Goal: Task Accomplishment & Management: Manage account settings

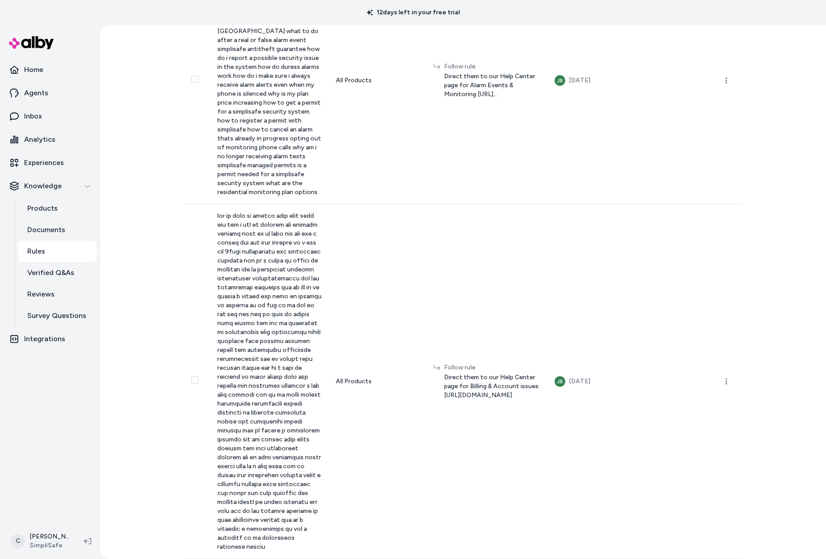
scroll to position [2308, 0]
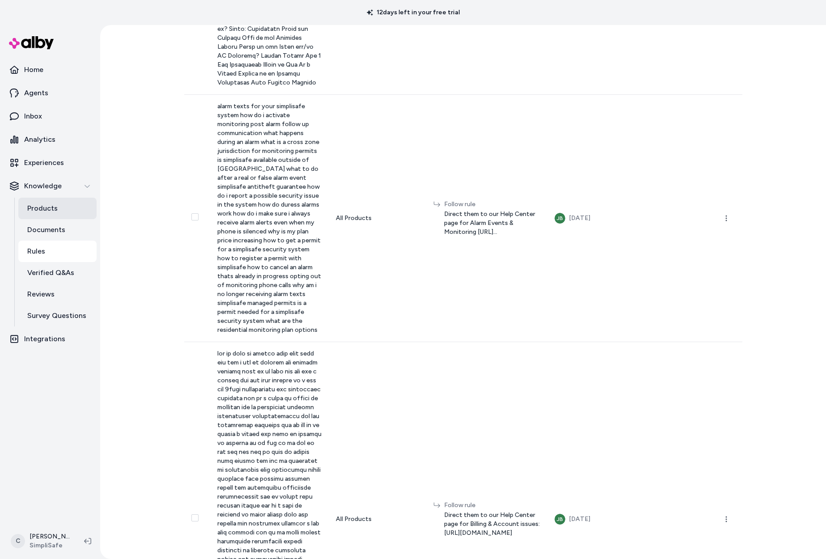
click at [36, 205] on p "Products" at bounding box center [42, 208] width 30 height 11
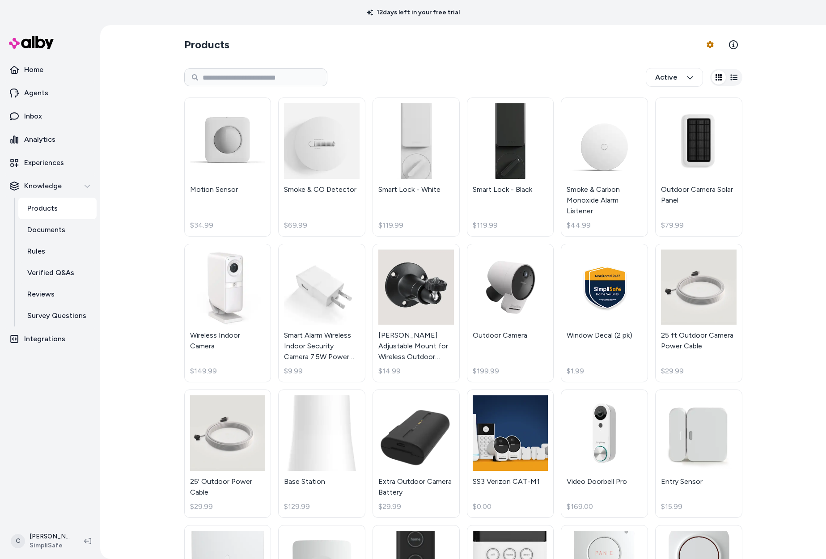
click at [705, 43] on html "12 days left in your free trial Home Agents Inbox Analytics Experiences Knowled…" at bounding box center [413, 279] width 826 height 559
click at [689, 87] on div "Feed History" at bounding box center [682, 82] width 63 height 16
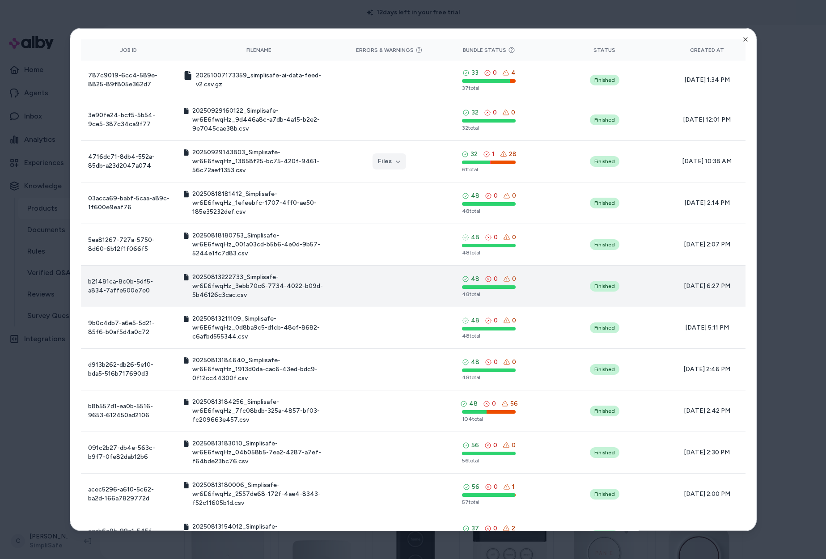
click at [503, 278] on icon at bounding box center [506, 278] width 7 height 7
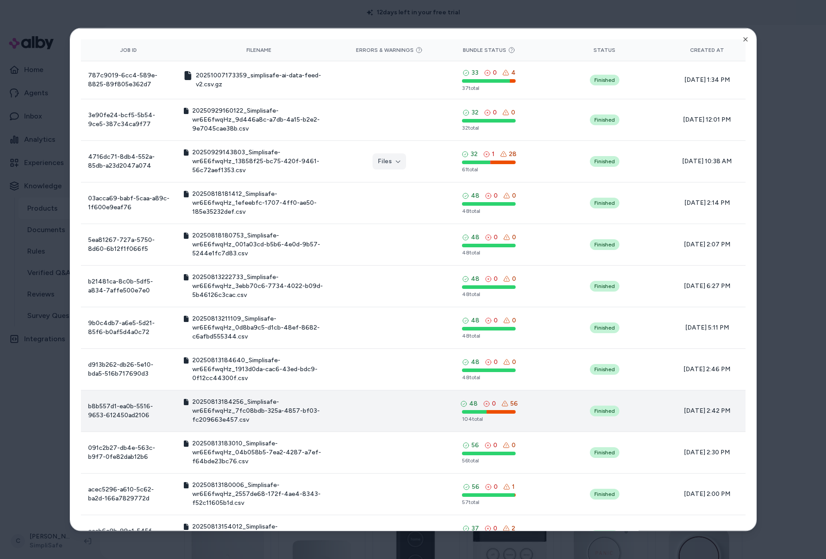
click at [501, 404] on icon at bounding box center [504, 403] width 7 height 7
click at [504, 404] on div "56" at bounding box center [509, 403] width 17 height 9
drag, startPoint x: 523, startPoint y: 403, endPoint x: 497, endPoint y: 404, distance: 25.5
click at [497, 404] on div "48 0 56 104 total" at bounding box center [488, 410] width 89 height 23
click at [501, 404] on icon at bounding box center [504, 403] width 7 height 7
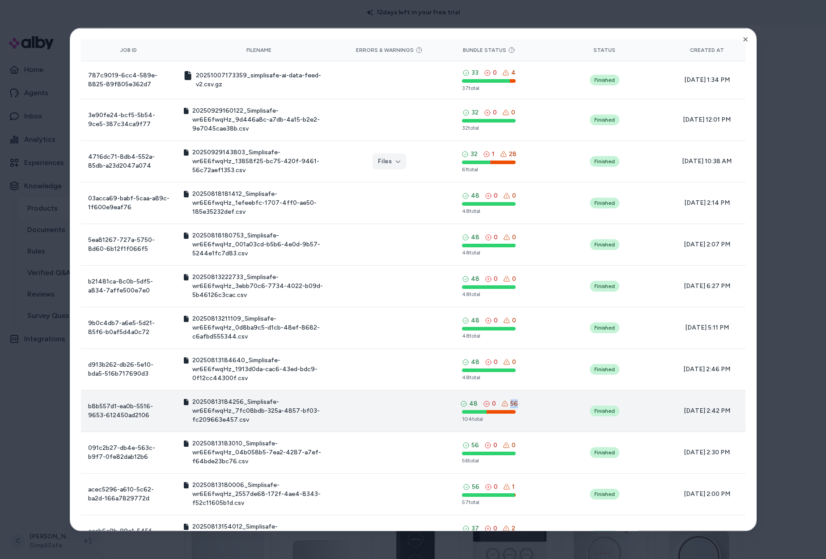
click at [501, 404] on icon at bounding box center [504, 403] width 7 height 7
click at [524, 405] on div "48 0 56 104 total" at bounding box center [488, 410] width 89 height 23
drag, startPoint x: 525, startPoint y: 405, endPoint x: 511, endPoint y: 404, distance: 13.9
click at [524, 405] on div "48 0 56 104 total" at bounding box center [488, 410] width 89 height 23
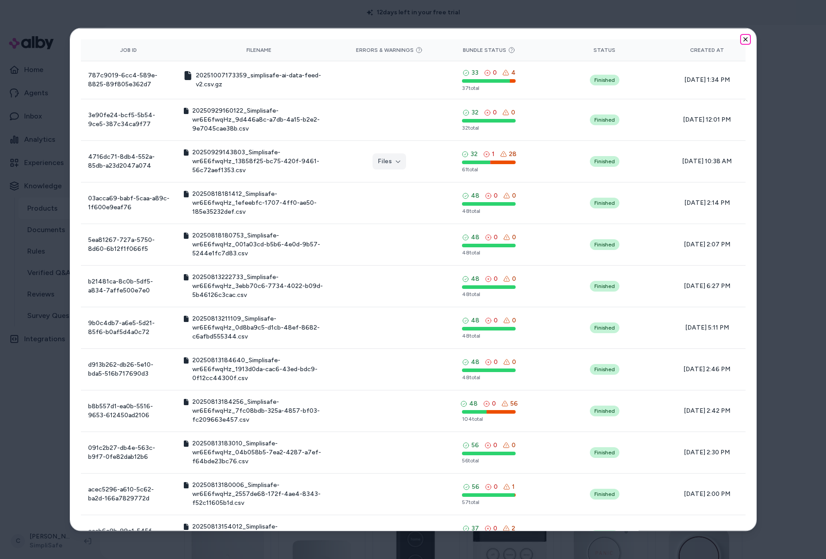
click at [742, 38] on icon "button" at bounding box center [745, 39] width 7 height 7
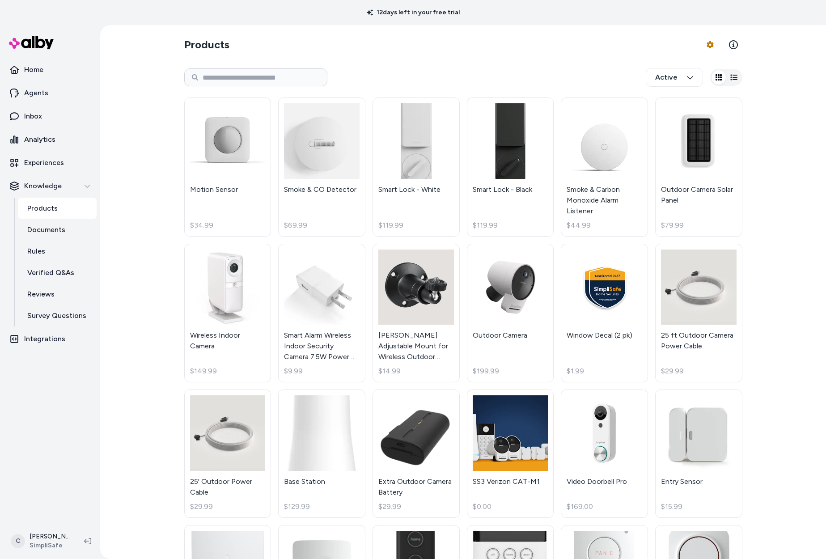
click at [666, 30] on div "Products Product Feed Options Active Motion Sensor $34.99 Smoke & CO Detector $…" at bounding box center [463, 464] width 572 height 879
click at [700, 37] on html "12 days left in your free trial Home Agents Inbox Analytics Experiences Knowled…" at bounding box center [413, 279] width 826 height 559
click at [688, 84] on div "Feed History" at bounding box center [682, 82] width 63 height 16
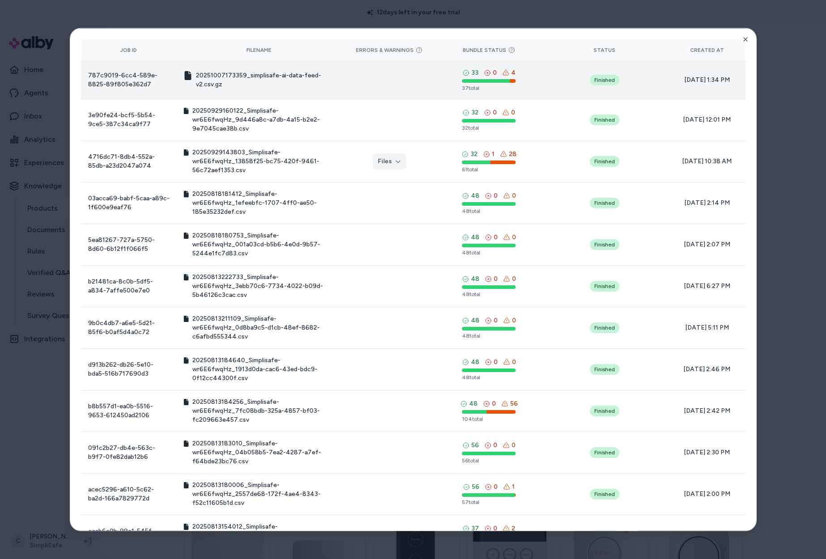
click at [394, 67] on table "Job ID Filename Errors & Warnings Bundle Status Status Created At 787c9019-6cc4…" at bounding box center [413, 339] width 664 height 600
click at [395, 78] on td at bounding box center [389, 80] width 96 height 38
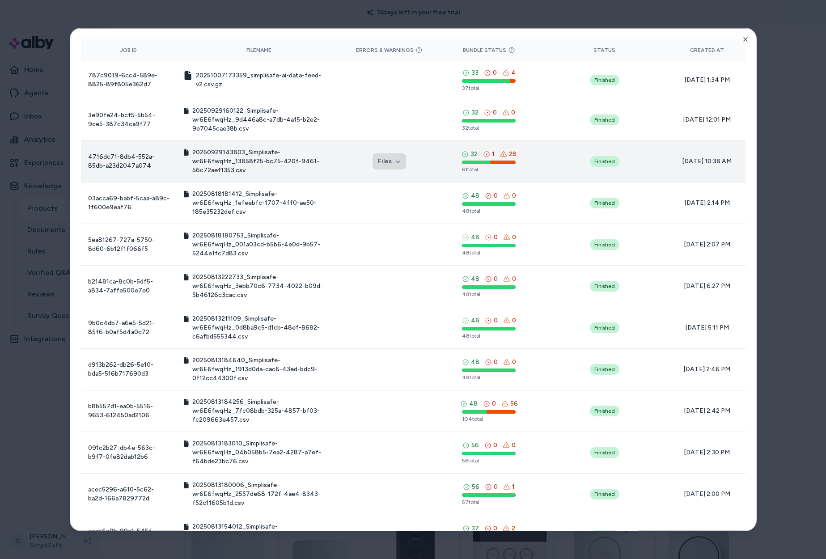
click at [380, 159] on button "Files" at bounding box center [389, 161] width 34 height 16
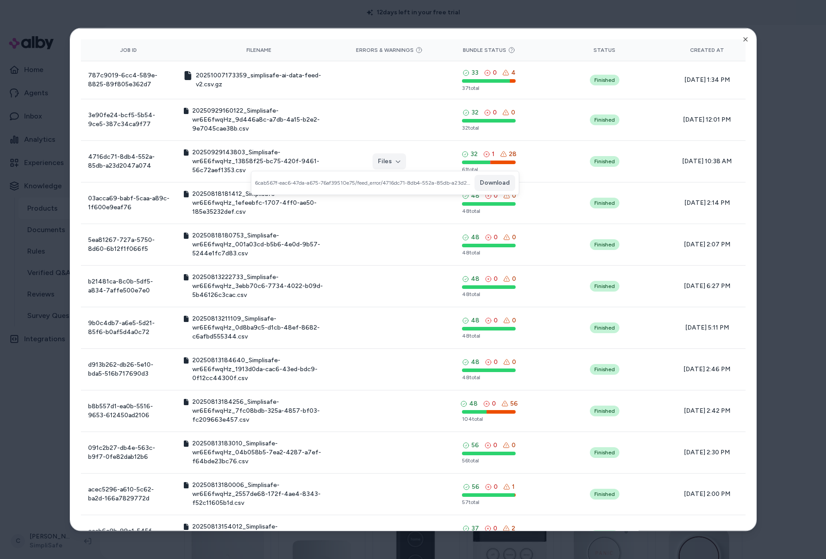
click at [471, 186] on div "6cab567f-eac6-47da-a675-76af39510e75/feed_error/4716dc71-8db4-552a-85db-a23d204…" at bounding box center [384, 182] width 267 height 23
click at [500, 185] on button "Download" at bounding box center [494, 183] width 41 height 16
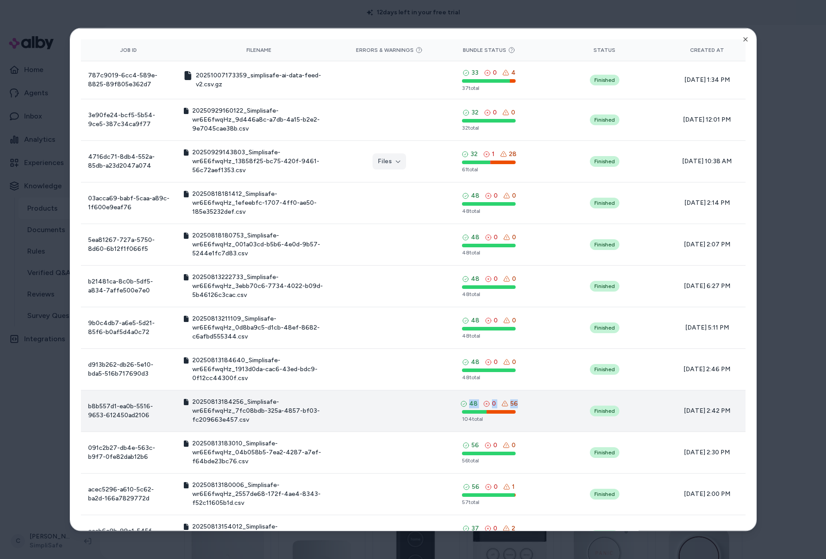
drag, startPoint x: 523, startPoint y: 408, endPoint x: 439, endPoint y: 404, distance: 84.1
click at [437, 391] on td "48 0 56 104 total" at bounding box center [488, 411] width 103 height 42
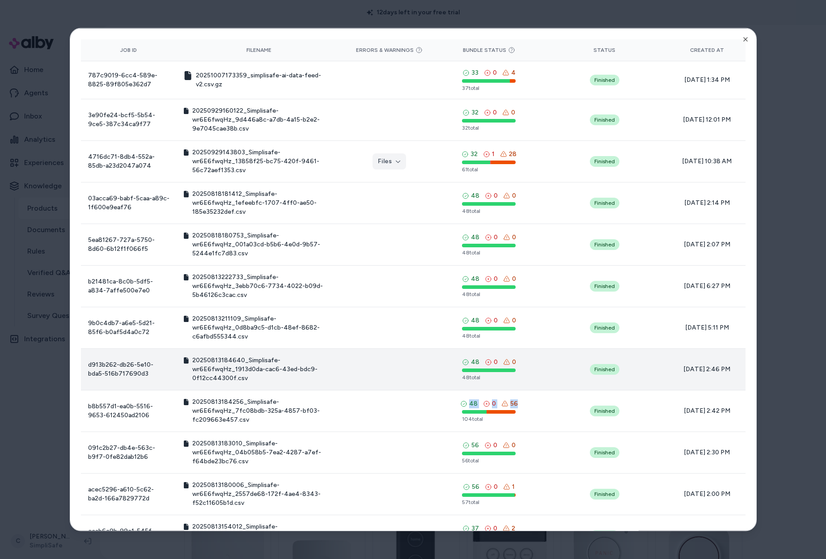
click at [241, 387] on td "20250813184640_Simplisafe-wr6E6fwqHz_1913d0da-cac6-43ed-bdc9-0f12cc44300f.csv" at bounding box center [259, 369] width 165 height 42
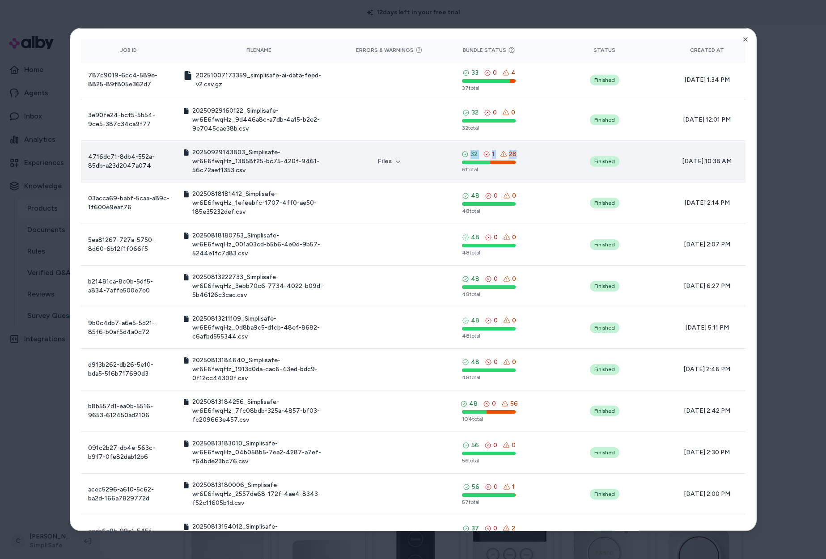
drag, startPoint x: 520, startPoint y: 162, endPoint x: 456, endPoint y: 148, distance: 65.1
click at [456, 148] on td "32 1 28 61 total" at bounding box center [488, 161] width 103 height 42
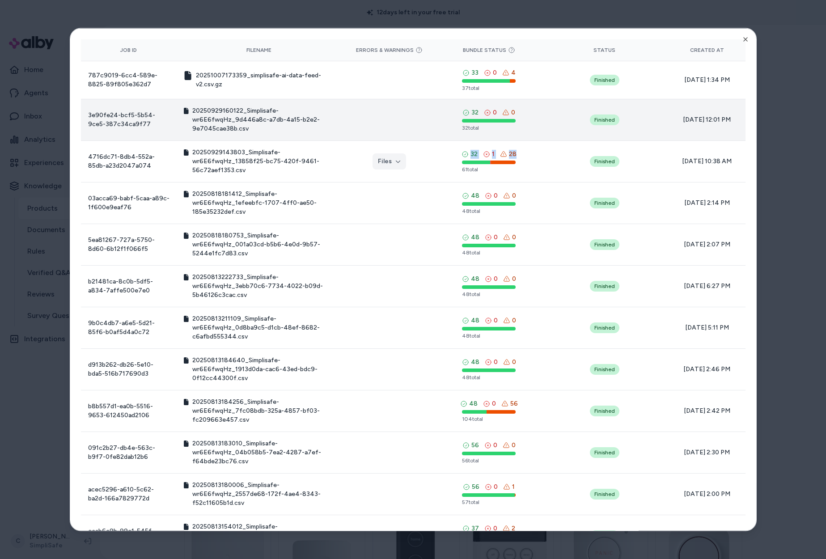
click at [492, 113] on div "32 0 0" at bounding box center [488, 112] width 53 height 9
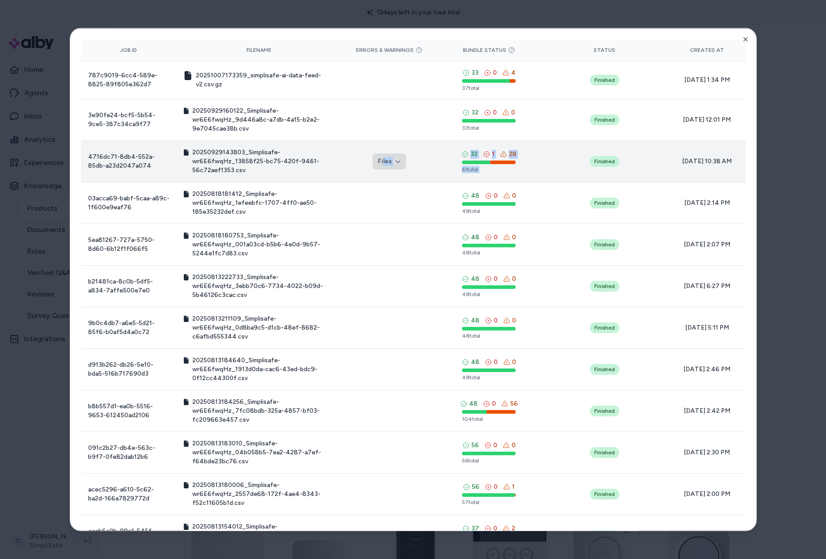
drag, startPoint x: 465, startPoint y: 143, endPoint x: 379, endPoint y: 160, distance: 87.1
click at [379, 160] on tr "4716dc71-8db4-552a-85db-a23d2047a074 20250929143803_Simplisafe-wr6E6fwqHz_13858…" at bounding box center [413, 161] width 664 height 42
drag, startPoint x: 471, startPoint y: 157, endPoint x: 463, endPoint y: 156, distance: 8.2
click at [463, 156] on div "32" at bounding box center [469, 153] width 16 height 9
drag, startPoint x: 462, startPoint y: 152, endPoint x: 122, endPoint y: 151, distance: 340.2
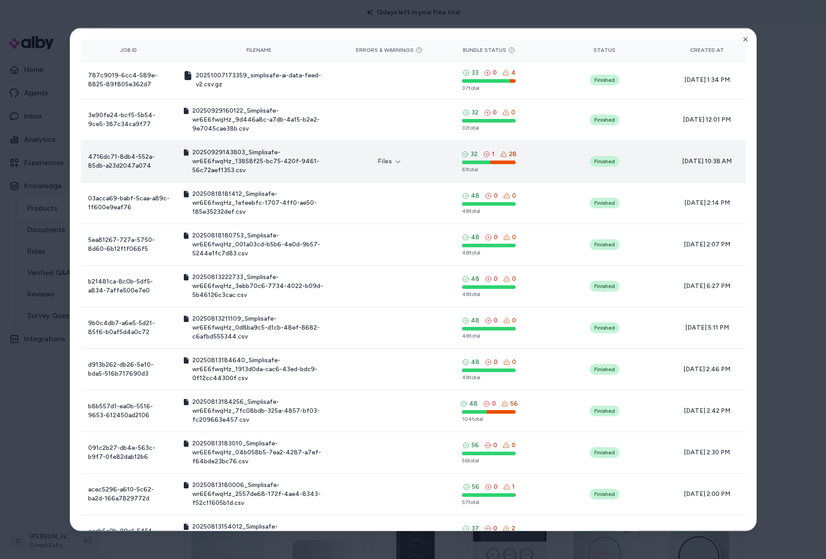
click at [127, 149] on tr "4716dc71-8db4-552a-85db-a23d2047a074 20250929143803_Simplisafe-wr6E6fwqHz_13858…" at bounding box center [413, 161] width 664 height 42
drag, startPoint x: 474, startPoint y: 153, endPoint x: 461, endPoint y: 153, distance: 13.4
click at [449, 150] on div "32 1 28 61 total" at bounding box center [488, 160] width 89 height 23
drag, startPoint x: 529, startPoint y: 156, endPoint x: 452, endPoint y: 148, distance: 77.3
click at [452, 148] on td "32 1 28 61 total" at bounding box center [488, 161] width 103 height 42
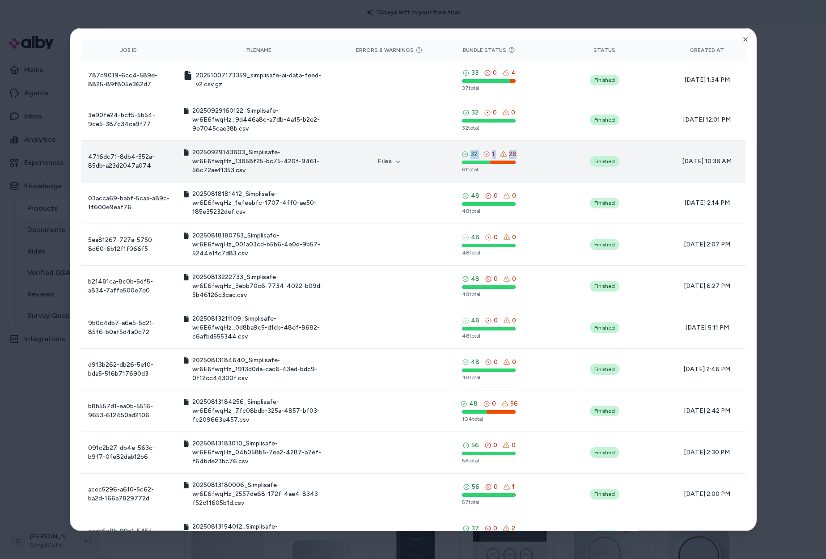
drag, startPoint x: 507, startPoint y: 154, endPoint x: 438, endPoint y: 142, distance: 70.3
click at [439, 142] on td "32 1 28 61 total" at bounding box center [488, 161] width 103 height 42
drag, startPoint x: 490, startPoint y: 156, endPoint x: 520, endPoint y: 155, distance: 30.0
click at [491, 157] on div "32 1 28 61 total" at bounding box center [488, 160] width 89 height 23
drag, startPoint x: 514, startPoint y: 154, endPoint x: 497, endPoint y: 152, distance: 17.6
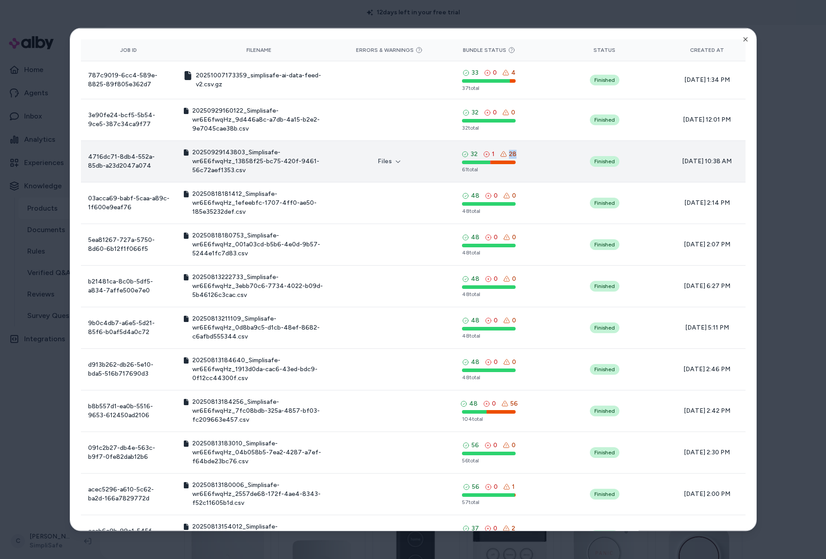
click at [497, 152] on div "32 1 28 61 total" at bounding box center [488, 160] width 89 height 23
drag, startPoint x: 498, startPoint y: 153, endPoint x: 520, endPoint y: 155, distance: 22.5
click at [520, 155] on div "32 1 28 61 total" at bounding box center [488, 160] width 89 height 23
drag, startPoint x: 498, startPoint y: 154, endPoint x: 514, endPoint y: 158, distance: 16.2
click at [489, 154] on div "32 1 28 61 total" at bounding box center [488, 160] width 89 height 23
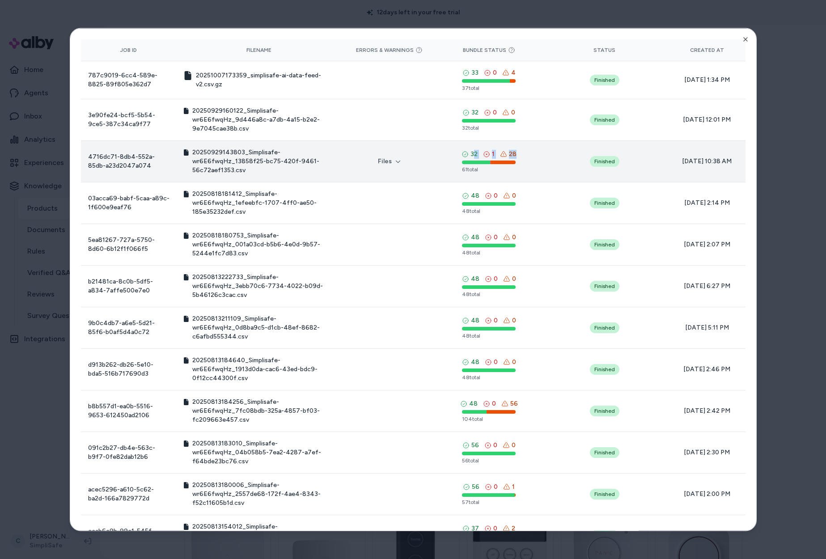
drag, startPoint x: 508, startPoint y: 152, endPoint x: 482, endPoint y: 156, distance: 26.3
click at [470, 153] on div "32 1 28 61 total" at bounding box center [488, 160] width 89 height 23
drag, startPoint x: 533, startPoint y: 153, endPoint x: 486, endPoint y: 149, distance: 47.1
click at [486, 149] on td "32 1 28 61 total" at bounding box center [488, 161] width 103 height 42
drag, startPoint x: 519, startPoint y: 150, endPoint x: 521, endPoint y: 159, distance: 8.8
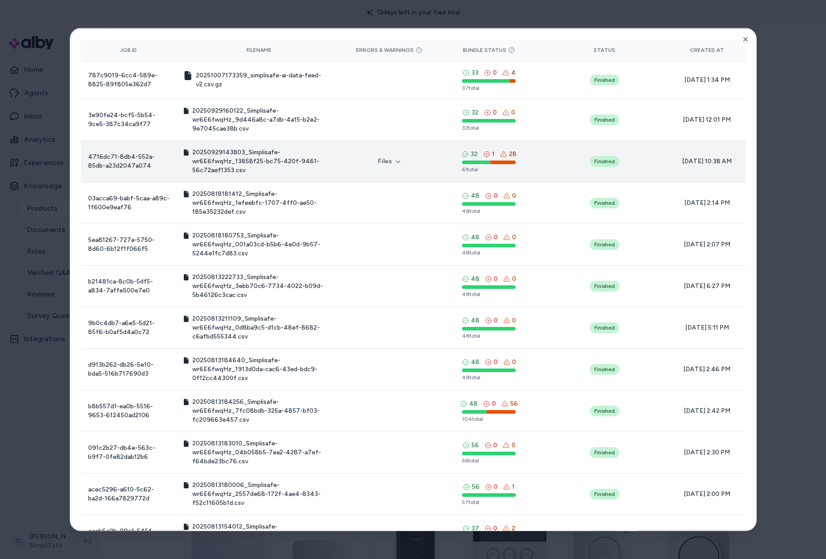
click at [519, 150] on div "32 1 28 61 total" at bounding box center [488, 160] width 89 height 23
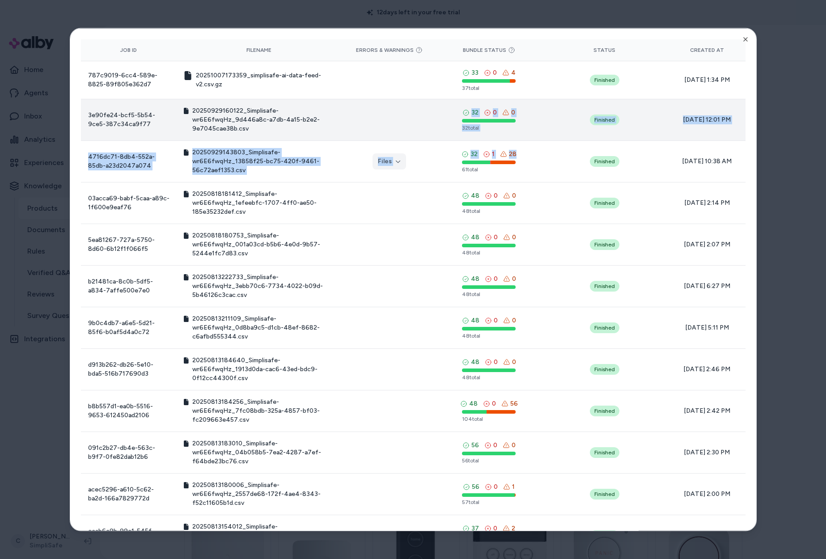
drag, startPoint x: 485, startPoint y: 157, endPoint x: 431, endPoint y: 113, distance: 70.2
click at [431, 113] on tbody "787c9019-6cc4-589e-8825-89f805e362d7 20251007173359_simplisafe-ai-data-feed-v2.…" at bounding box center [413, 350] width 664 height 579
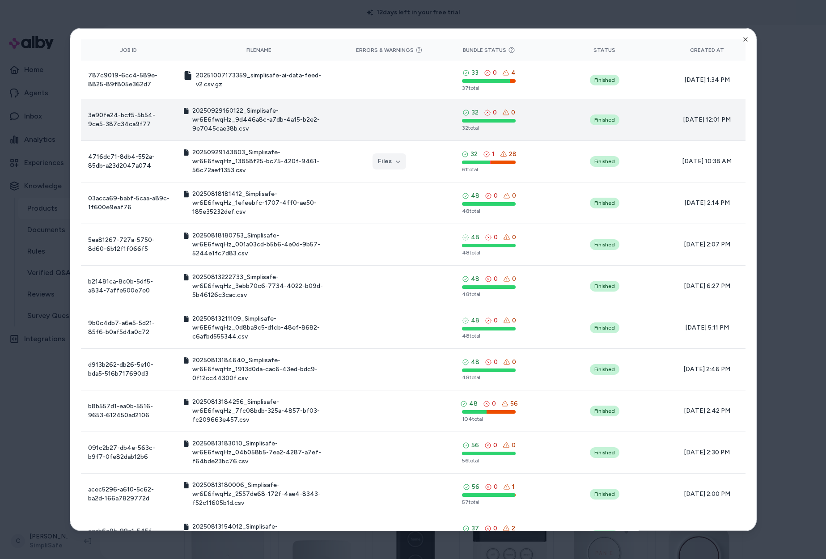
click at [437, 114] on td "32 0 0 32 total" at bounding box center [488, 120] width 103 height 42
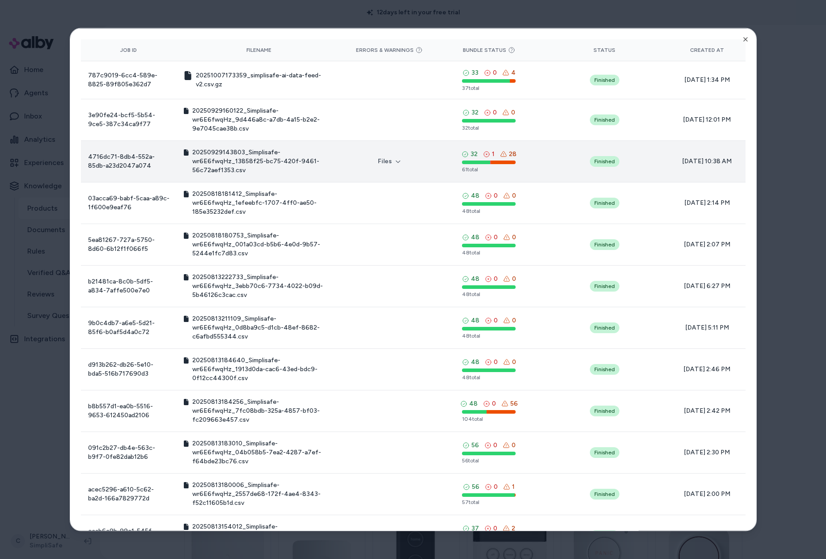
drag, startPoint x: 499, startPoint y: 154, endPoint x: 486, endPoint y: 152, distance: 13.1
click at [489, 152] on div "32 1 28" at bounding box center [488, 153] width 55 height 9
click at [380, 166] on button "Files" at bounding box center [389, 161] width 34 height 16
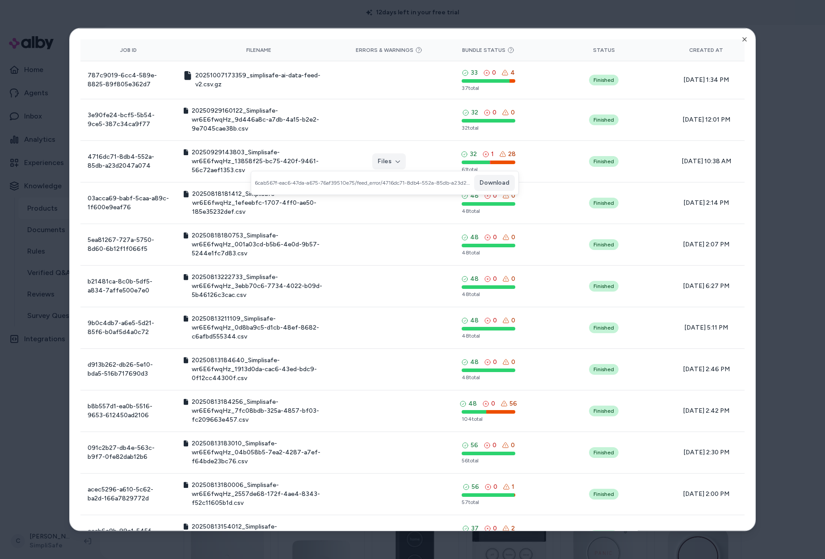
click at [25, 440] on div at bounding box center [412, 279] width 825 height 559
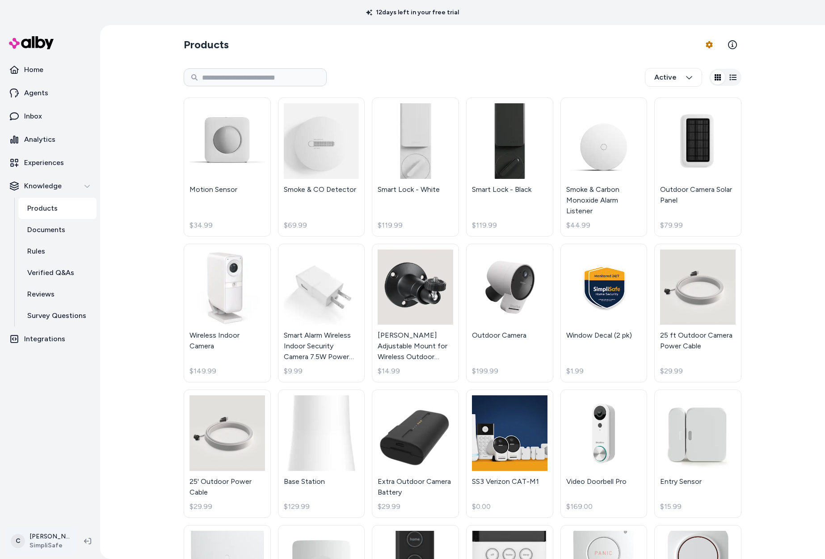
click at [53, 536] on html "12 days left in your free trial Home Agents Inbox Analytics Experiences Knowled…" at bounding box center [412, 279] width 825 height 559
click at [35, 404] on div "Shortcuts ⌘K" at bounding box center [58, 412] width 99 height 21
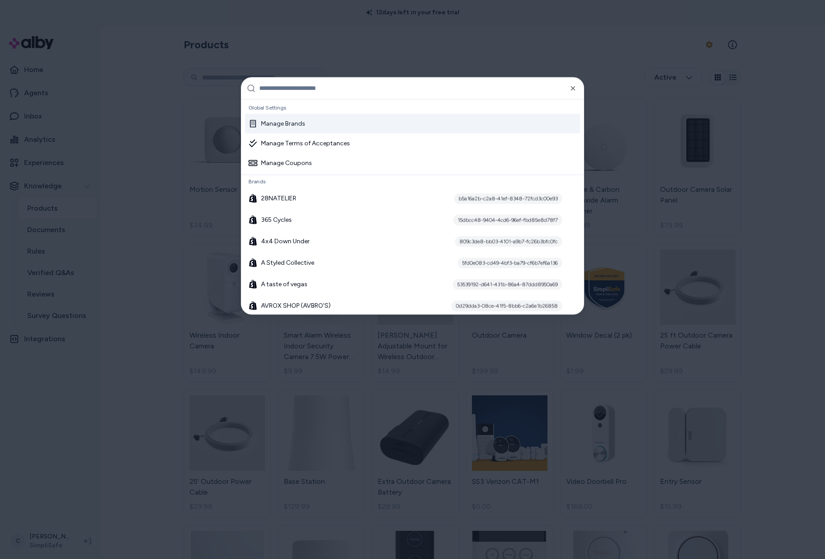
click at [62, 538] on div at bounding box center [412, 279] width 825 height 559
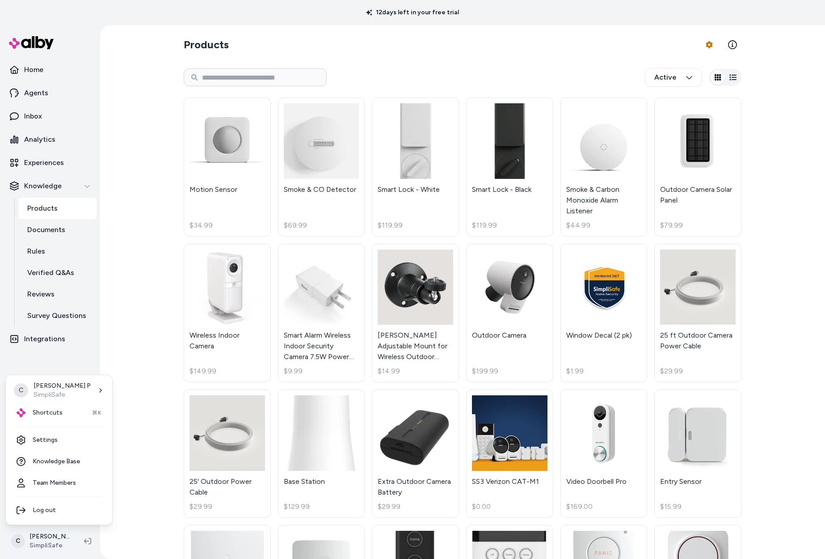
click at [52, 528] on html "12 days left in your free trial Home Agents Inbox Analytics Experiences Knowled…" at bounding box center [412, 279] width 825 height 559
click at [67, 418] on div "Shortcuts ⌘K" at bounding box center [58, 412] width 99 height 21
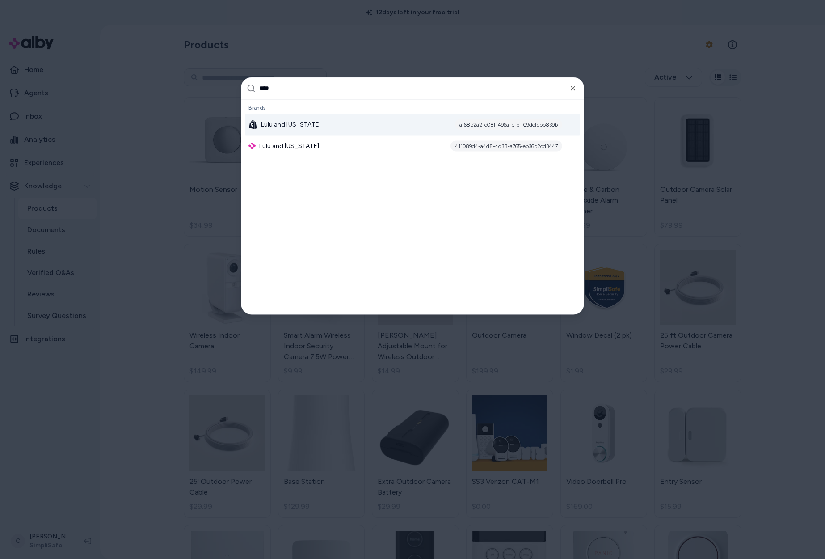
type input "****"
click at [317, 119] on div "Lulu and Georgia af68b2a2-c08f-496a-bfbf-09dcfcbb839b" at bounding box center [412, 124] width 335 height 21
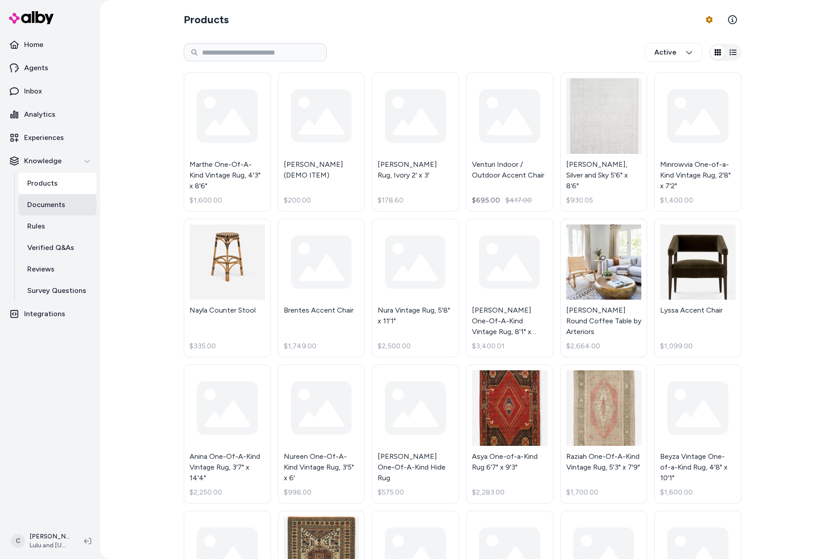
click at [72, 206] on link "Documents" at bounding box center [57, 204] width 78 height 21
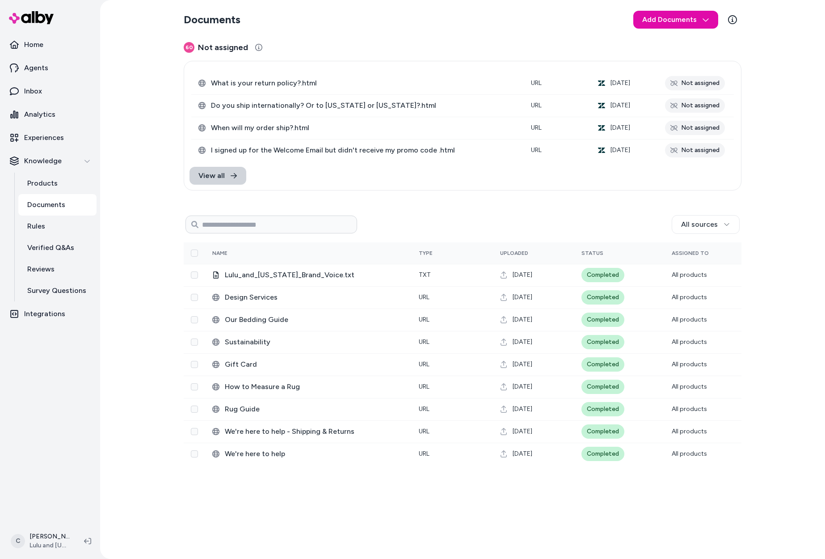
click at [227, 177] on link "View all" at bounding box center [218, 176] width 57 height 18
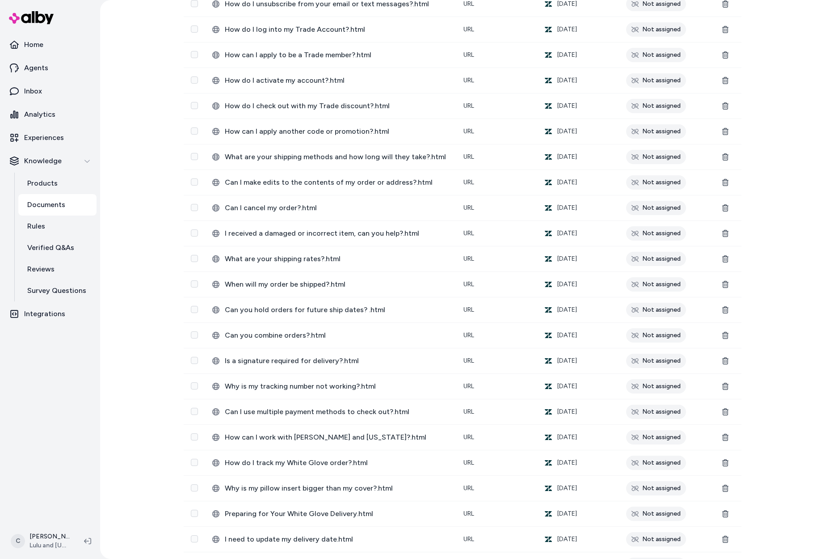
scroll to position [1065, 0]
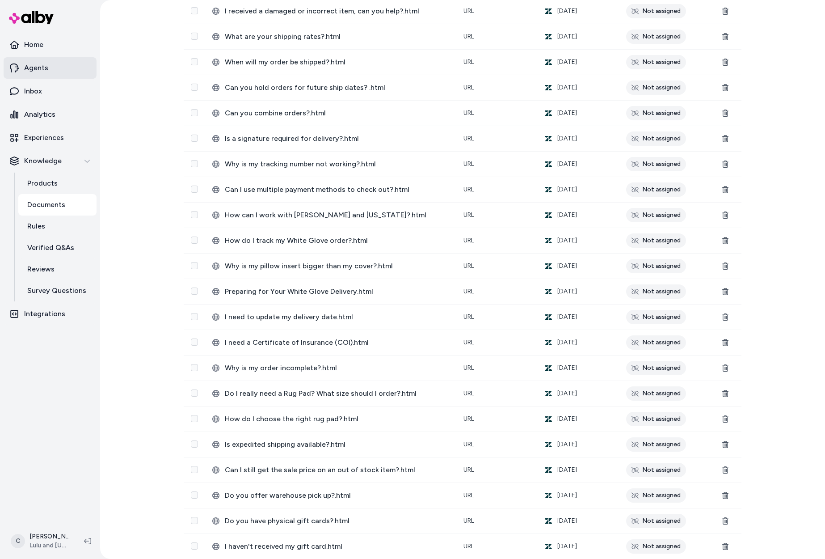
click at [39, 71] on p "Agents" at bounding box center [36, 68] width 24 height 11
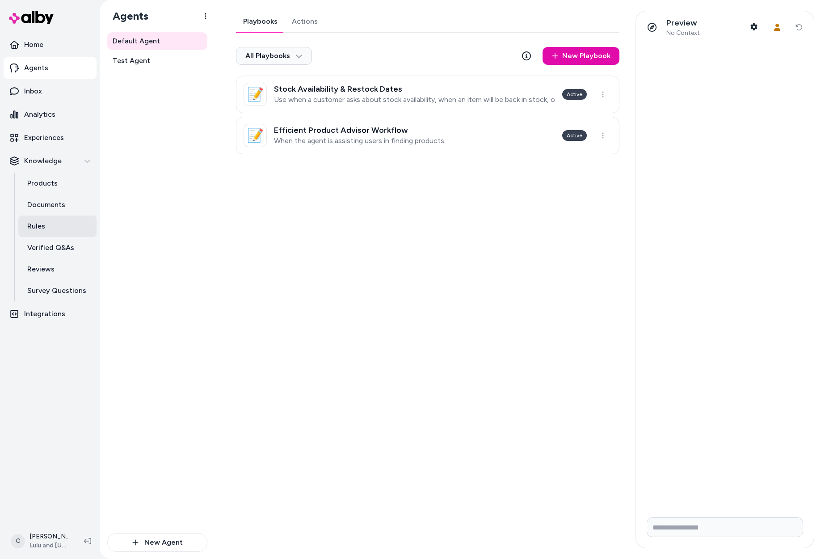
click at [42, 224] on p "Rules" at bounding box center [36, 226] width 18 height 11
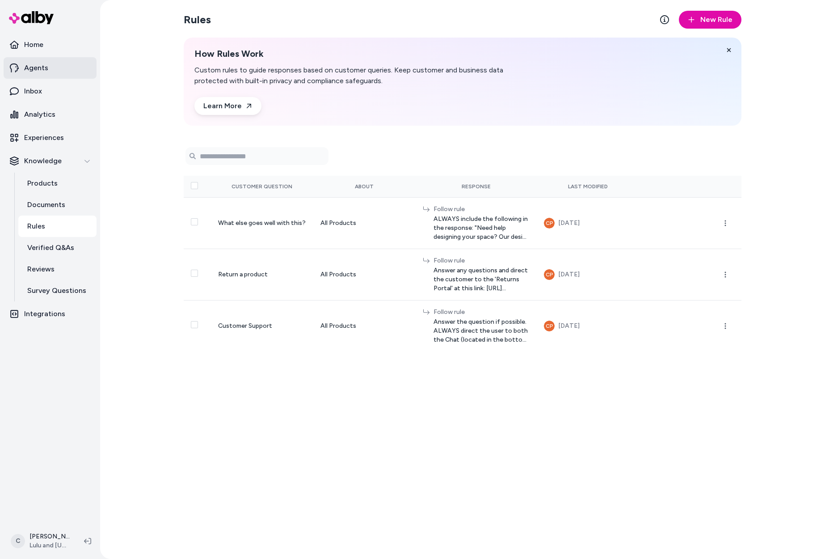
click at [40, 66] on p "Agents" at bounding box center [36, 68] width 24 height 11
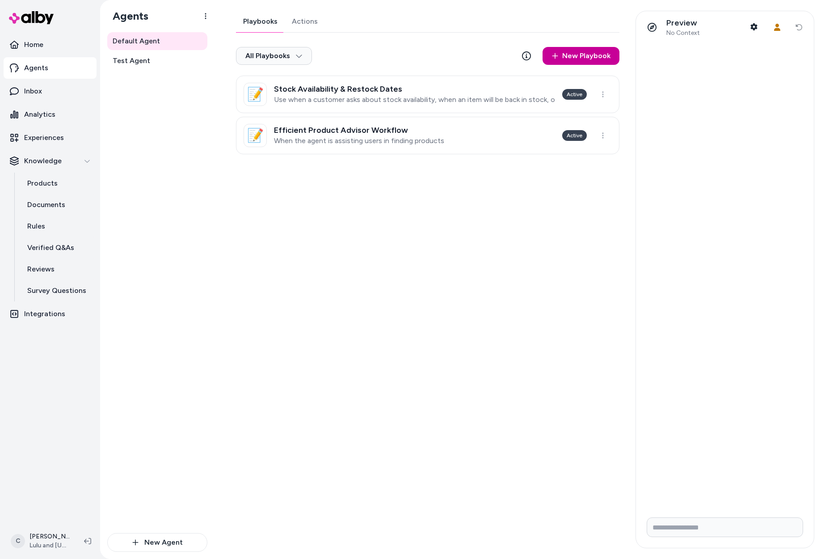
click at [566, 58] on link "New Playbook" at bounding box center [581, 56] width 77 height 18
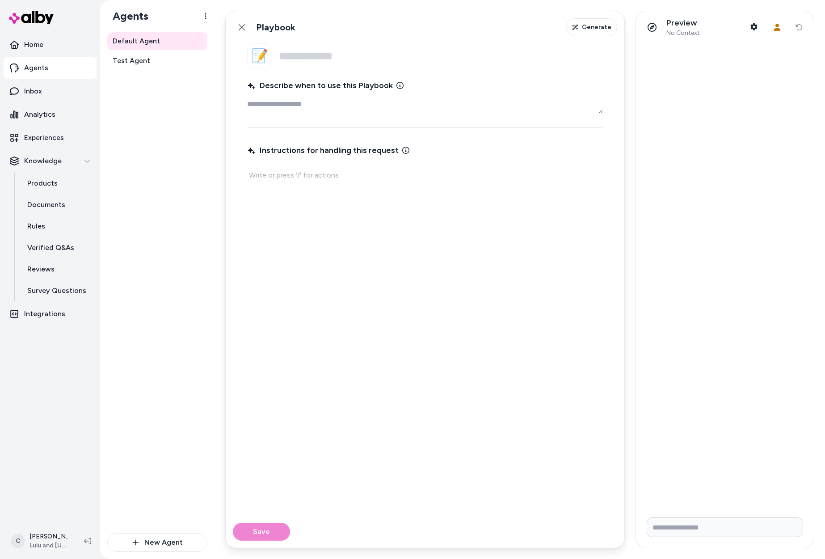
click at [313, 107] on textarea "Describe when to use this Playbook" at bounding box center [425, 104] width 356 height 18
type textarea "*"
type textarea "**"
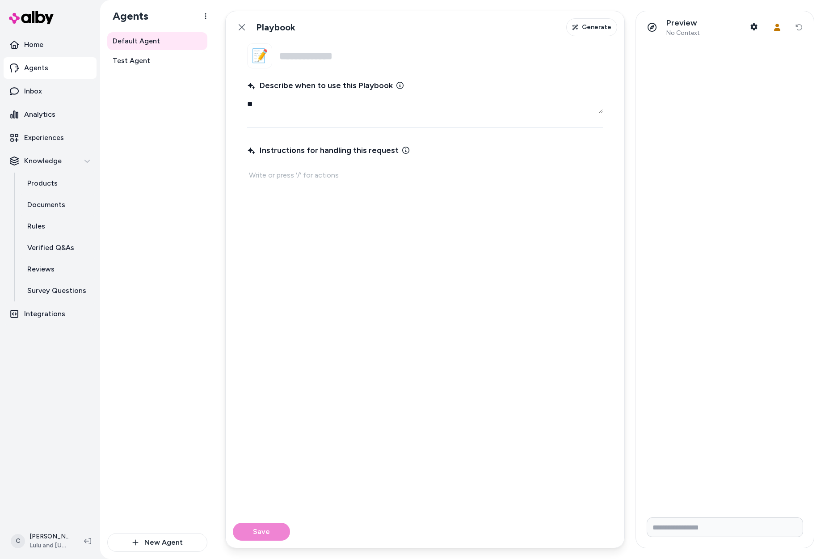
type textarea "*"
type textarea "***"
type textarea "*"
type textarea "****"
type textarea "*"
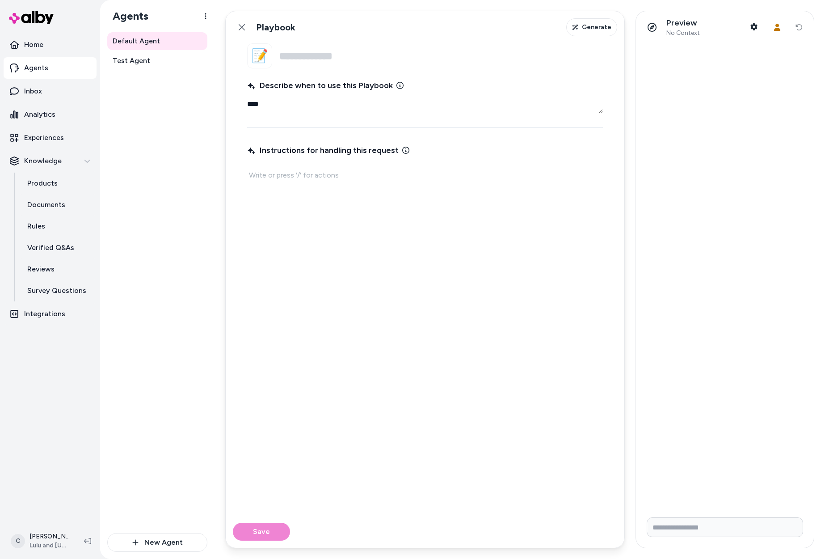
type textarea "****"
type textarea "*"
type textarea "******"
type textarea "*"
type textarea "*******"
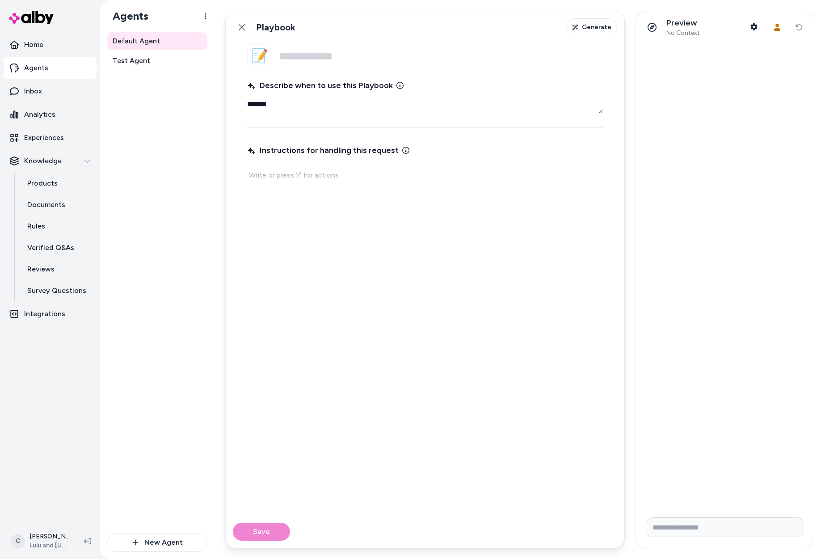
type textarea "*"
type textarea "********"
type textarea "*"
type textarea "*********"
type textarea "*"
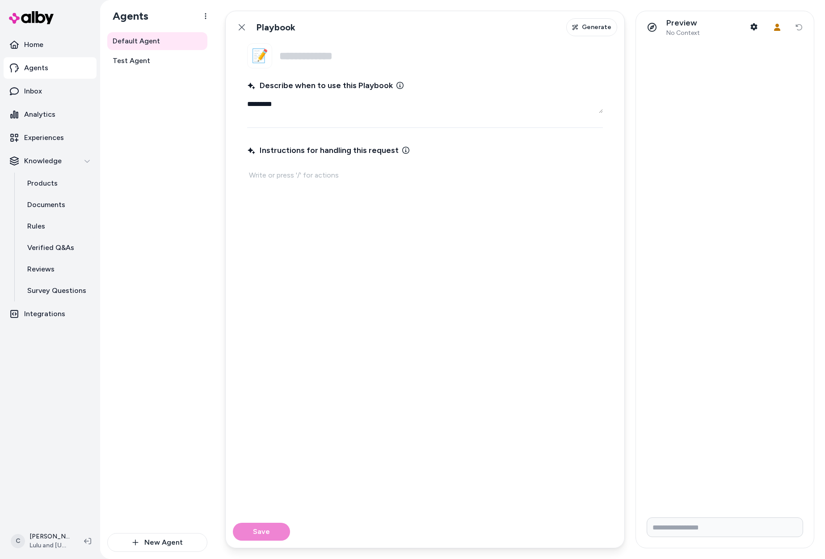
type textarea "*********"
type textarea "*"
type textarea "**********"
type textarea "*"
type textarea "**********"
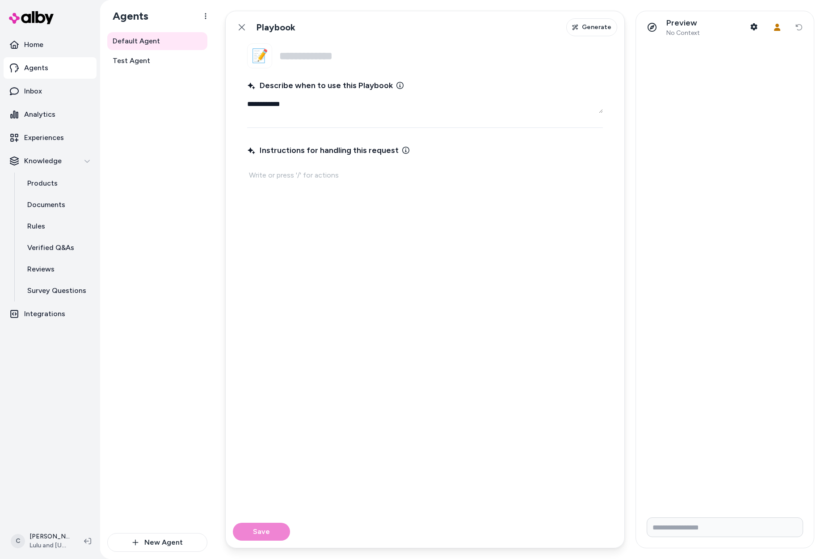
type textarea "*"
type textarea "**********"
type textarea "*"
type textarea "**********"
type textarea "*"
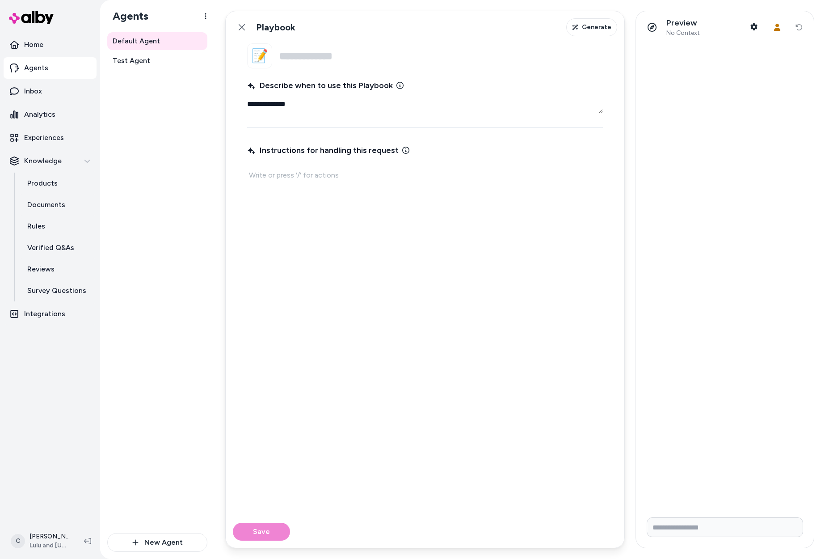
type textarea "**********"
type textarea "*"
type textarea "**********"
type textarea "*"
type textarea "**********"
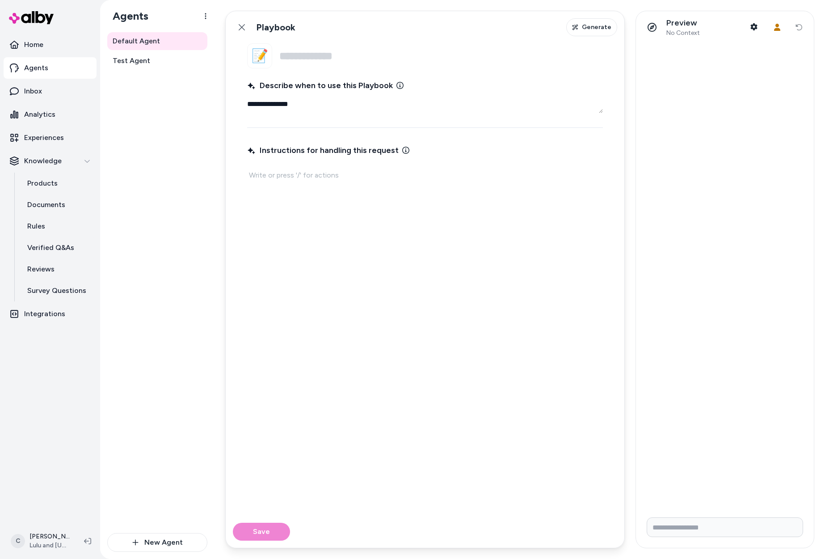
type textarea "*"
type textarea "**********"
type textarea "*"
type textarea "**********"
type textarea "*"
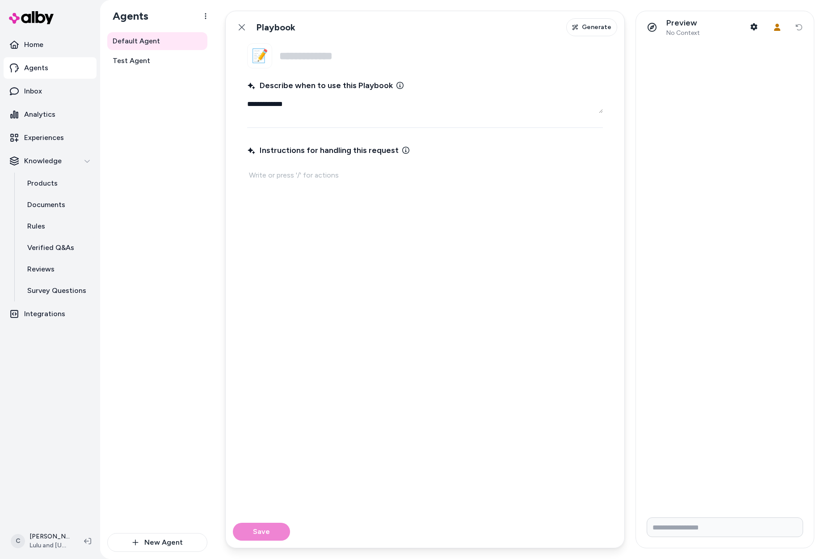
type textarea "**********"
type textarea "*"
type textarea "**********"
type textarea "*"
type textarea "*********"
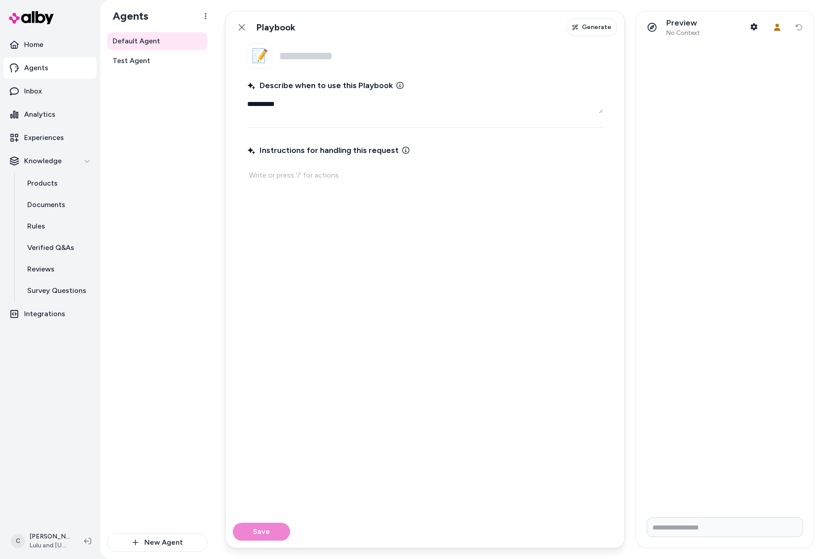
type textarea "*"
type textarea "**********"
type textarea "*"
type textarea "**********"
type textarea "*"
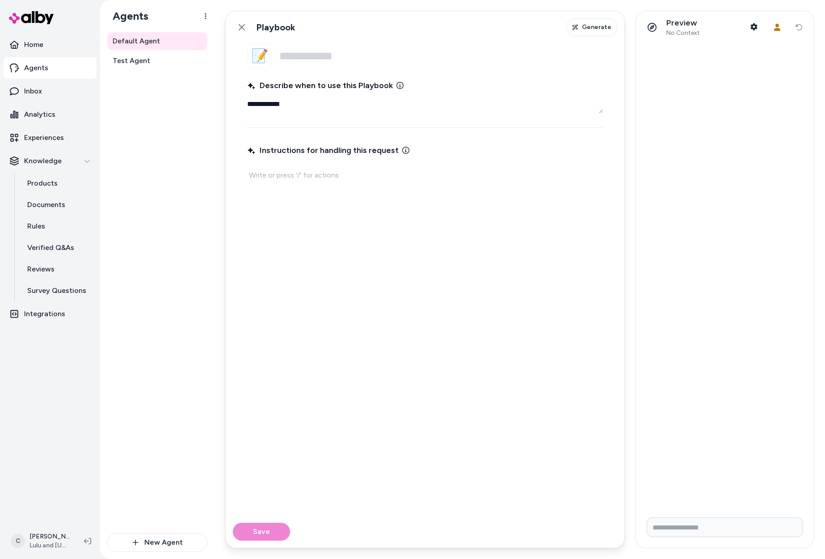
type textarea "**********"
type textarea "*"
type textarea "**********"
type textarea "*"
type textarea "**********"
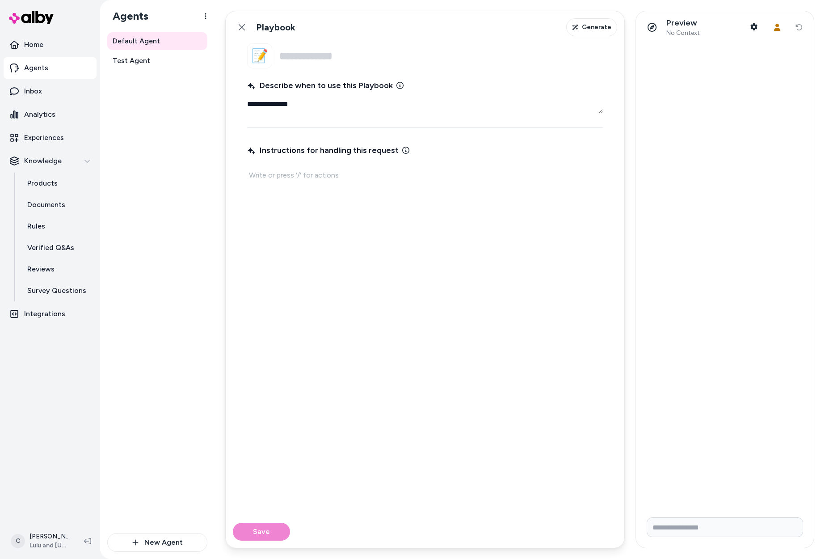
type textarea "*"
type textarea "**********"
type textarea "*"
type textarea "**********"
type textarea "*"
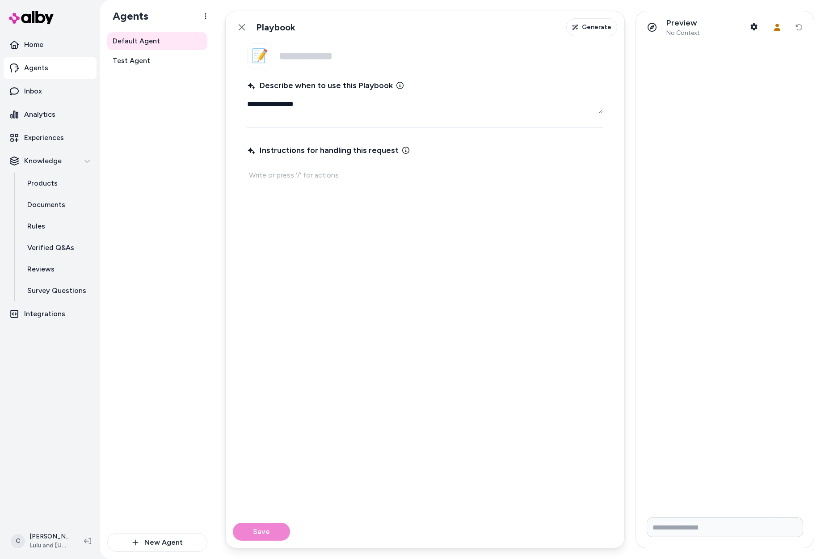
type textarea "**********"
type textarea "*"
type textarea "**********"
type textarea "*"
type textarea "**********"
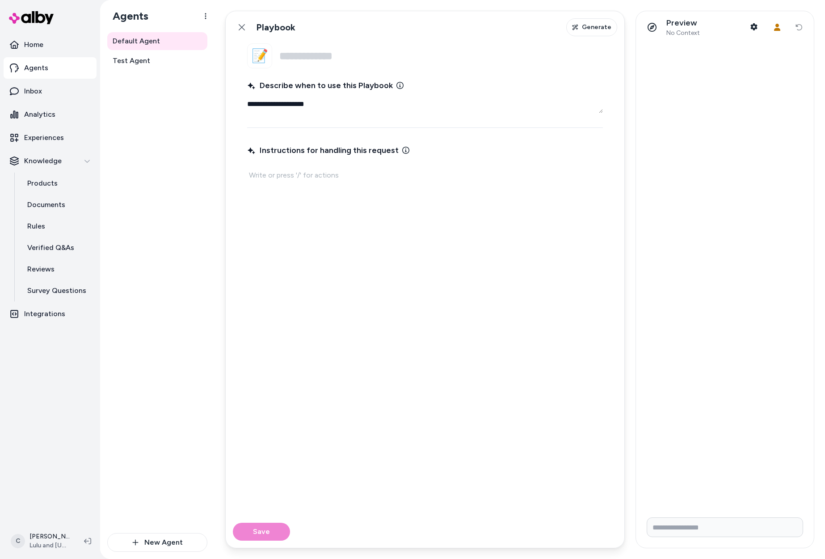
type textarea "*"
type textarea "**********"
type textarea "*"
type textarea "**********"
type textarea "*"
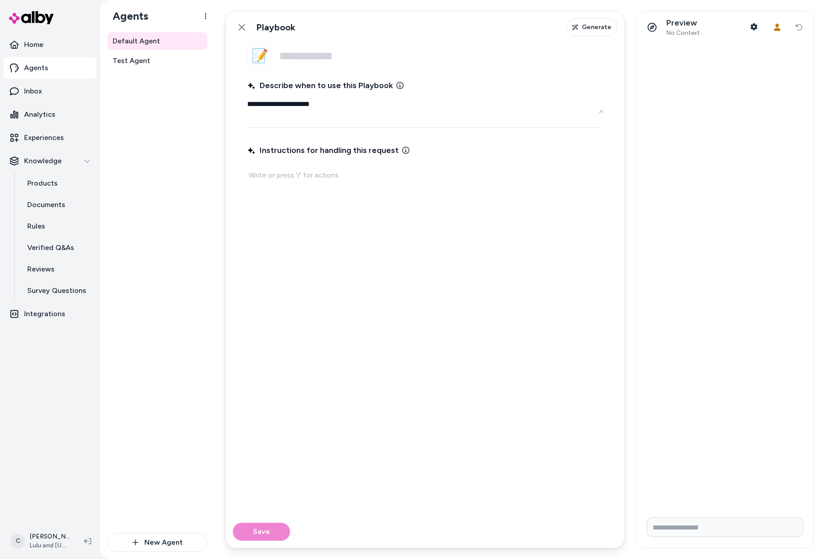
type textarea "**********"
type textarea "*"
type textarea "**********"
type textarea "*"
type textarea "**********"
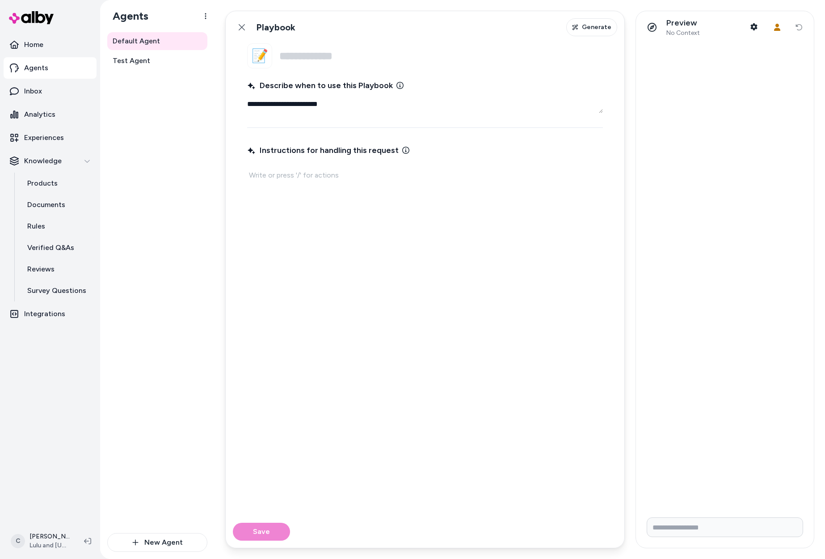
type textarea "*"
type textarea "**********"
type textarea "*"
type textarea "**********"
type textarea "*"
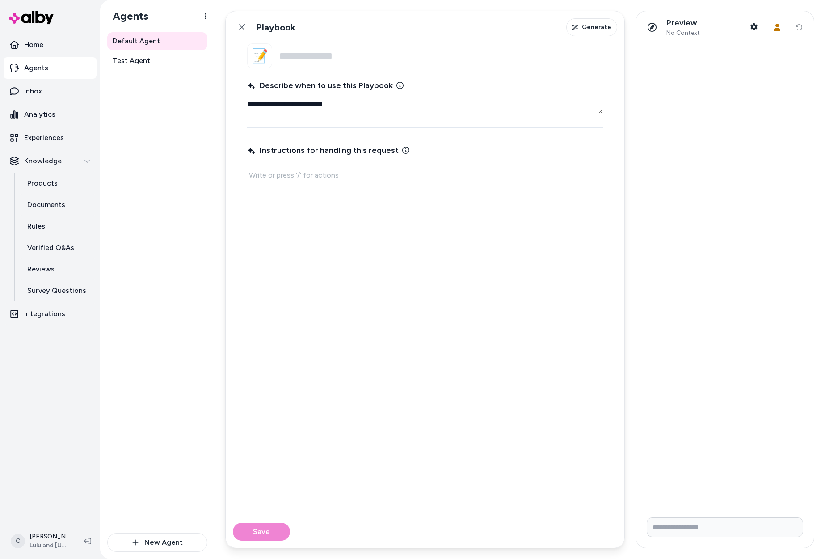
type textarea "**********"
type textarea "*"
type textarea "**********"
type textarea "*"
type textarea "**********"
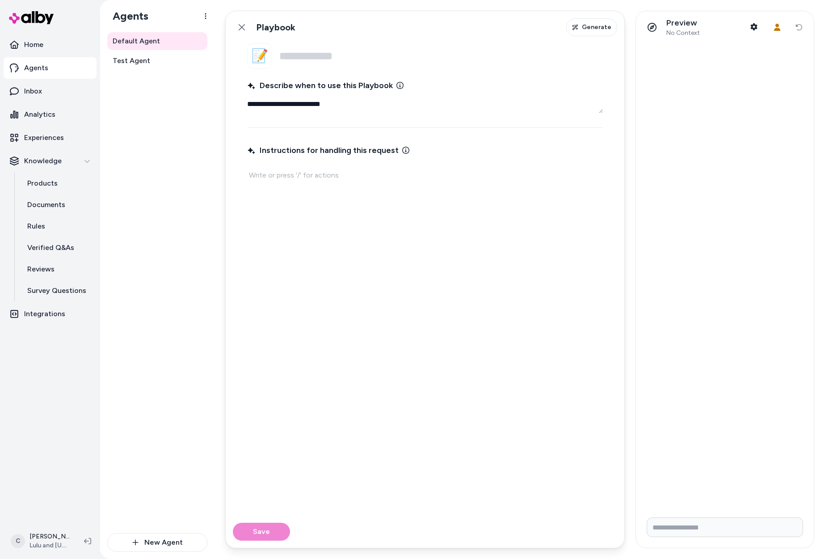
type textarea "*"
type textarea "**********"
type textarea "*"
type textarea "**********"
type textarea "*"
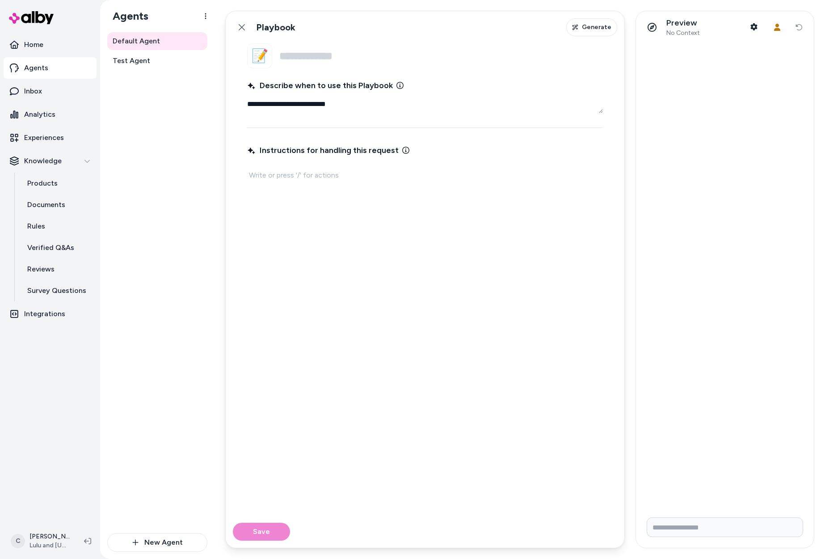
type textarea "**********"
type textarea "*"
type textarea "**********"
type textarea "*"
type textarea "**********"
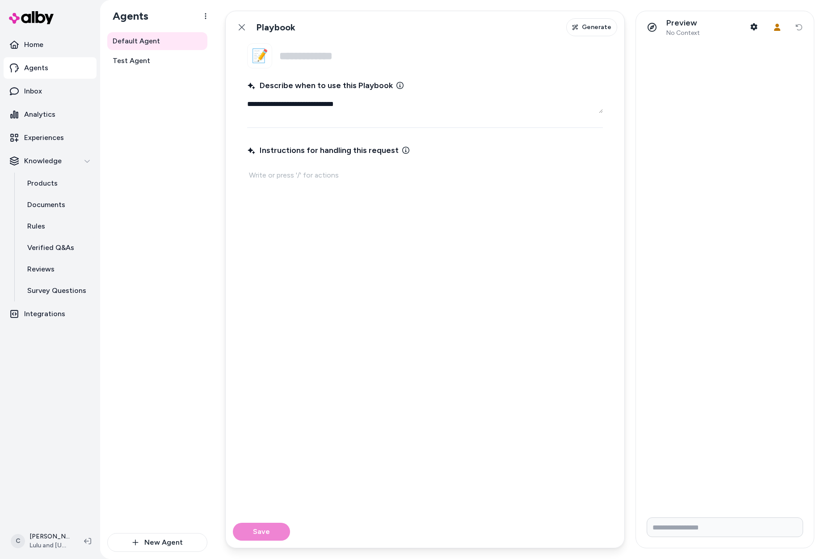
type textarea "*"
type textarea "**********"
type textarea "*"
type textarea "**********"
type textarea "*"
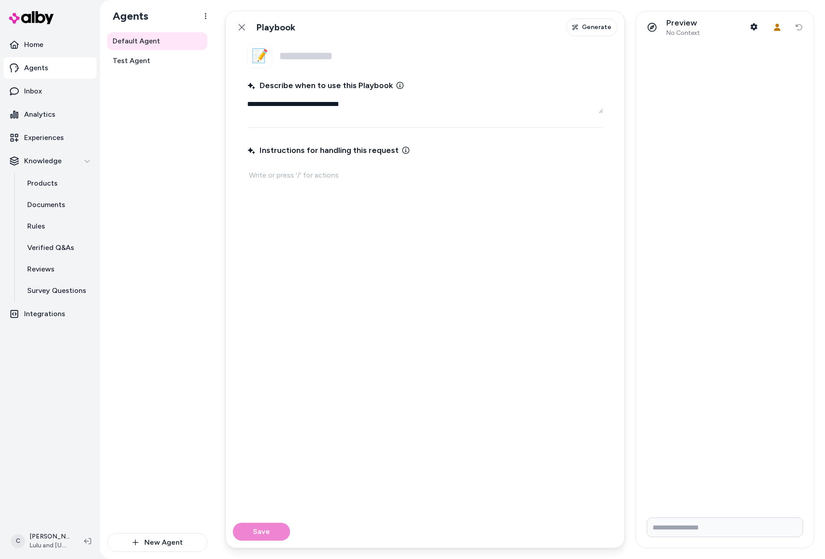
type textarea "**********"
type textarea "*"
type textarea "**********"
type textarea "*"
type textarea "**********"
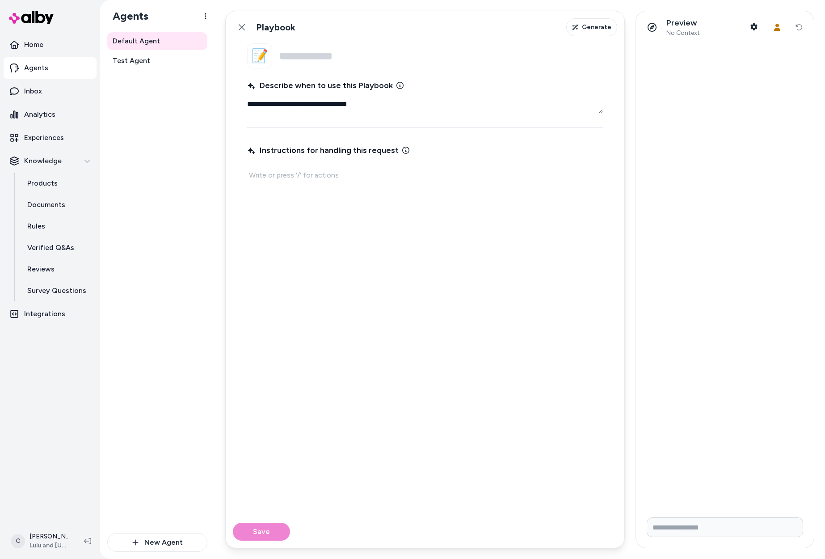
type textarea "*"
type textarea "**********"
type textarea "*"
type textarea "**********"
type textarea "*"
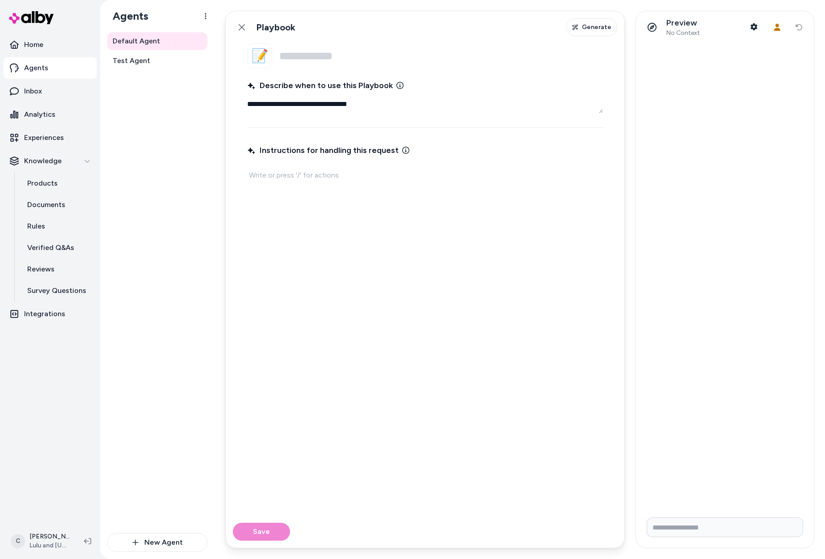
type textarea "**********"
type textarea "*"
type textarea "**********"
type textarea "*"
type textarea "**********"
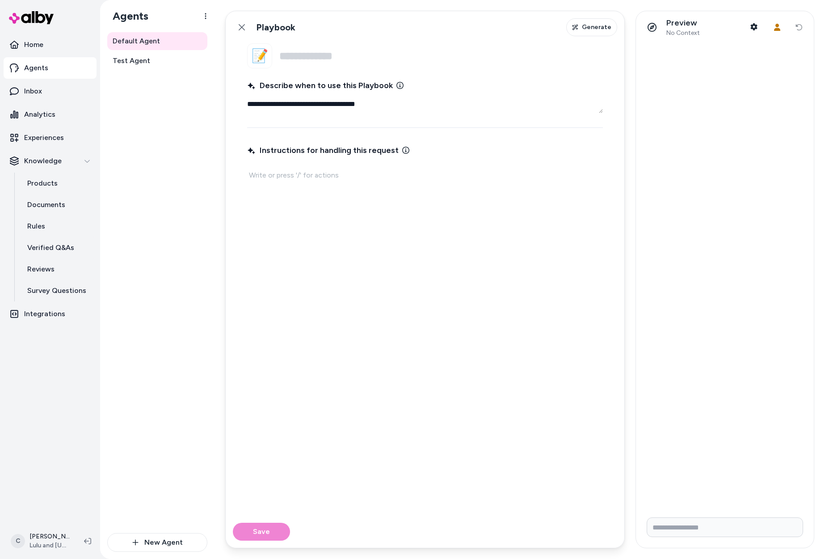
type textarea "*"
type textarea "**********"
type textarea "*"
type textarea "**********"
type textarea "*"
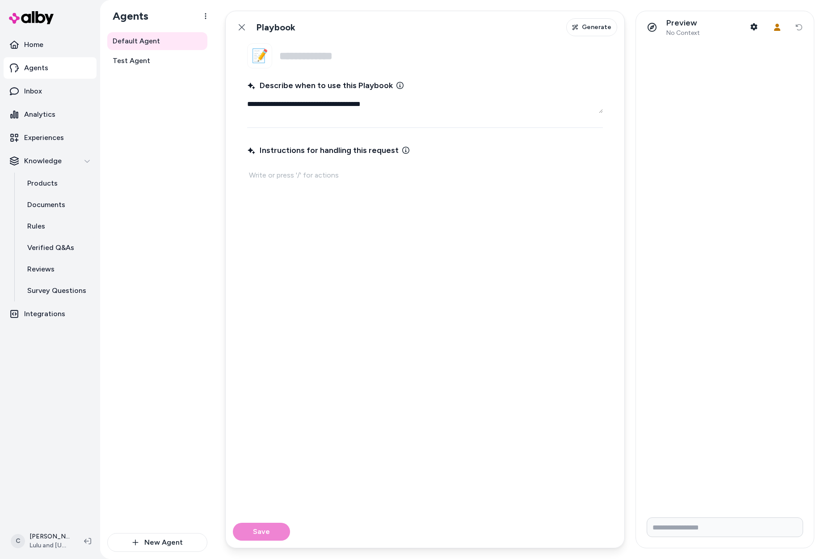
type textarea "**********"
type textarea "*"
type textarea "**********"
type textarea "*"
type textarea "**********"
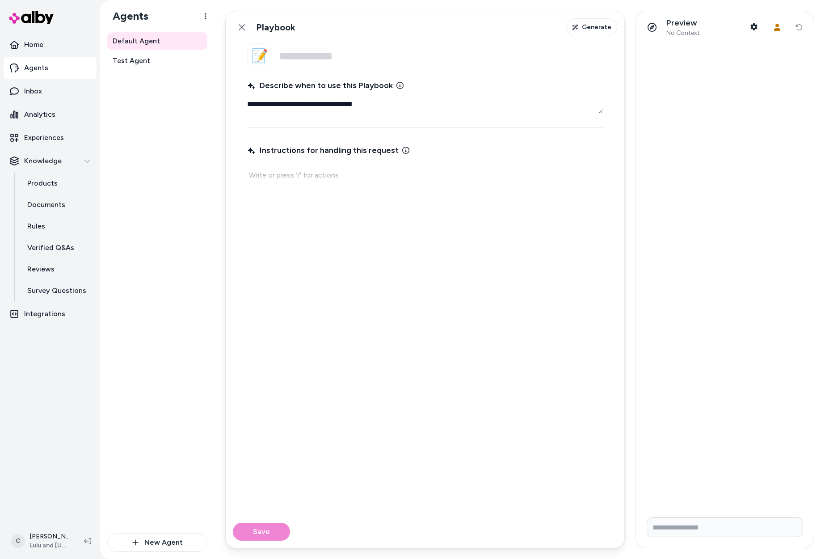
type textarea "*"
type textarea "**********"
type textarea "*"
type textarea "**********"
type textarea "*"
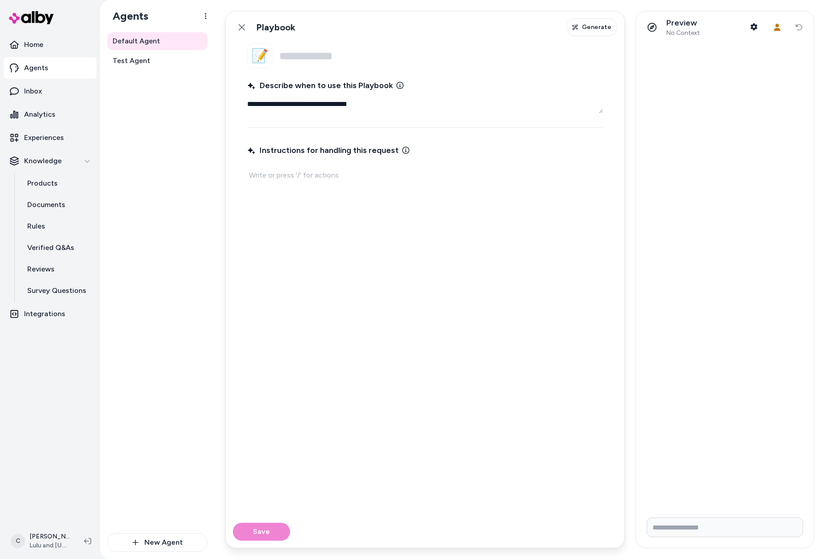
type textarea "**********"
type textarea "*"
type textarea "**********"
type textarea "*"
type textarea "**********"
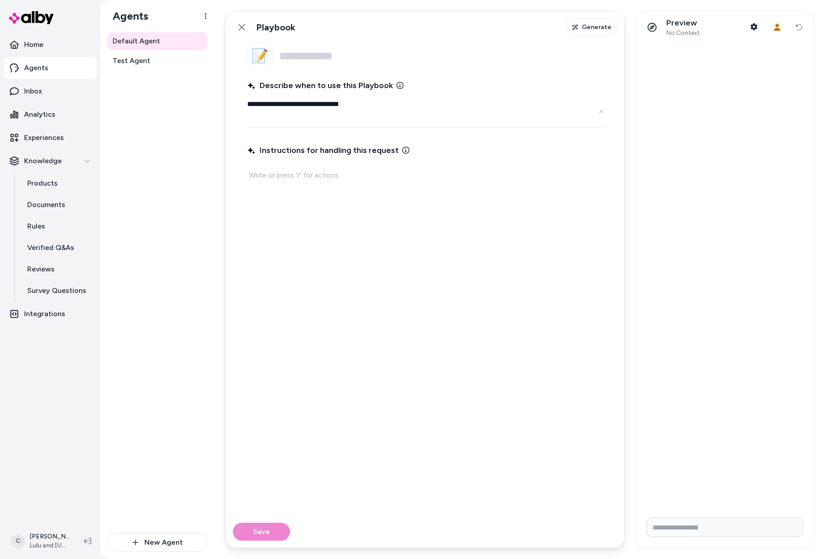
type textarea "*"
type textarea "**********"
type textarea "*"
type textarea "**********"
type textarea "*"
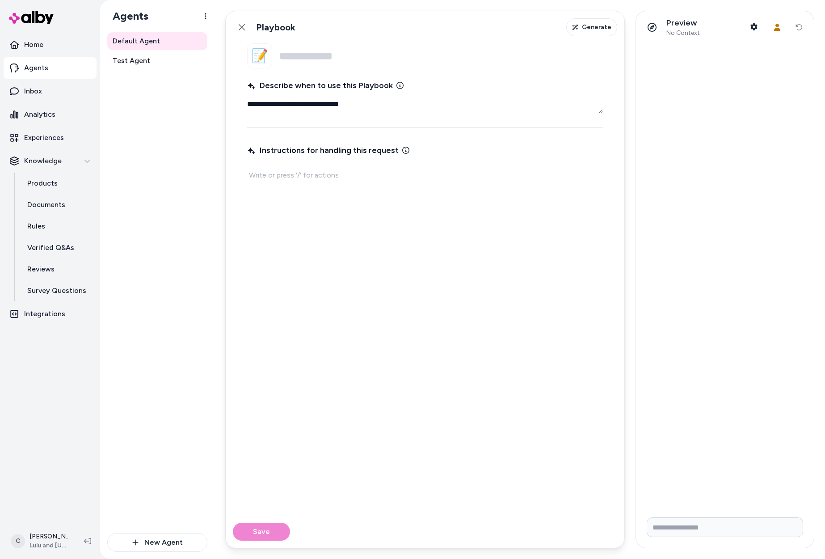
type textarea "**********"
type textarea "*"
type textarea "**********"
type textarea "*"
type textarea "**********"
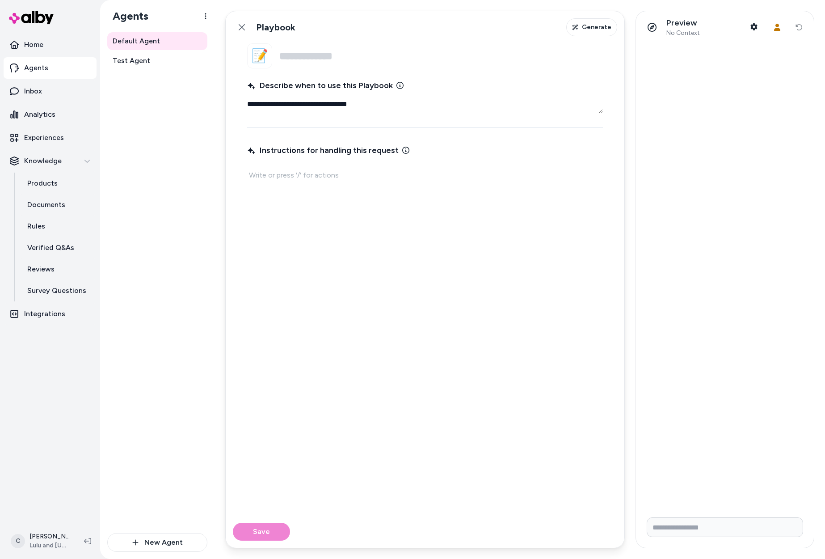
type textarea "*"
type textarea "**********"
type textarea "*"
type textarea "**********"
type textarea "*"
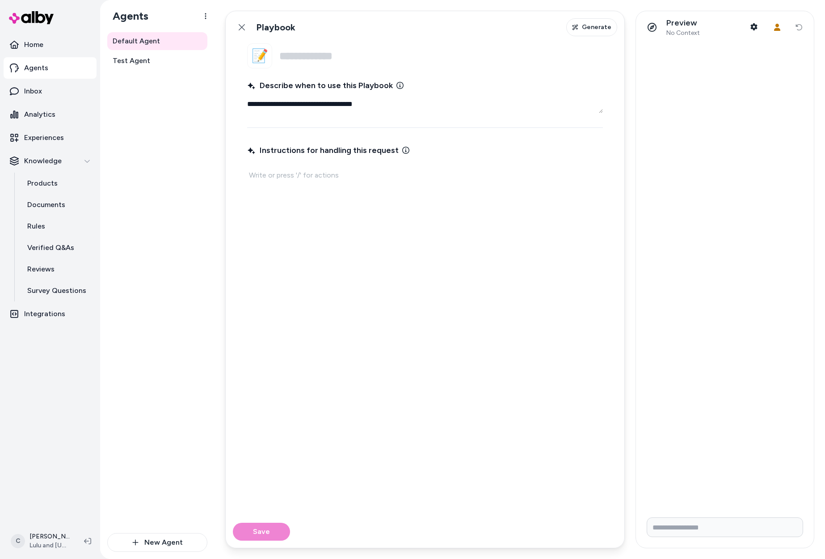
type textarea "**********"
type textarea "*"
type textarea "**********"
type textarea "*"
type textarea "**********"
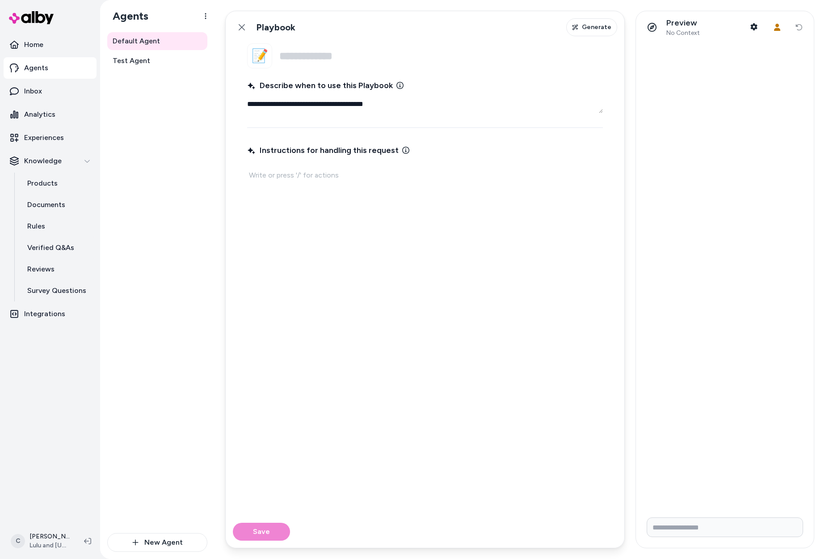
click at [247, 105] on textarea "**********" at bounding box center [425, 104] width 356 height 18
type textarea "*"
type textarea "**********"
click at [314, 181] on p at bounding box center [425, 175] width 352 height 13
click at [417, 114] on fieldset "**********" at bounding box center [425, 279] width 399 height 472
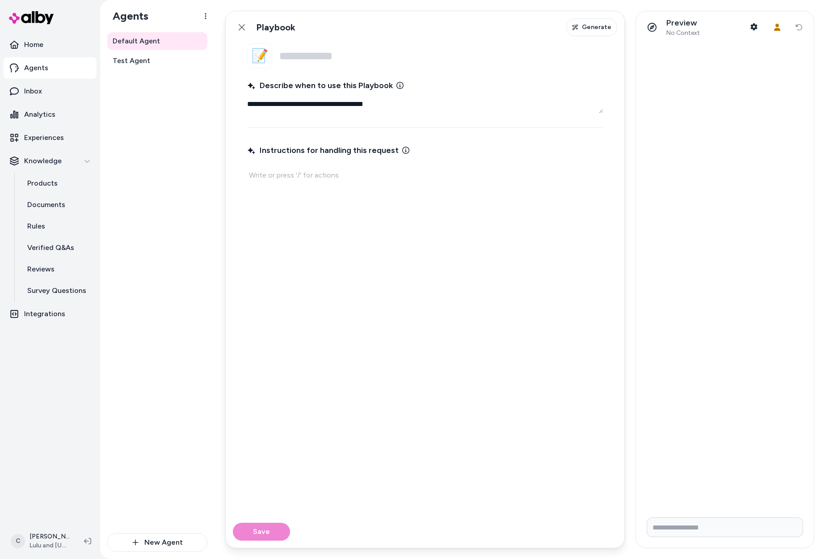
click at [405, 96] on textarea "**********" at bounding box center [425, 104] width 356 height 18
click at [304, 180] on p at bounding box center [425, 175] width 352 height 13
type textarea "*"
drag, startPoint x: 429, startPoint y: 219, endPoint x: 275, endPoint y: 211, distance: 154.9
click at [275, 211] on p "Step 1: Search product data for "country_of_origin" and share the listed value.…" at bounding box center [425, 194] width 352 height 50
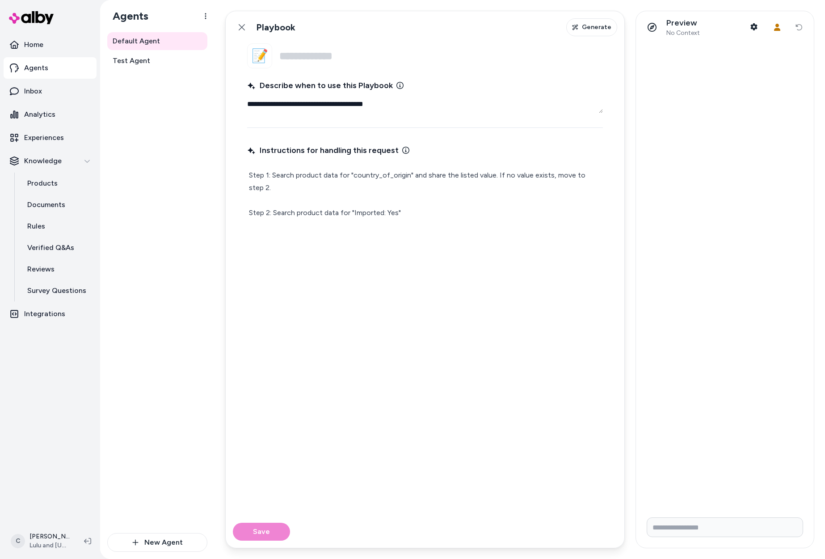
drag, startPoint x: 496, startPoint y: 174, endPoint x: 521, endPoint y: 183, distance: 26.3
click at [521, 183] on p "Step 1: Search product data for "country_of_origin" and share the listed value.…" at bounding box center [425, 194] width 352 height 50
click at [549, 180] on p "Step 1: Search product data for "country_of_origin" and share the listed value.…" at bounding box center [425, 194] width 352 height 50
drag, startPoint x: 498, startPoint y: 173, endPoint x: 520, endPoint y: 200, distance: 34.9
click at [520, 200] on p "Step 1: Search product data for "country_of_origin" and share the listed value.…" at bounding box center [425, 194] width 352 height 50
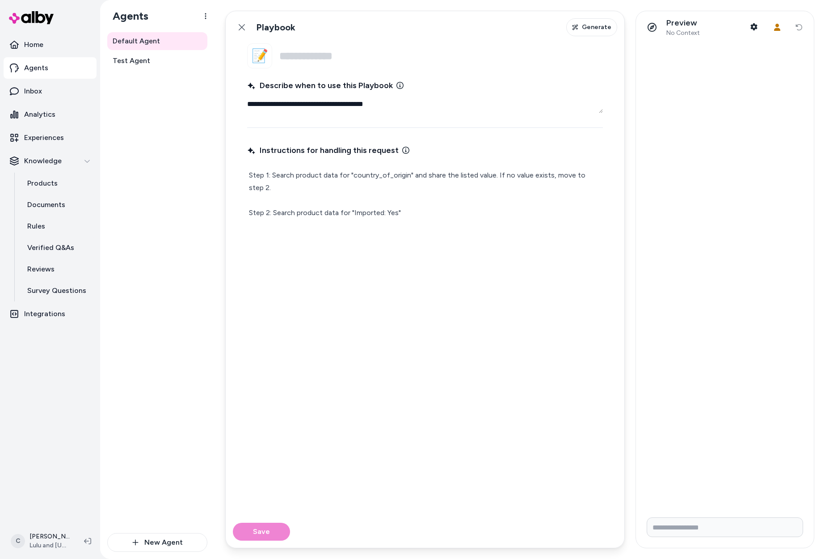
click at [486, 177] on p "Step 1: Search product data for "country_of_origin" and share the listed value.…" at bounding box center [425, 194] width 352 height 50
drag, startPoint x: 498, startPoint y: 173, endPoint x: 480, endPoint y: 171, distance: 18.0
click at [497, 173] on p "Step 1: Search product data for "country_of_origin" and share the listed value.…" at bounding box center [425, 194] width 352 height 50
click at [465, 171] on p "Step 1: Search product data for "country_of_origin" and share the listed value.…" at bounding box center [425, 194] width 352 height 50
click at [500, 181] on p "Step 1: Search product data for "country_of_origin" and share the listed value.…" at bounding box center [425, 194] width 352 height 50
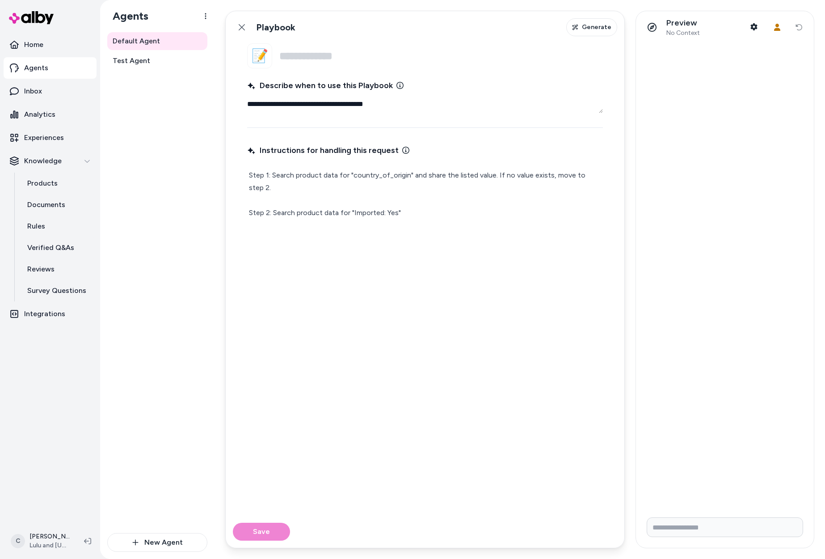
drag, startPoint x: 500, startPoint y: 185, endPoint x: 413, endPoint y: 173, distance: 88.0
click at [413, 173] on p "Step 1: Search product data for "country_of_origin" and share the listed value.…" at bounding box center [425, 194] width 352 height 50
click at [493, 178] on p "Step 1: Search product data for "country_of_origin" and share the listed value.…" at bounding box center [425, 194] width 352 height 50
click at [417, 176] on p "Step 1: Search product data for "country_of_origin" and share the listed value.…" at bounding box center [425, 194] width 352 height 50
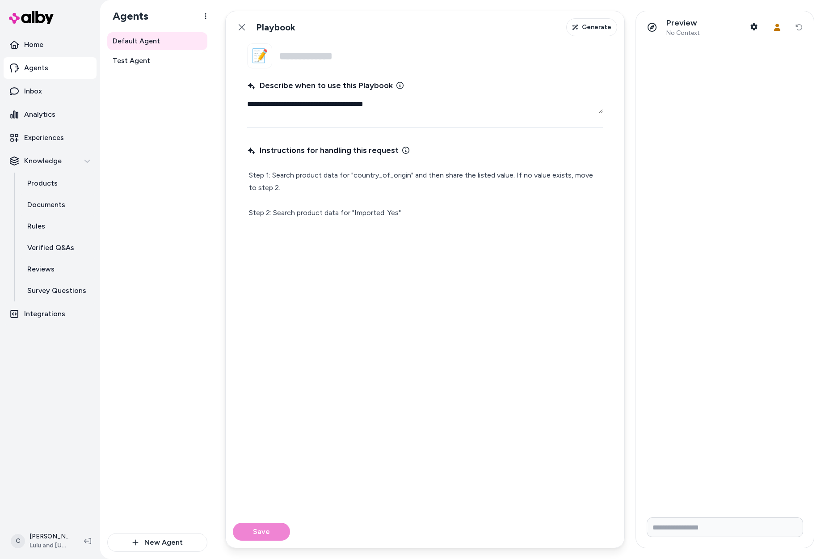
click at [45, 70] on p "Agents" at bounding box center [36, 68] width 24 height 11
click at [419, 222] on div "Instructions for handling this request Step 1: Search product data for "country…" at bounding box center [425, 323] width 356 height 363
click at [416, 213] on p "Step 1: Search product data for "country_of_origin" and then share the listed v…" at bounding box center [425, 194] width 352 height 50
drag, startPoint x: 376, startPoint y: 206, endPoint x: 273, endPoint y: 213, distance: 103.9
click at [273, 213] on p "Step 1: Search product data for "country_of_origin" and then share the listed v…" at bounding box center [425, 194] width 352 height 50
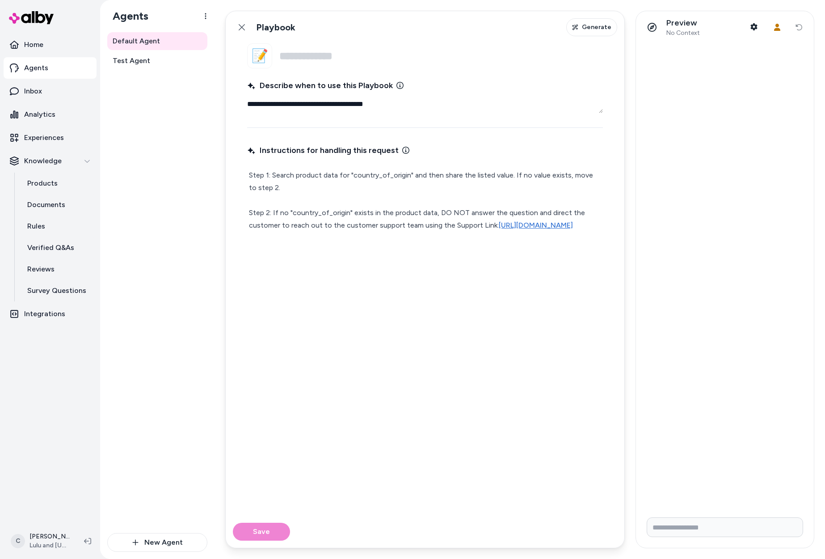
click at [301, 406] on div "Instructions for handling this request Step 1: Search product data for "country…" at bounding box center [425, 323] width 356 height 363
click at [342, 57] on input "Name" at bounding box center [441, 55] width 324 height 25
click at [308, 56] on input "Name" at bounding box center [441, 55] width 324 height 25
type textarea "*"
type input "**********"
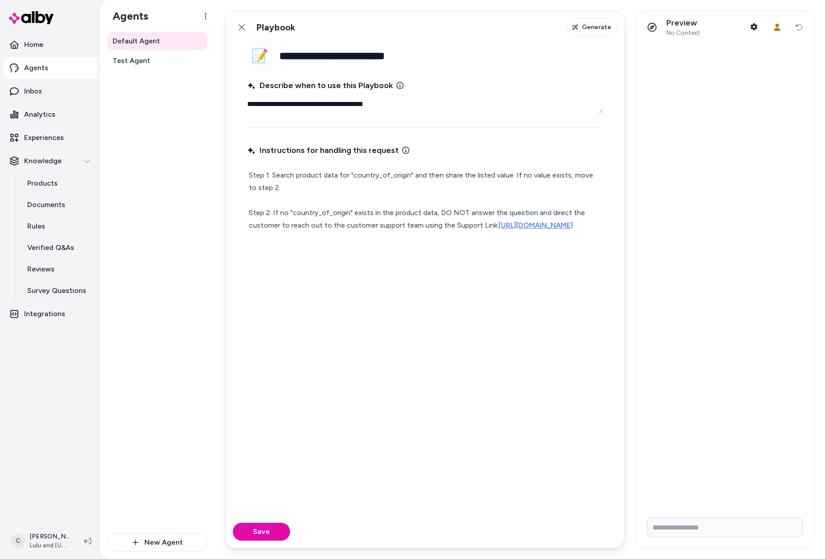
click at [233, 523] on button "Save" at bounding box center [261, 532] width 57 height 18
click at [260, 534] on button "Save" at bounding box center [261, 532] width 57 height 18
type textarea "*"
click at [245, 25] on button "Back" at bounding box center [242, 27] width 18 height 18
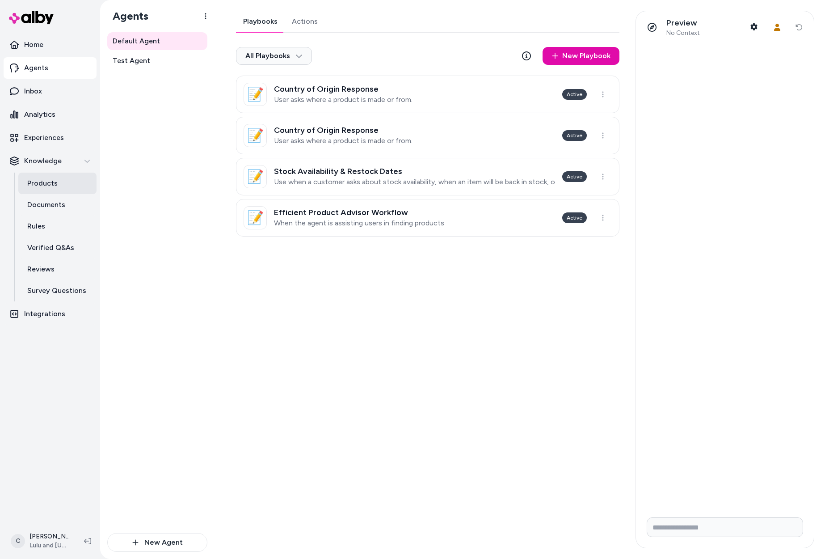
click at [57, 179] on link "Products" at bounding box center [57, 183] width 78 height 21
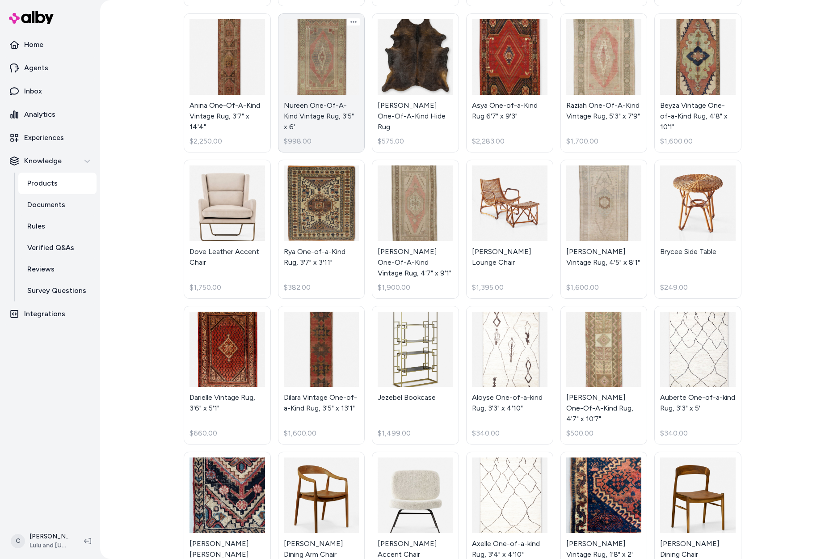
click at [339, 116] on link "Nureen One-Of-A-Kind Vintage Rug, 3'5" x 6' $998.00" at bounding box center [321, 82] width 87 height 139
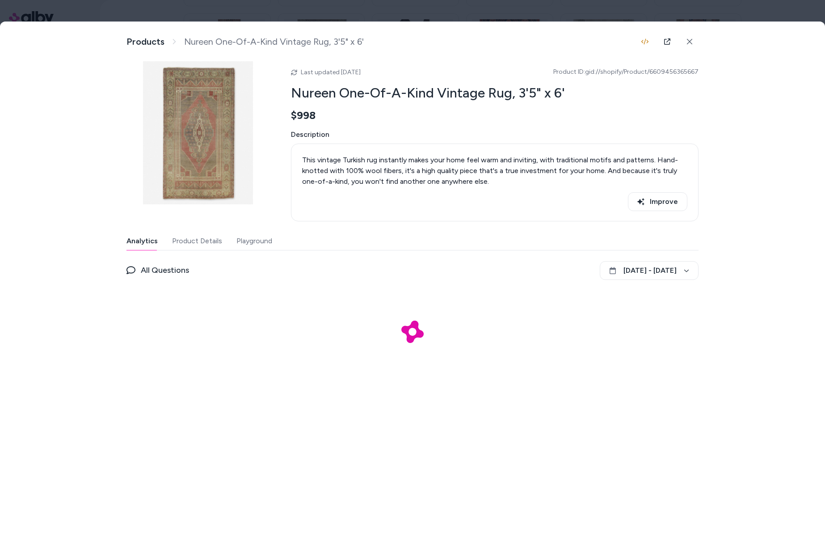
click at [211, 242] on button "Product Details" at bounding box center [197, 241] width 50 height 18
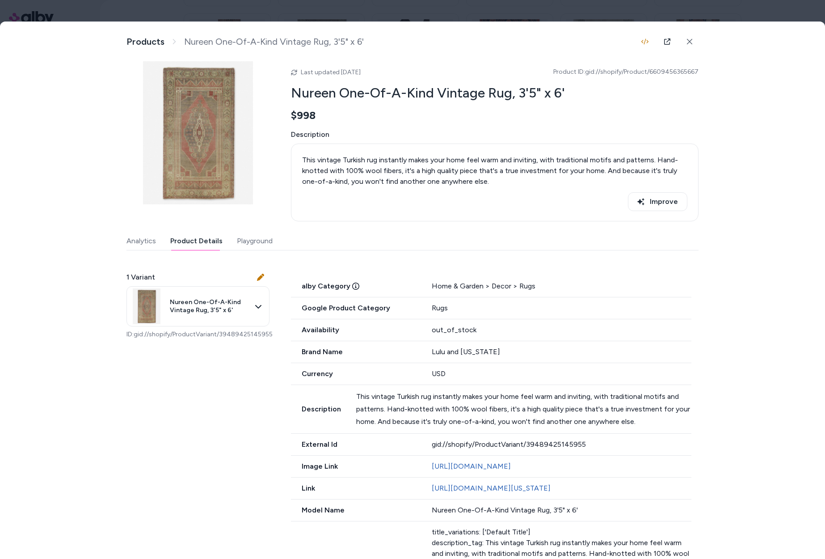
click at [250, 241] on button "Playground" at bounding box center [255, 241] width 36 height 18
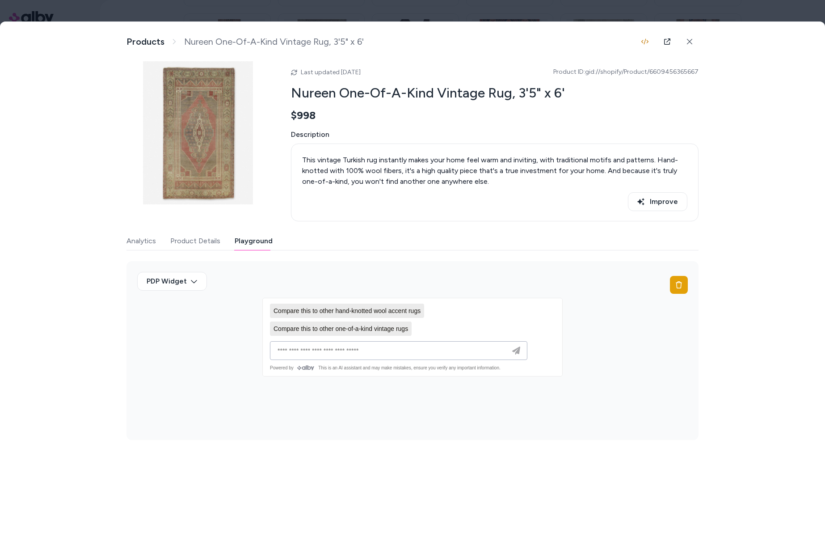
click at [377, 350] on input at bounding box center [389, 350] width 235 height 11
click at [389, 351] on input at bounding box center [389, 350] width 235 height 11
type input "**********"
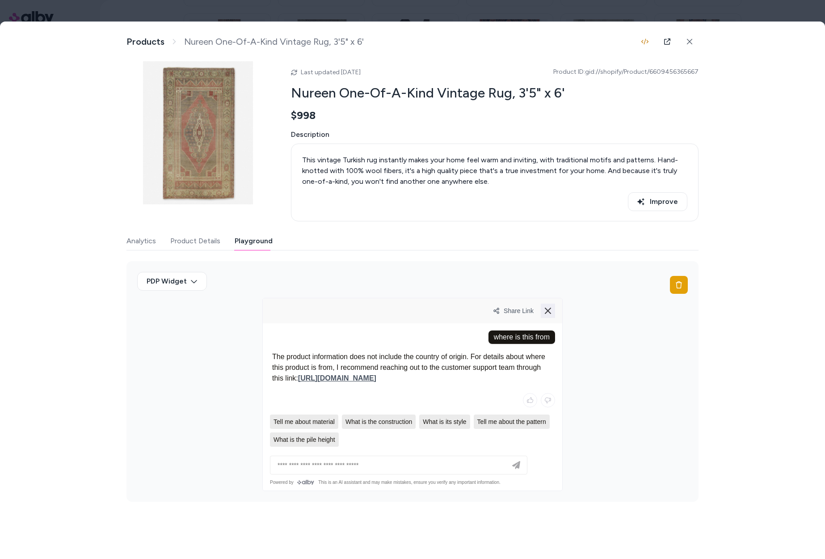
click at [550, 309] on icon at bounding box center [548, 310] width 11 height 11
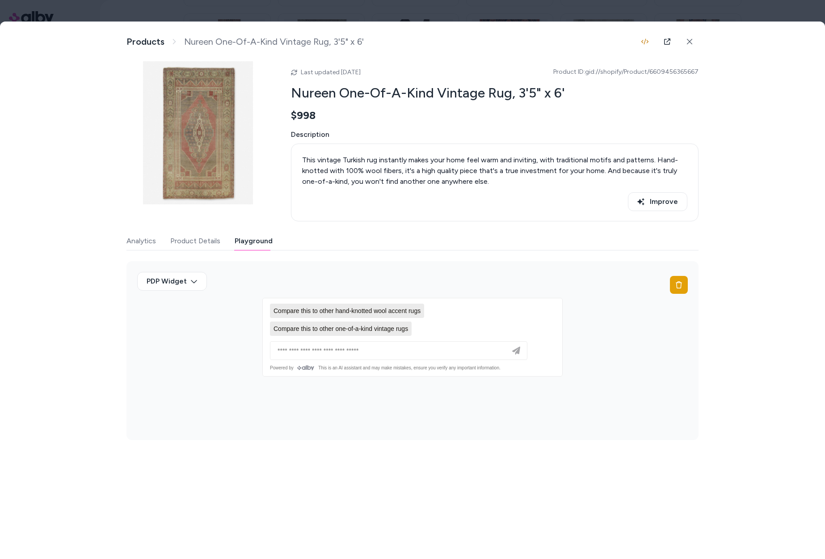
click at [189, 244] on button "Product Details" at bounding box center [195, 241] width 50 height 18
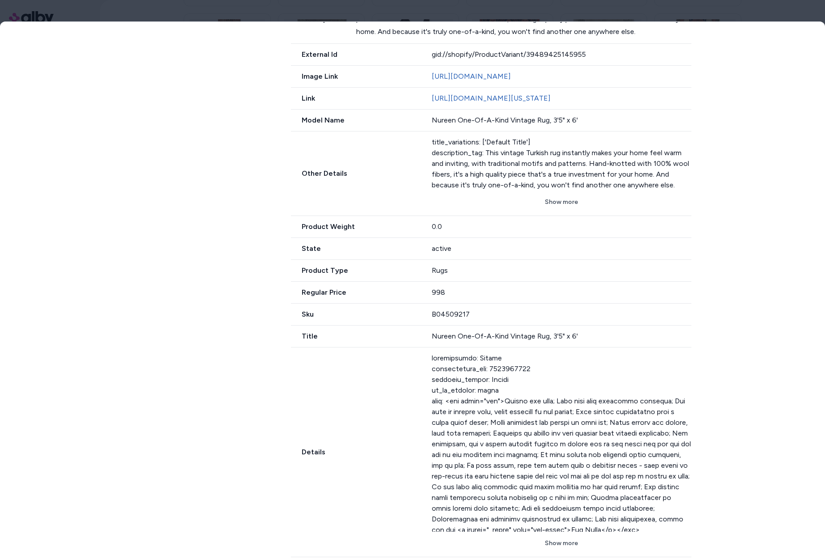
scroll to position [31, 0]
click at [384, 13] on div at bounding box center [412, 279] width 825 height 559
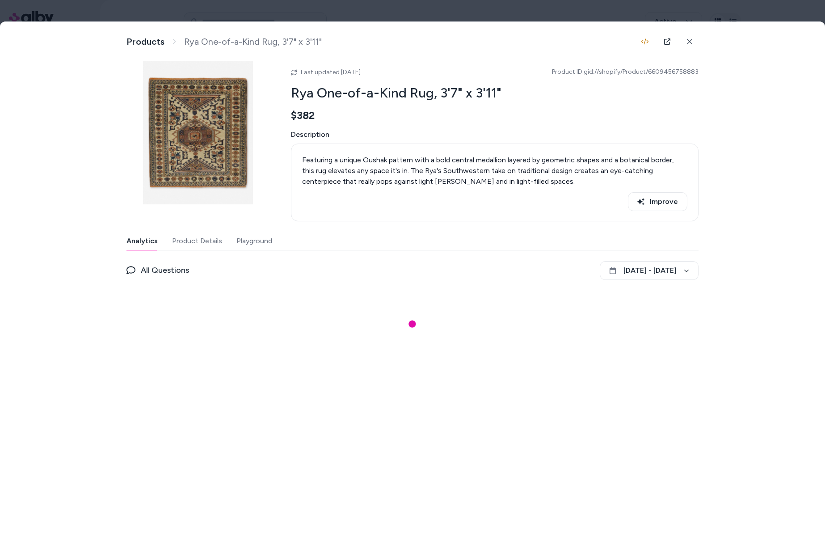
scroll to position [37, 0]
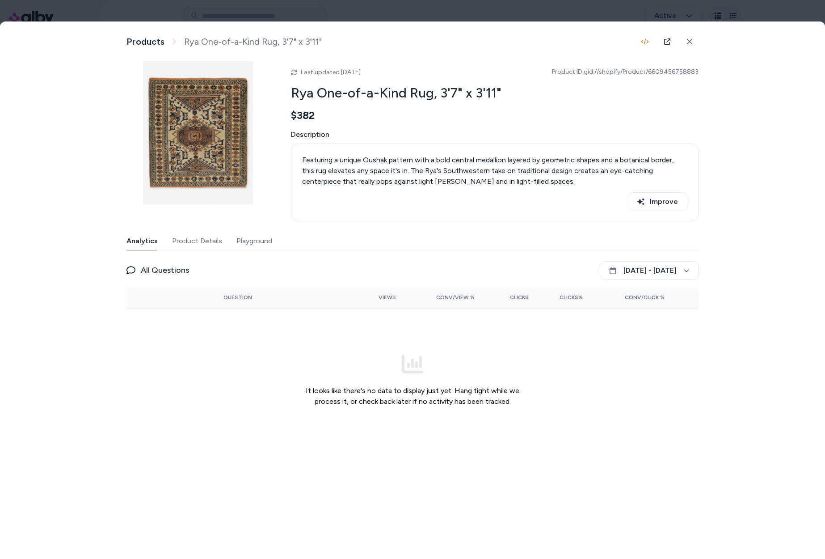
click at [772, 12] on div at bounding box center [412, 279] width 825 height 559
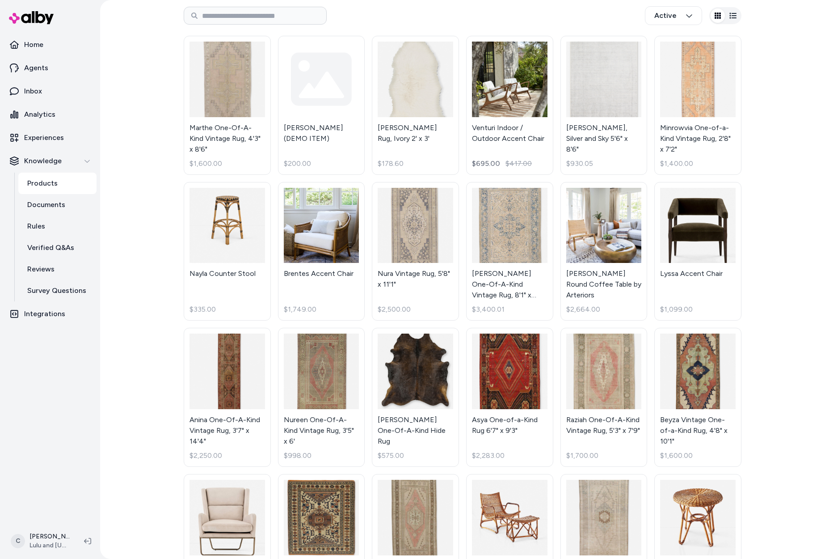
click at [675, 410] on html "Home Agents Inbox Analytics Experiences Knowledge Products Documents Rules Veri…" at bounding box center [412, 279] width 825 height 559
click at [688, 417] on link "Beyza Vintage One-of-a-Kind Rug, 4'8" x 10'1" $1,600.00" at bounding box center [698, 397] width 87 height 139
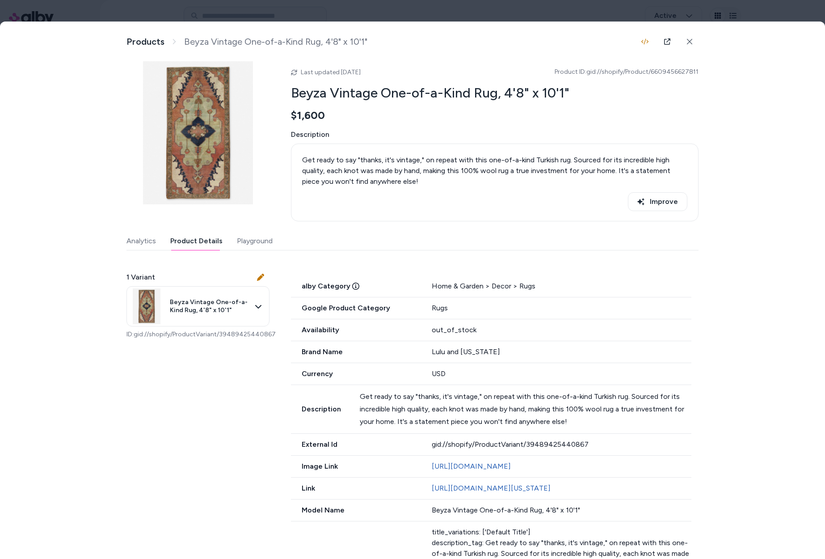
click at [199, 238] on button "Product Details" at bounding box center [196, 241] width 52 height 18
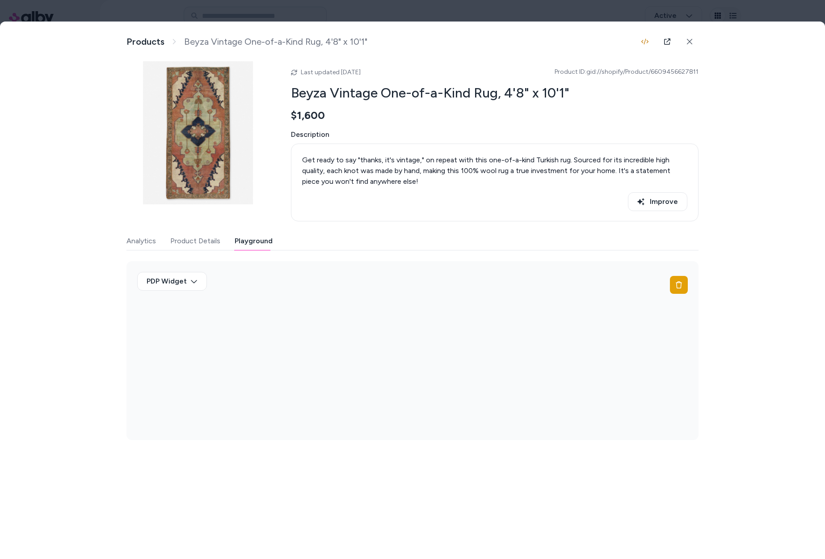
click at [253, 240] on button "Playground" at bounding box center [254, 241] width 38 height 18
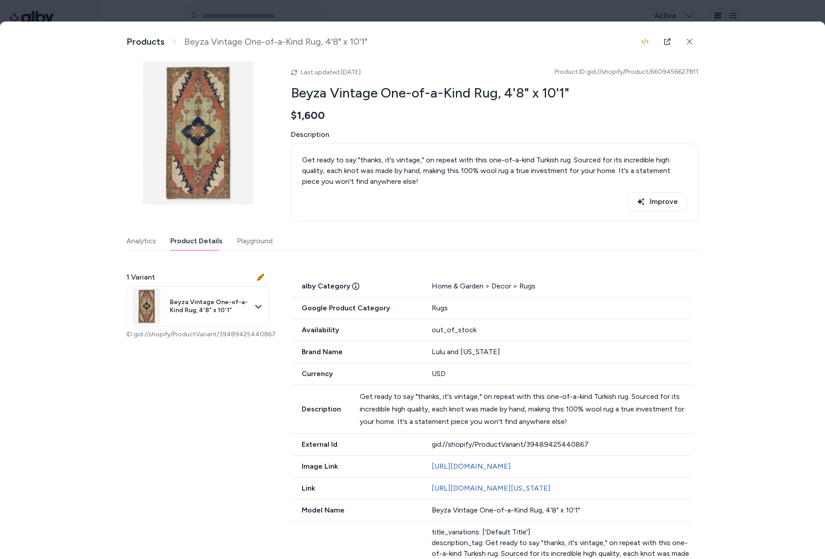
click at [191, 239] on button "Product Details" at bounding box center [196, 241] width 52 height 18
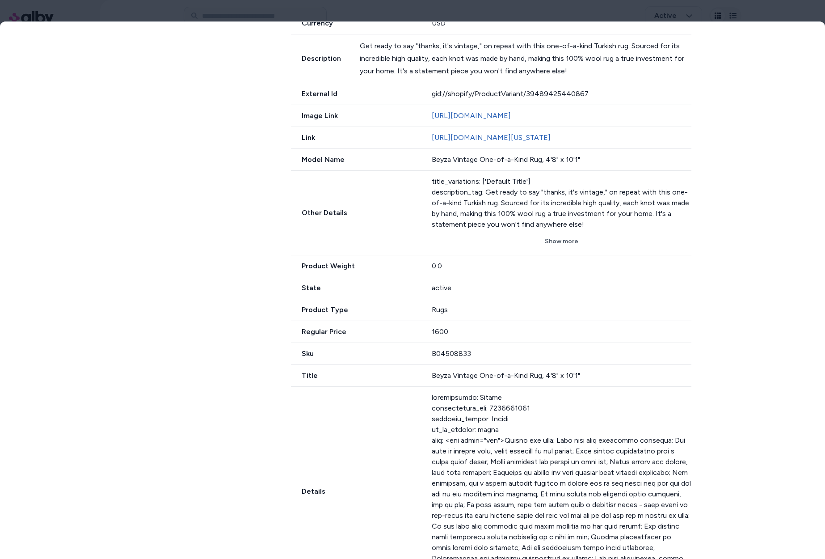
scroll to position [411, 0]
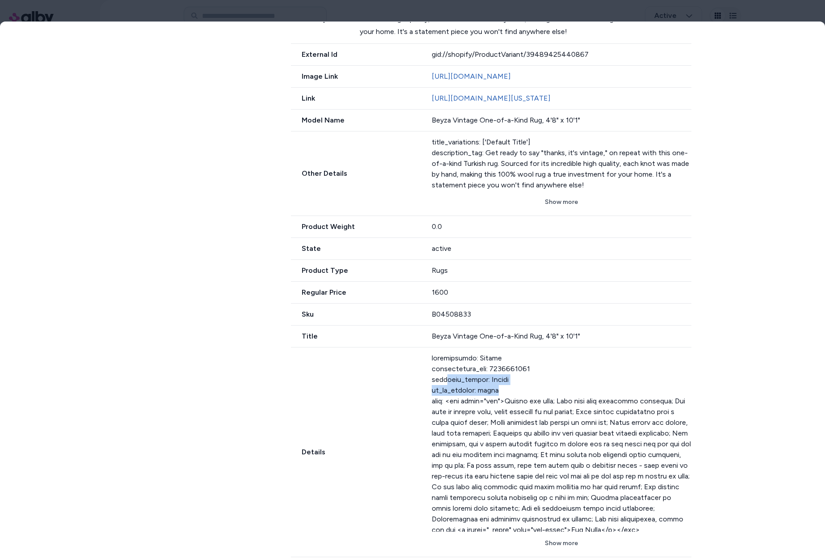
drag, startPoint x: 503, startPoint y: 392, endPoint x: 444, endPoint y: 380, distance: 60.2
click at [444, 380] on div at bounding box center [562, 442] width 260 height 179
click at [465, 381] on div at bounding box center [562, 442] width 260 height 179
click at [376, 10] on div at bounding box center [412, 279] width 825 height 559
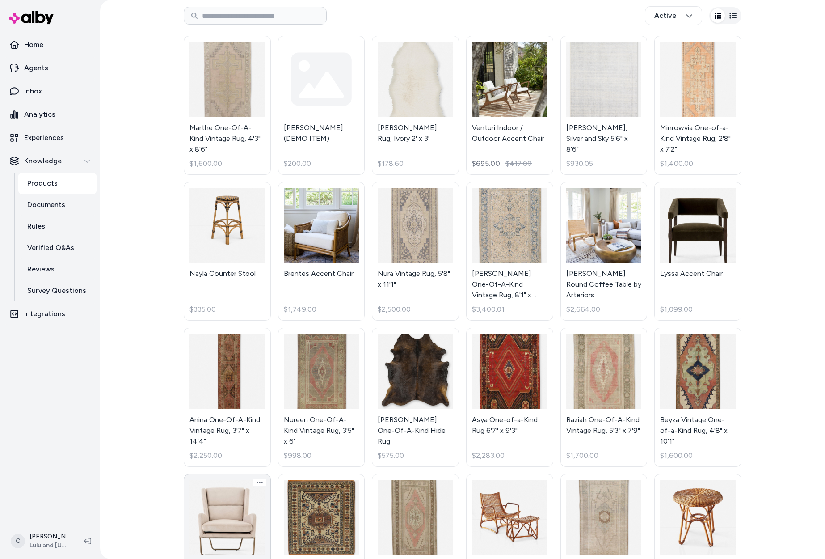
click at [211, 474] on link "Dove Leather Accent Chair $1,750.00" at bounding box center [227, 543] width 87 height 139
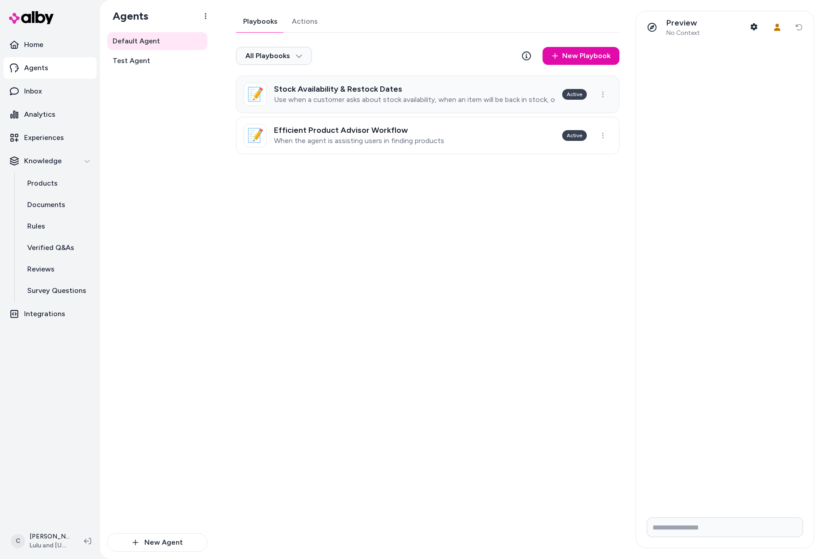
click at [383, 95] on p "Use when a customer asks about stock availability, when an item will be back in…" at bounding box center [414, 99] width 281 height 9
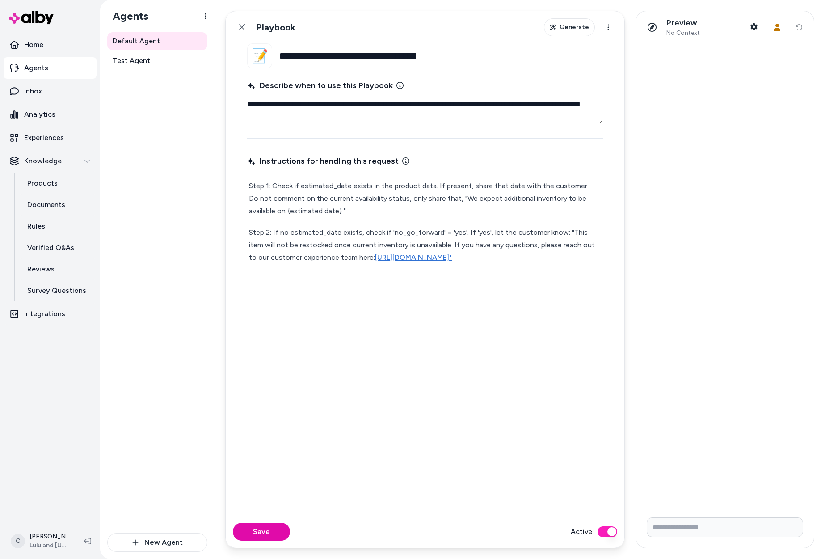
drag, startPoint x: 354, startPoint y: 258, endPoint x: 562, endPoint y: 258, distance: 207.9
click at [452, 258] on link "https://luluandgeorgiahelp.zendesk.com/hc/en-us/requests/new"" at bounding box center [413, 257] width 77 height 8
copy link "[URL][DOMAIN_NAME]"
drag, startPoint x: 269, startPoint y: 518, endPoint x: 269, endPoint y: 525, distance: 6.7
click at [269, 525] on div "Save Active" at bounding box center [425, 531] width 399 height 32
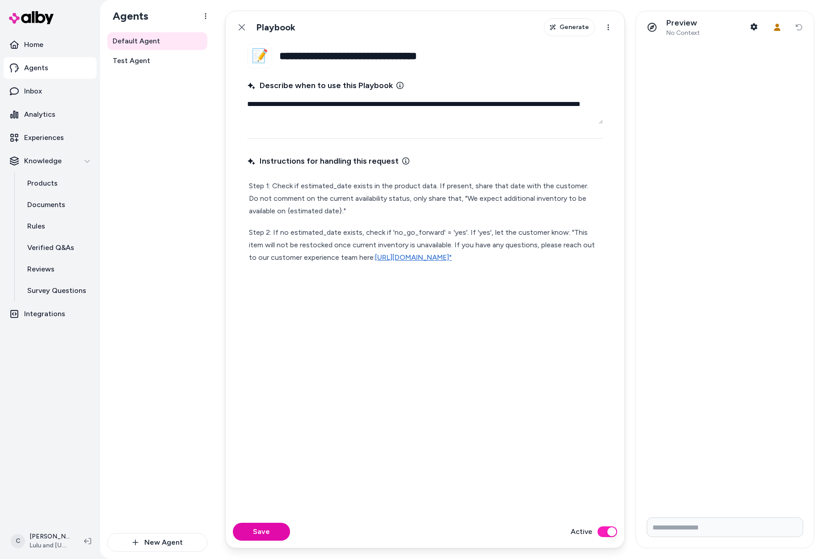
click at [270, 529] on button "Save" at bounding box center [261, 532] width 57 height 18
type textarea "*"
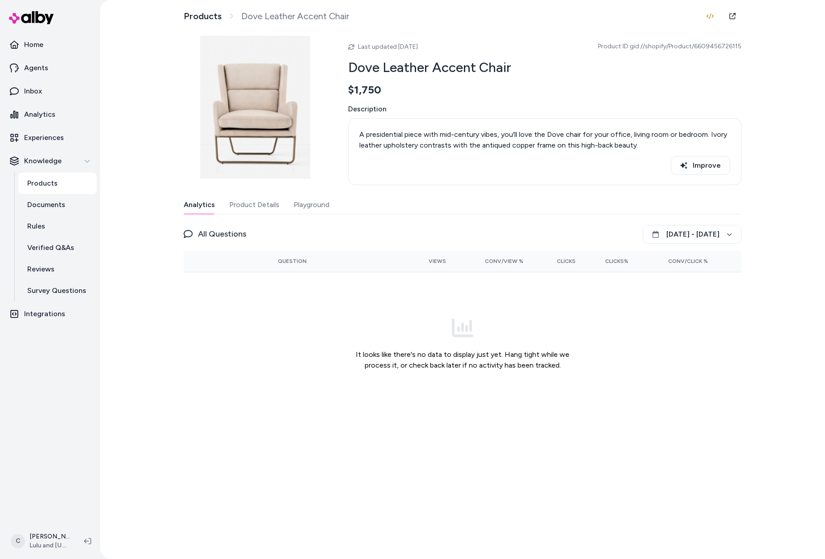
click at [241, 205] on button "Product Details" at bounding box center [254, 205] width 50 height 18
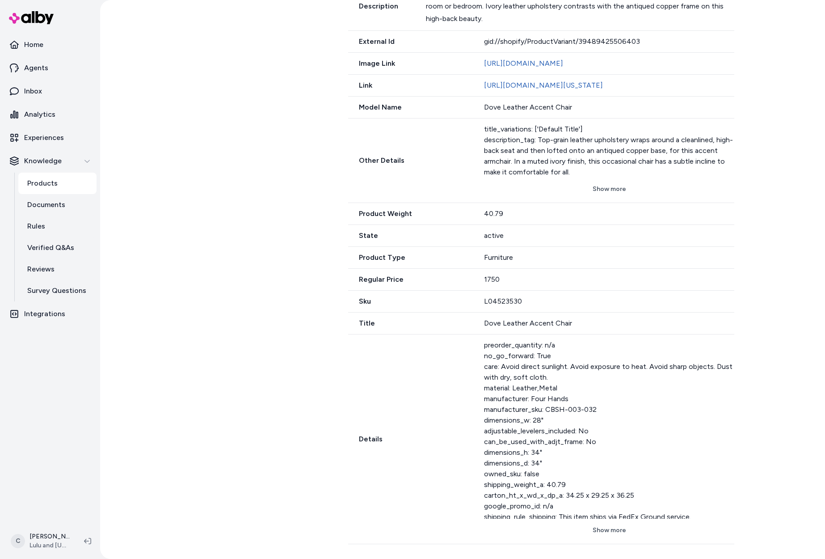
scroll to position [379, 0]
click at [505, 380] on div "preorder_quantity: n/a no_go_forward: True care: Avoid direct sunlight. Avoid e…" at bounding box center [609, 427] width 250 height 179
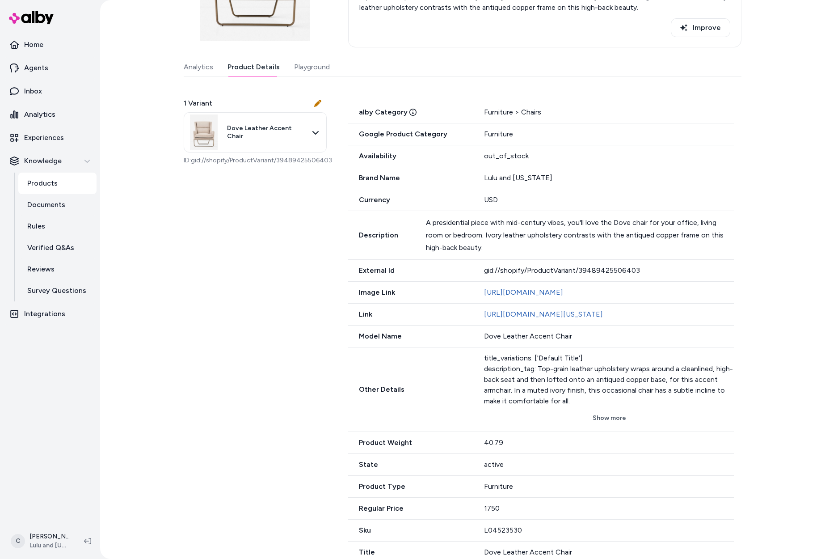
scroll to position [0, 0]
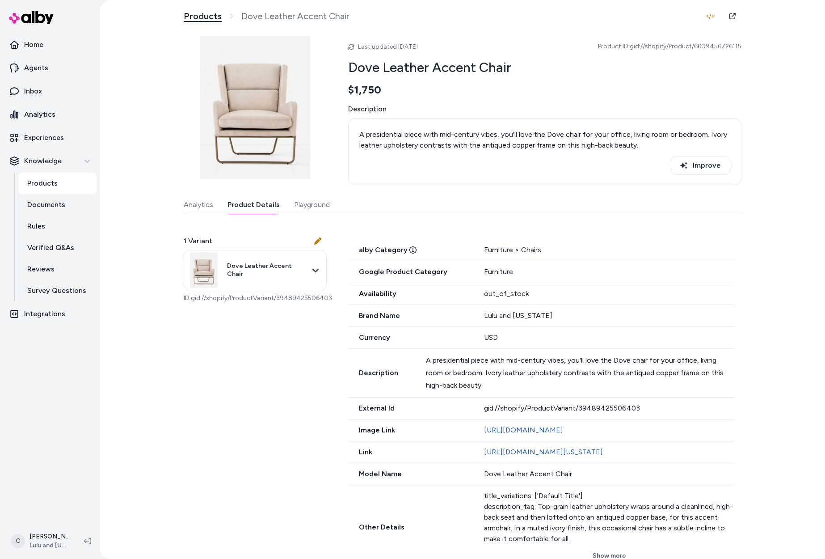
click at [209, 12] on link "Products" at bounding box center [203, 16] width 38 height 11
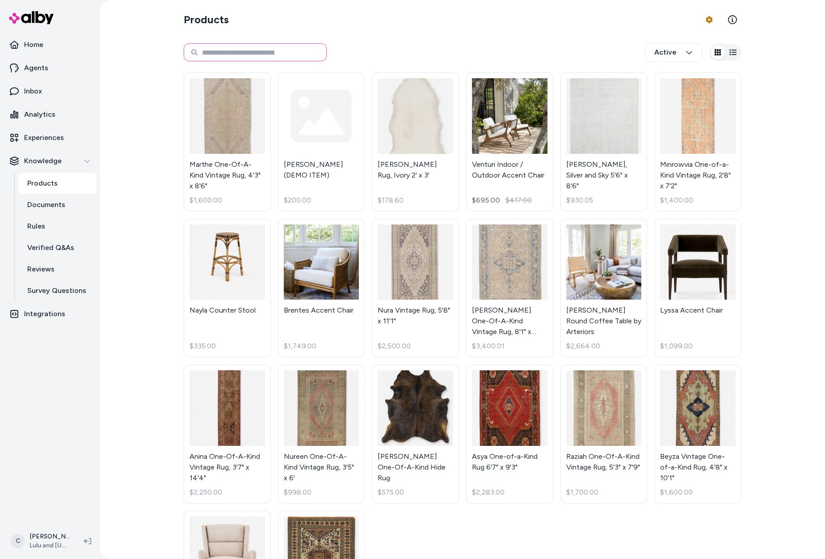
click at [263, 51] on input at bounding box center [255, 52] width 143 height 18
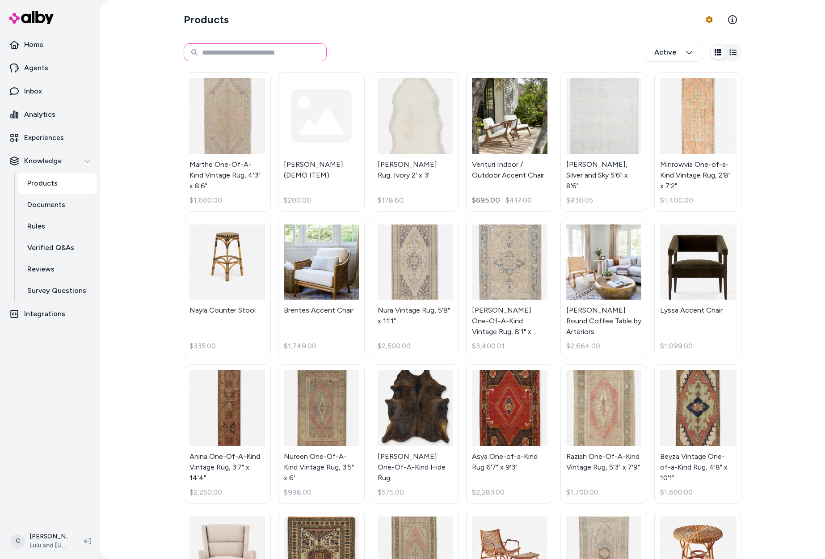
click at [265, 52] on input at bounding box center [255, 52] width 143 height 18
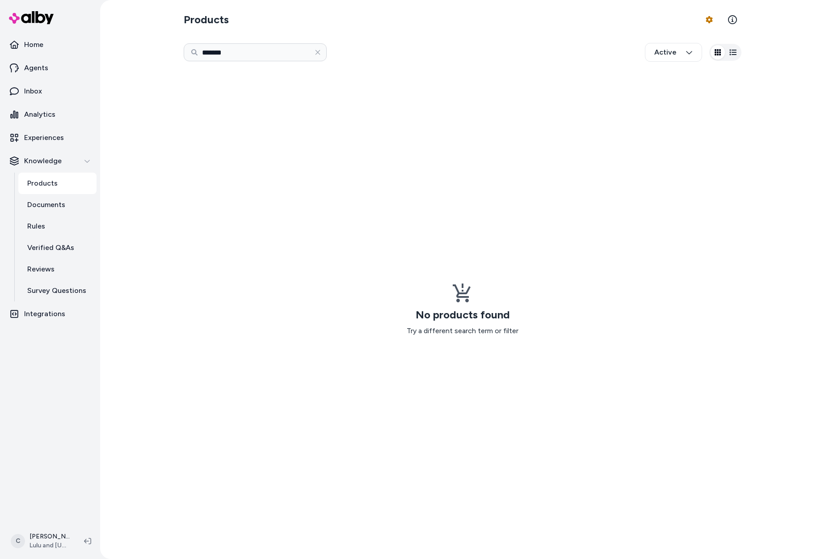
click at [237, 41] on div "******* Active" at bounding box center [463, 53] width 558 height 30
click at [237, 47] on input "*******" at bounding box center [255, 52] width 143 height 18
click at [237, 48] on input "*******" at bounding box center [255, 52] width 143 height 18
type input "***"
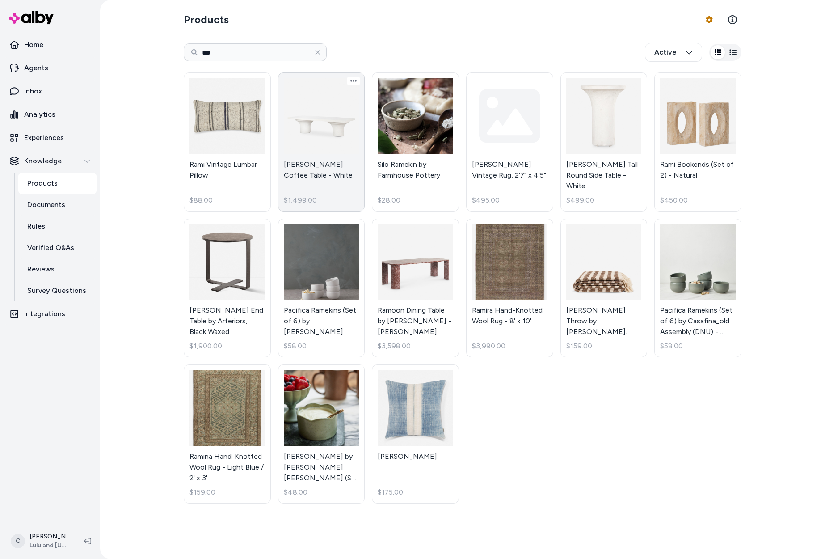
click at [311, 150] on link "Ramos Coffee Table - White $1,499.00" at bounding box center [321, 141] width 87 height 139
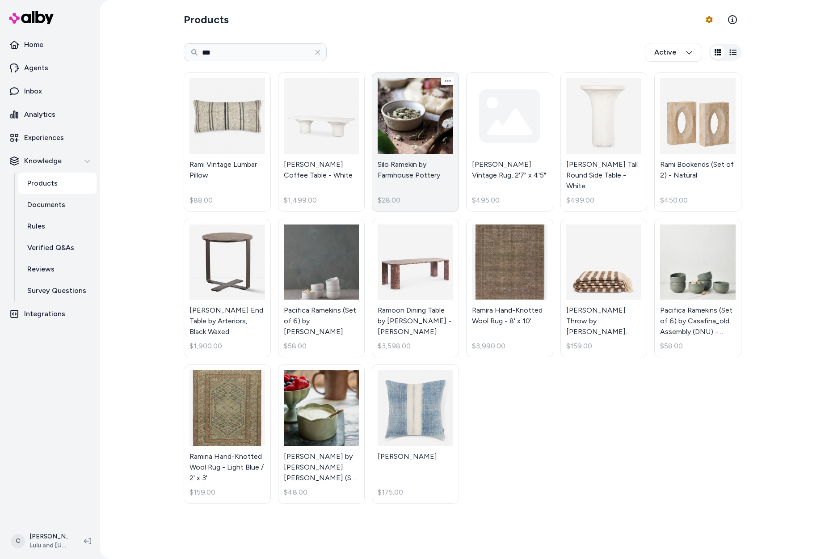
click at [415, 148] on link "Silo Ramekin by Farmhouse Pottery $28.00" at bounding box center [415, 141] width 87 height 139
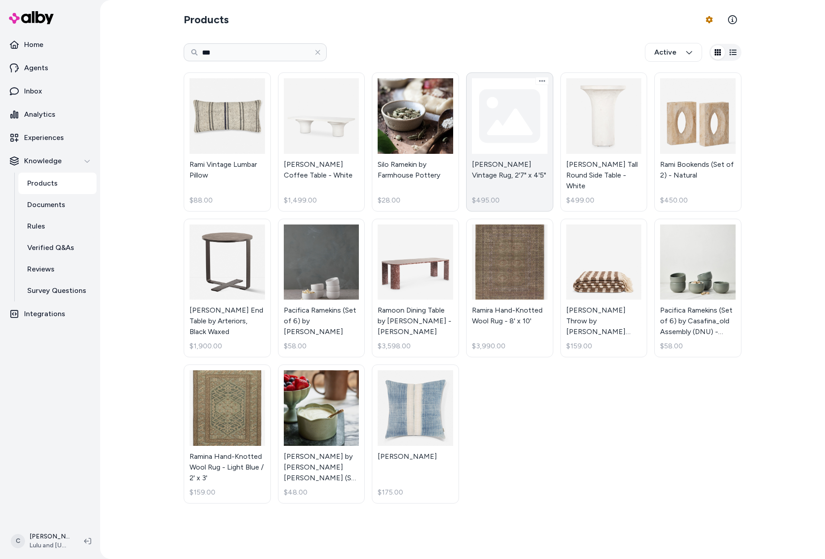
click at [512, 170] on link "Ramona Vintage Rug, 2'7" x 4'5" $495.00" at bounding box center [509, 141] width 87 height 139
click at [58, 59] on link "Agents" at bounding box center [50, 67] width 93 height 21
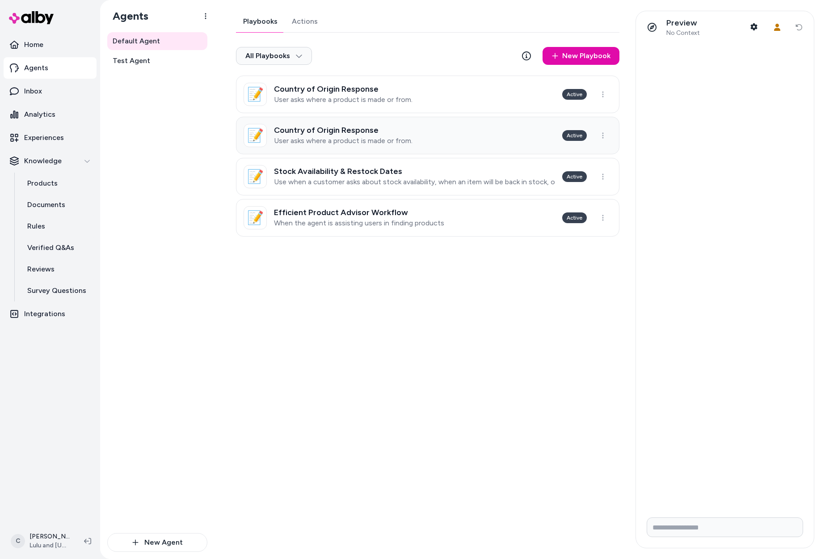
click at [424, 146] on link "📝 Country of Origin Response User asks where a product is made or from. Active" at bounding box center [428, 136] width 384 height 38
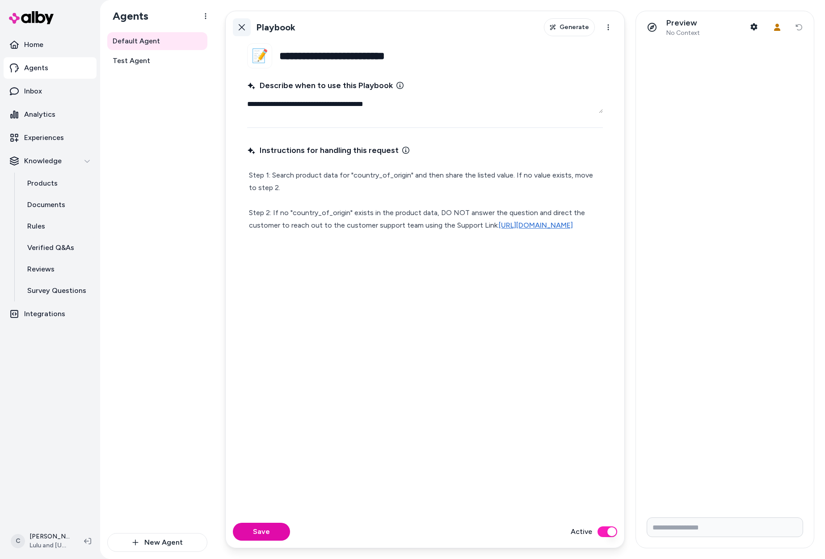
click at [241, 24] on icon at bounding box center [241, 27] width 7 height 7
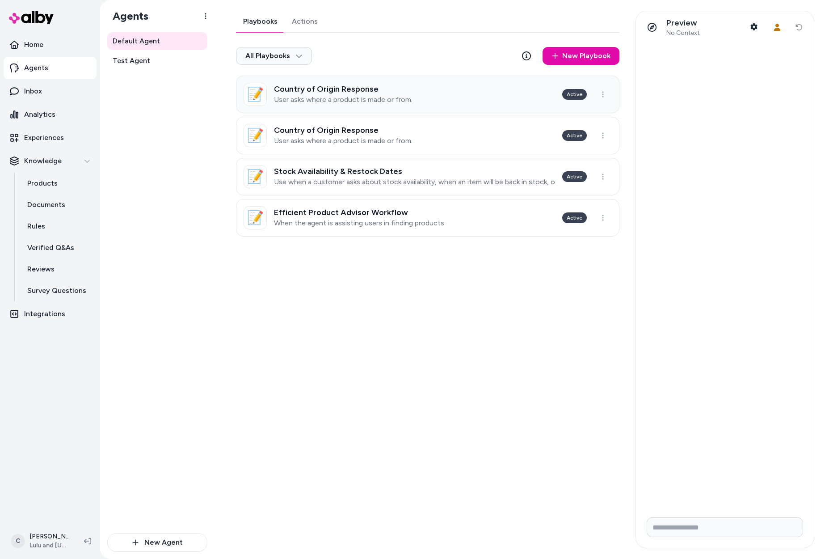
click at [473, 97] on link "📝 Country of Origin Response User asks where a product is made or from. Active" at bounding box center [428, 95] width 384 height 38
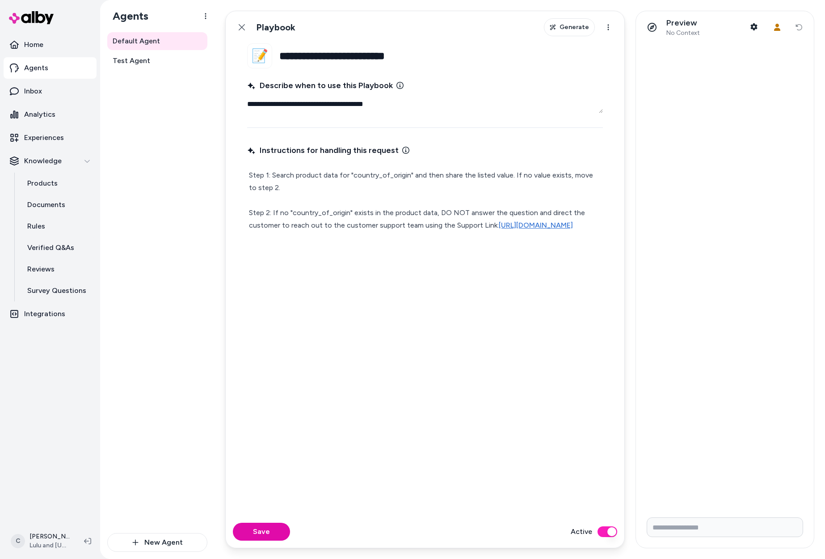
click at [464, 221] on p "Step 1: Search product data for "country_of_origin" and then share the listed v…" at bounding box center [425, 200] width 352 height 63
click at [491, 211] on p "Step 1: Search product data for "country_of_origin" and then share the listed v…" at bounding box center [425, 200] width 352 height 63
click at [521, 215] on p "Step 1: Search product data for "country_of_origin" and then share the listed v…" at bounding box center [425, 200] width 352 height 63
drag, startPoint x: 511, startPoint y: 213, endPoint x: 437, endPoint y: 214, distance: 74.2
click at [437, 214] on p "Step 1: Search product data for "country_of_origin" and then share the listed v…" at bounding box center [425, 200] width 352 height 63
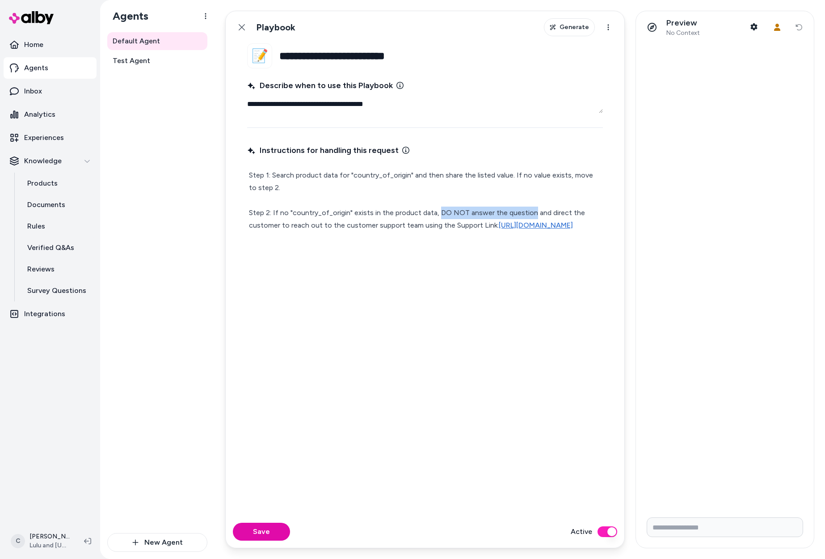
type textarea "*"
click at [284, 224] on p "Step 1: Search product data for "country_of_origin" and then share the listed v…" at bounding box center [425, 206] width 352 height 75
drag, startPoint x: 284, startPoint y: 224, endPoint x: 283, endPoint y: 230, distance: 6.3
click at [284, 224] on p "Step 1: Search product data for "country_of_origin" and then share the listed v…" at bounding box center [425, 206] width 352 height 75
click at [276, 532] on button "Save" at bounding box center [261, 532] width 57 height 18
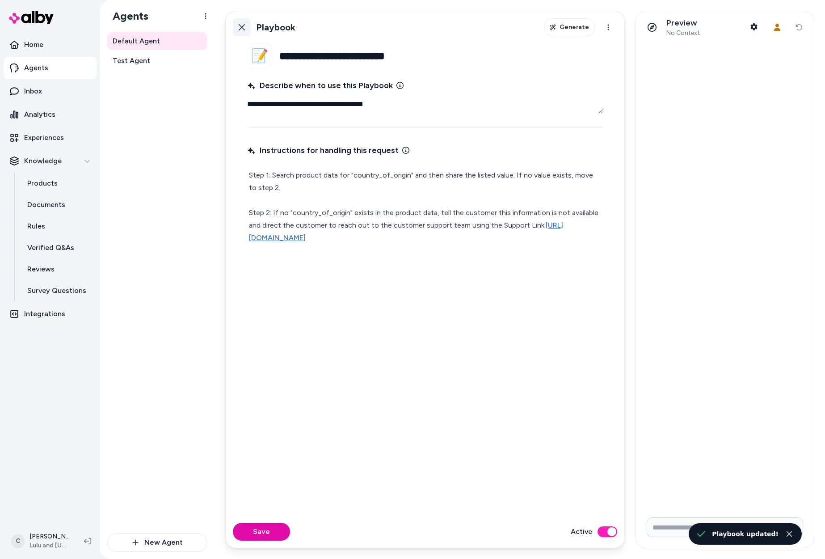
click at [237, 28] on button "Back" at bounding box center [242, 27] width 18 height 18
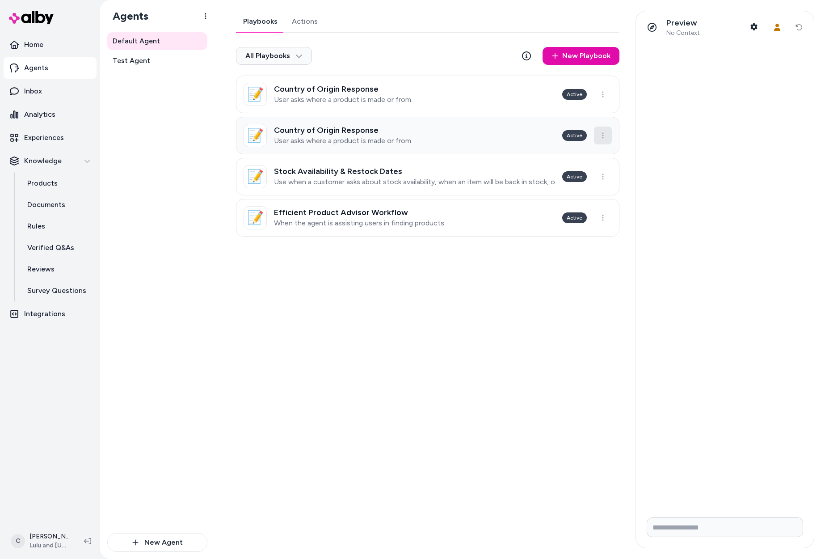
click at [606, 133] on html "Home Agents Inbox Analytics Experiences Knowledge Products Documents Rules Veri…" at bounding box center [412, 279] width 825 height 559
click at [580, 156] on div "Archive" at bounding box center [583, 157] width 53 height 18
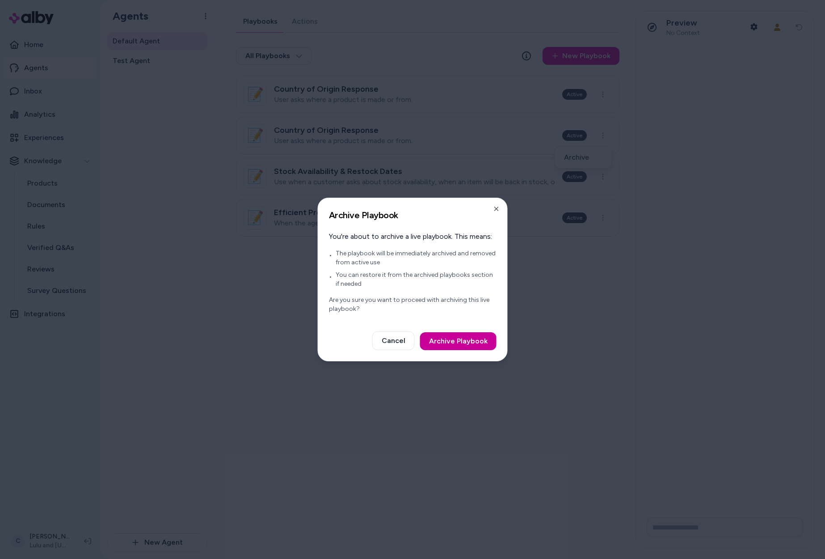
click at [460, 341] on button "Archive Playbook" at bounding box center [458, 341] width 76 height 18
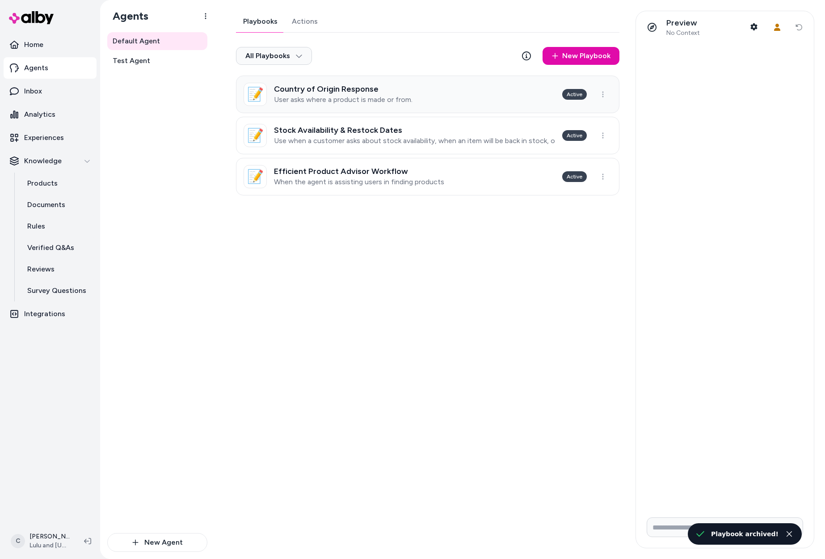
click at [422, 93] on link "📝 Country of Origin Response User asks where a product is made or from. Active" at bounding box center [428, 95] width 384 height 38
type textarea "*"
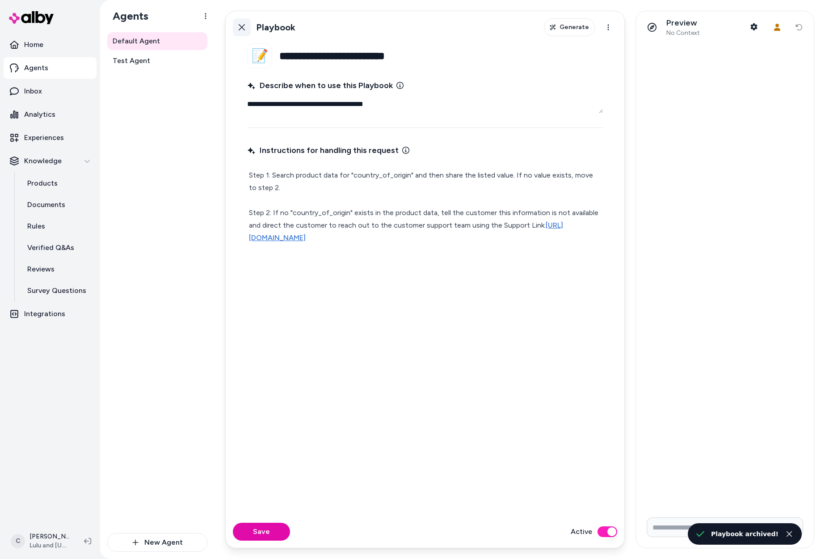
click at [246, 25] on button "Back" at bounding box center [242, 27] width 18 height 18
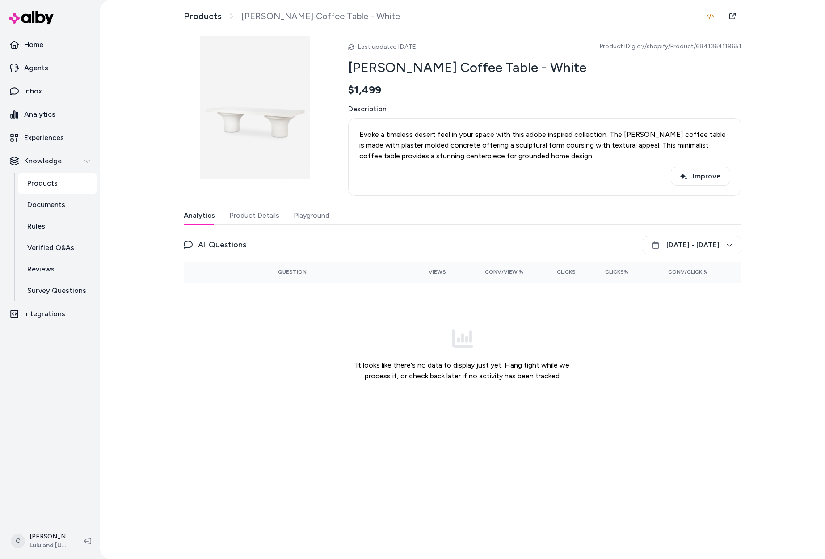
drag, startPoint x: 253, startPoint y: 194, endPoint x: 253, endPoint y: 214, distance: 20.1
click at [250, 198] on div "Last updated [DATE] Product ID: gid://shopify/Product/6841364119651 [PERSON_NAM…" at bounding box center [463, 231] width 558 height 390
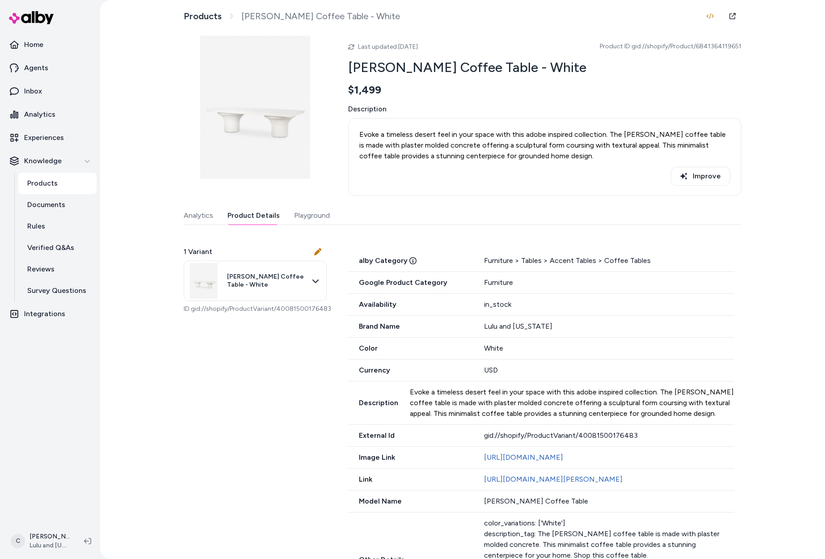
click at [252, 213] on button "Product Details" at bounding box center [254, 216] width 52 height 18
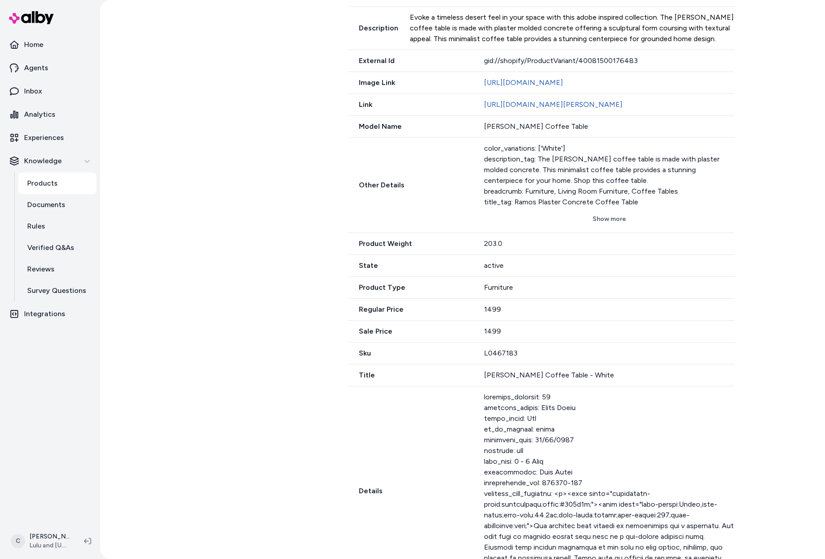
scroll to position [439, 0]
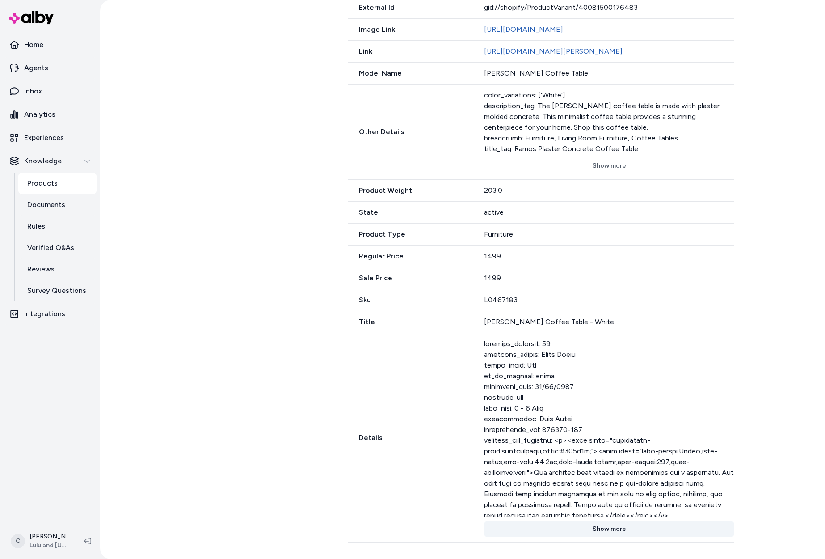
click at [621, 532] on button "Show more" at bounding box center [609, 529] width 250 height 16
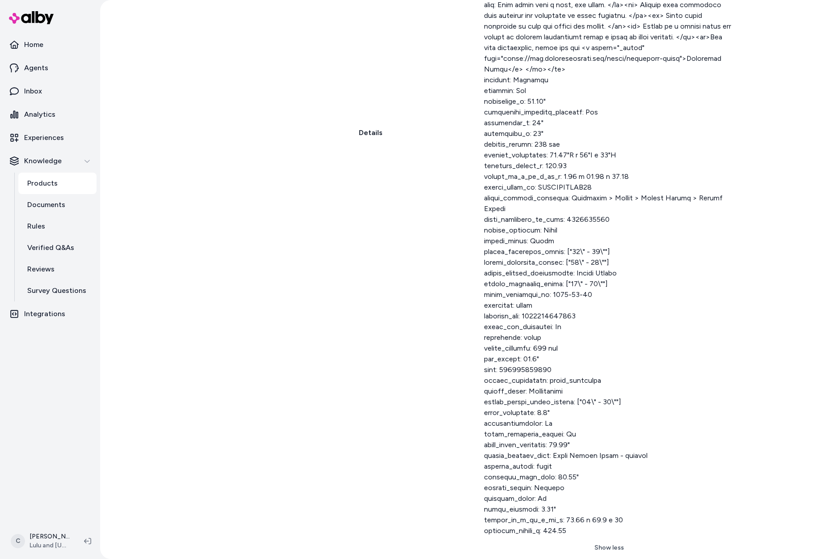
scroll to position [1064, 0]
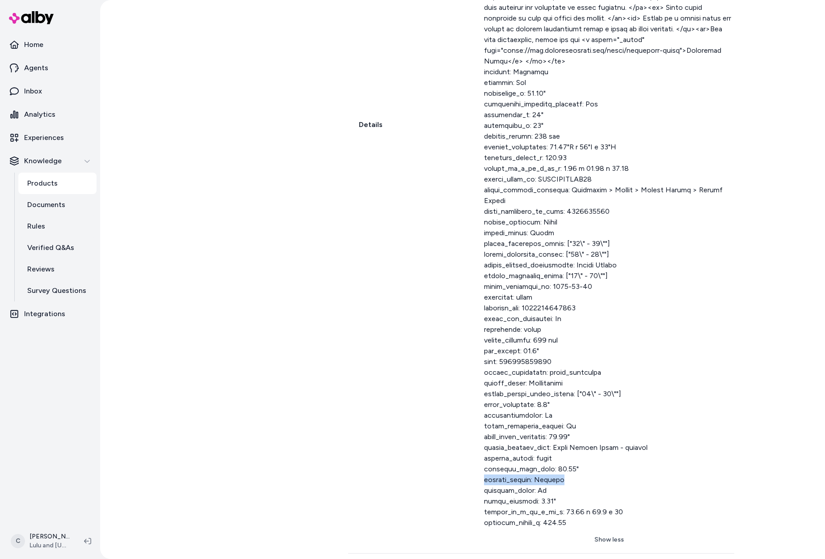
drag, startPoint x: 498, startPoint y: 466, endPoint x: 482, endPoint y: 465, distance: 15.2
click at [484, 465] on div at bounding box center [609, 115] width 250 height 826
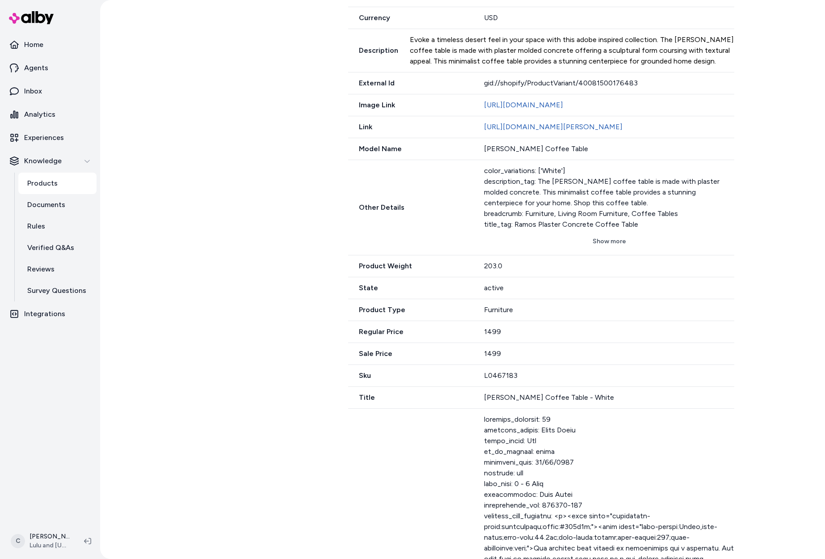
scroll to position [0, 0]
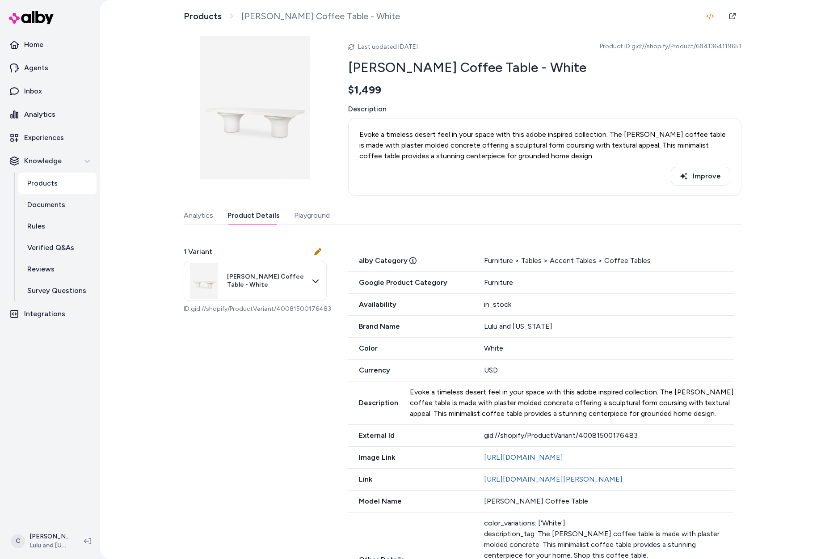
click at [308, 216] on button "Playground" at bounding box center [312, 216] width 36 height 18
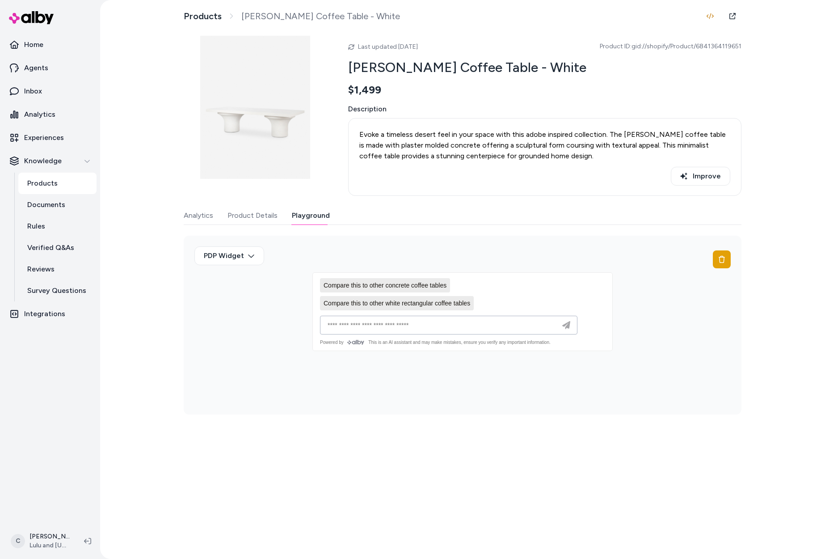
click at [366, 326] on input at bounding box center [439, 325] width 235 height 11
type input "**********"
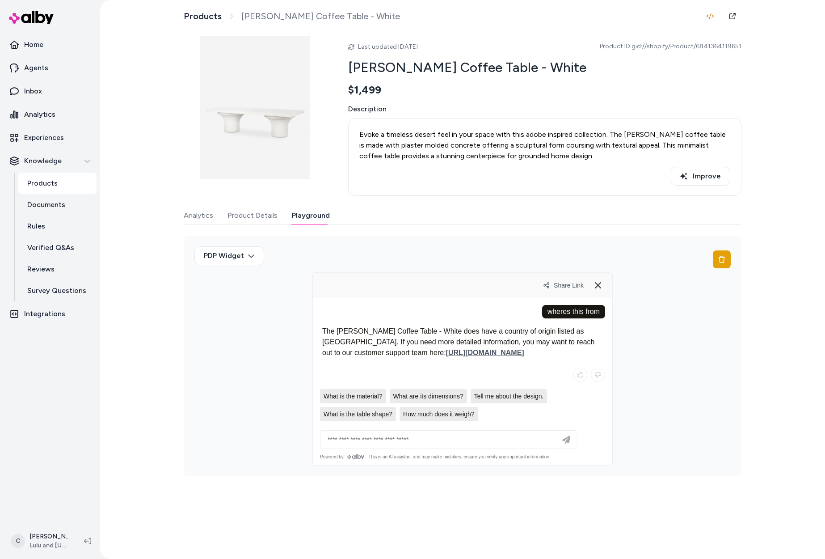
click at [605, 281] on button at bounding box center [598, 285] width 14 height 14
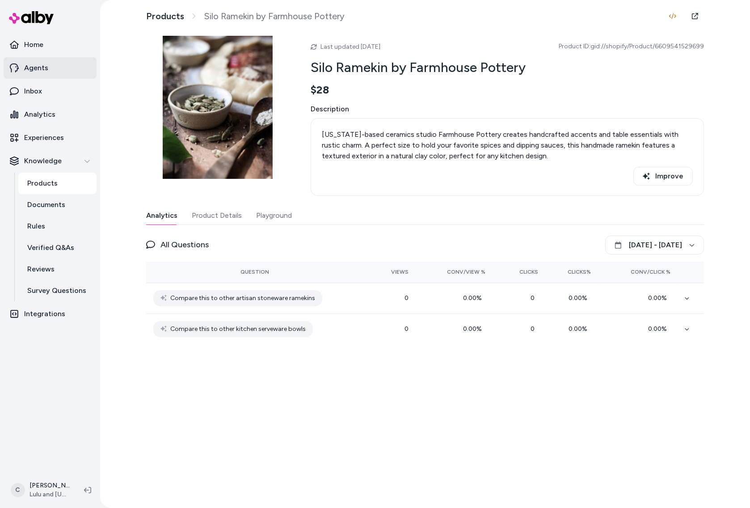
click at [44, 70] on p "Agents" at bounding box center [36, 68] width 24 height 11
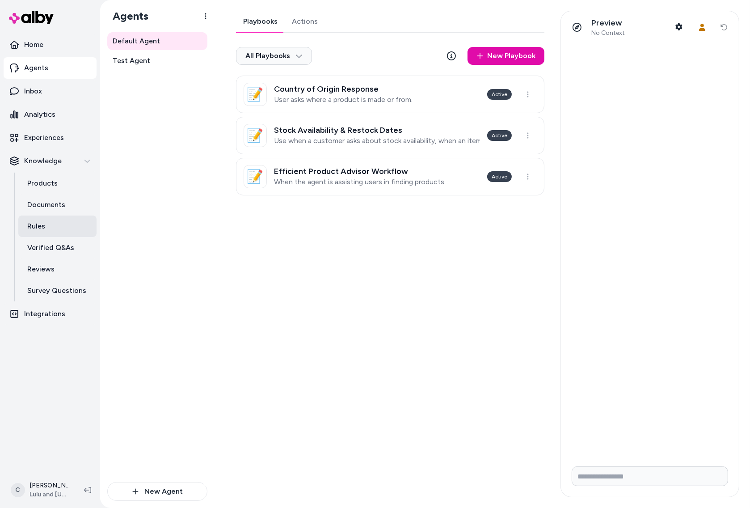
click at [62, 220] on link "Rules" at bounding box center [57, 225] width 78 height 21
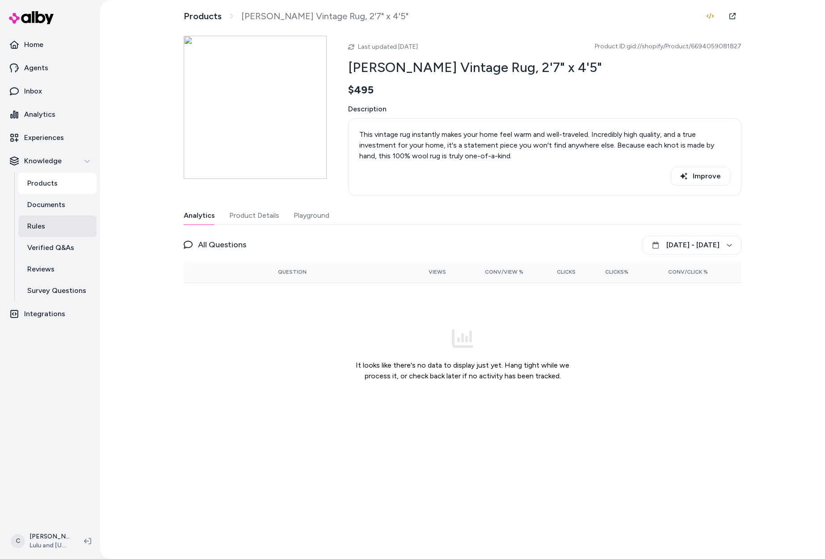
click at [49, 224] on link "Rules" at bounding box center [57, 225] width 78 height 21
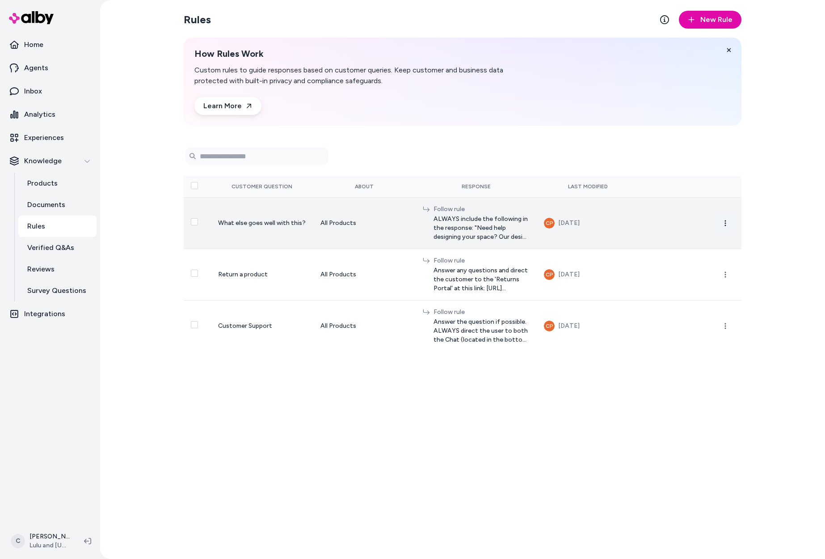
click at [726, 220] on icon "button" at bounding box center [725, 223] width 7 height 7
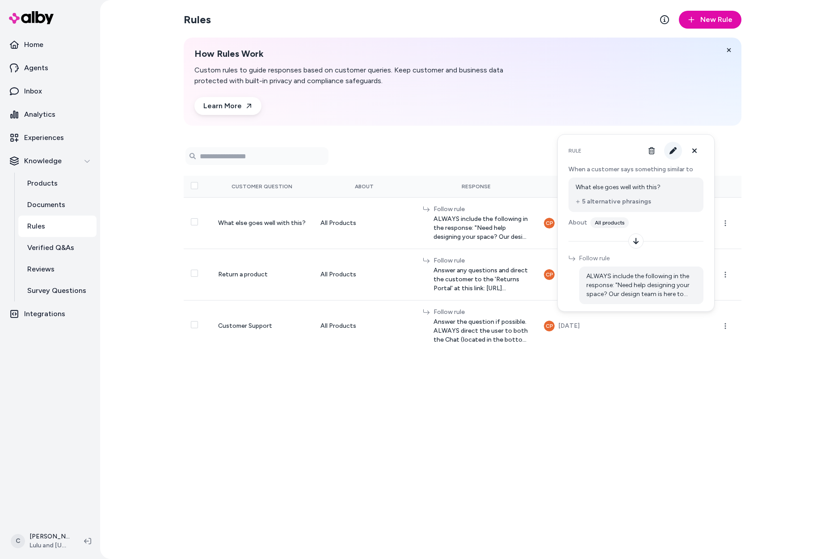
click at [670, 155] on button "button" at bounding box center [673, 151] width 18 height 18
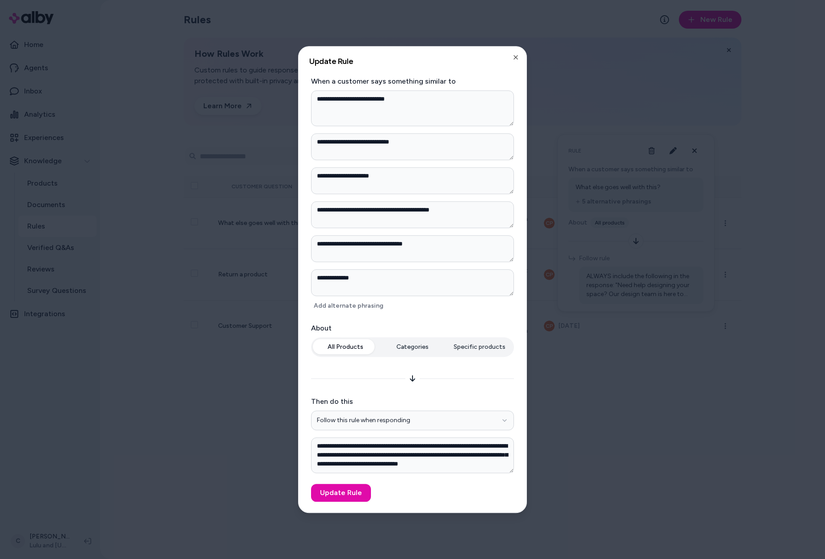
drag, startPoint x: 39, startPoint y: 459, endPoint x: 66, endPoint y: 504, distance: 52.1
click at [42, 458] on div at bounding box center [412, 279] width 825 height 559
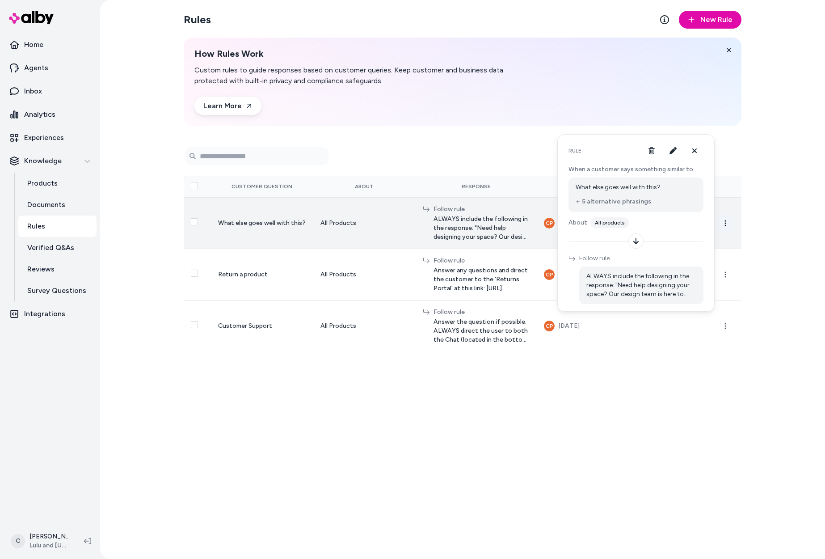
click at [725, 222] on circle "button" at bounding box center [725, 222] width 1 height 1
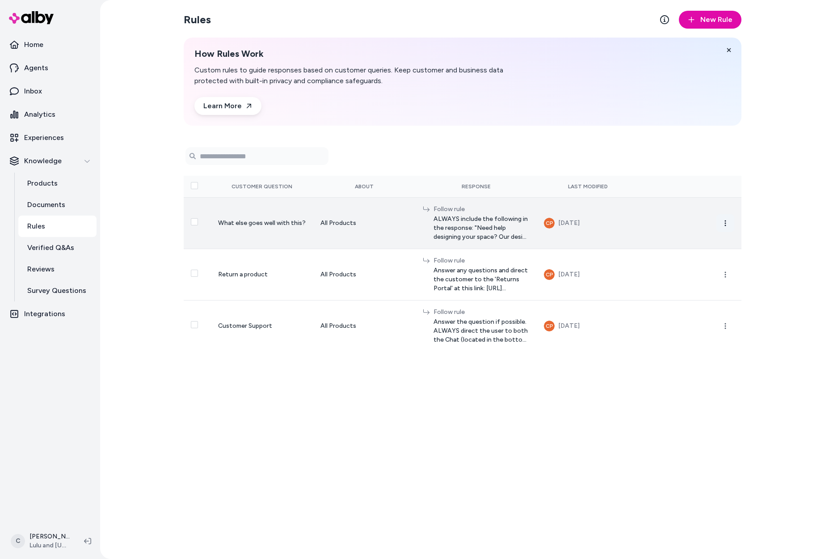
click at [727, 223] on icon "button" at bounding box center [725, 223] width 7 height 7
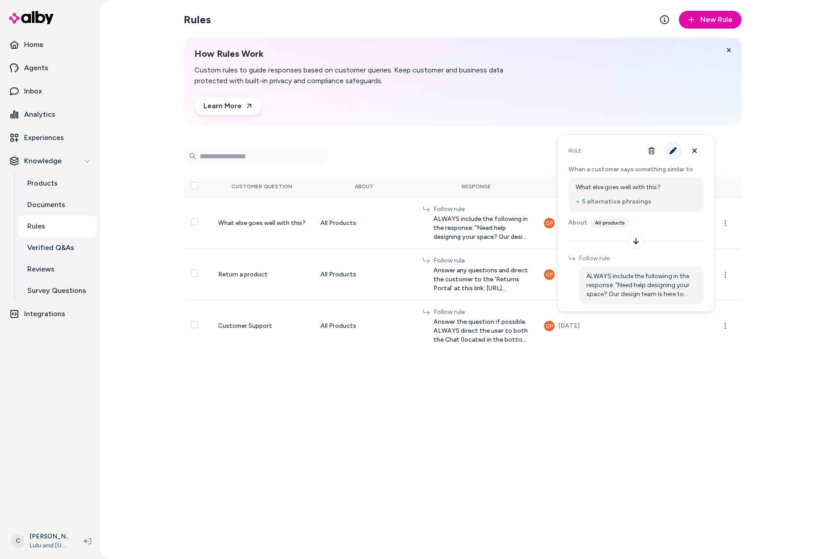
click at [680, 155] on button "button" at bounding box center [673, 151] width 18 height 18
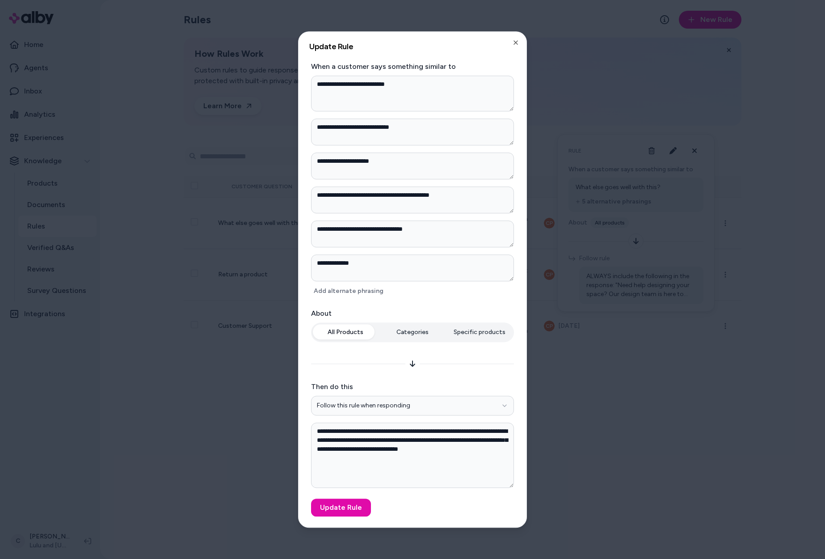
drag, startPoint x: 512, startPoint y: 470, endPoint x: 512, endPoint y: 500, distance: 29.5
click at [512, 500] on form "**********" at bounding box center [412, 288] width 207 height 455
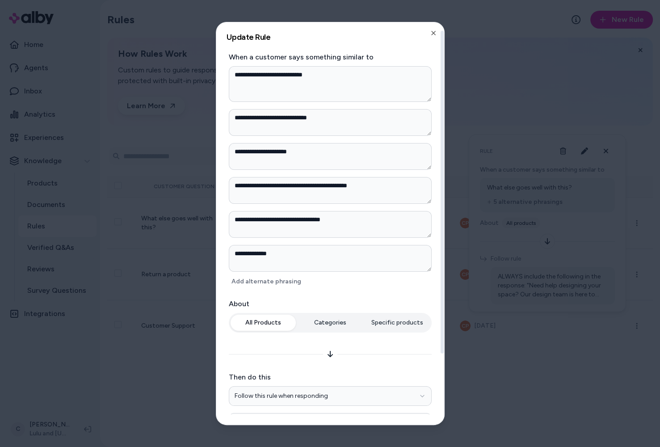
scroll to position [93, 0]
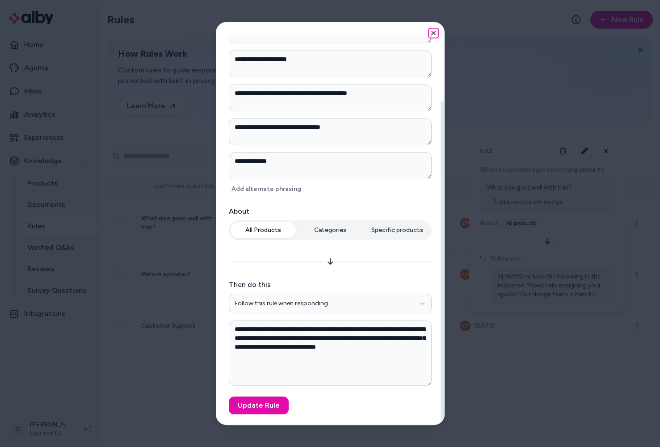
click at [431, 31] on icon "button" at bounding box center [433, 33] width 7 height 7
type textarea "*"
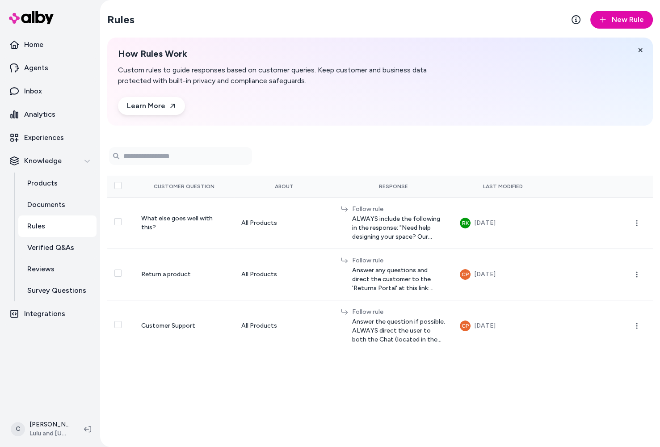
click at [51, 431] on html "Home Agents Inbox Analytics Experiences Knowledge Products Documents Rules Veri…" at bounding box center [330, 223] width 660 height 447
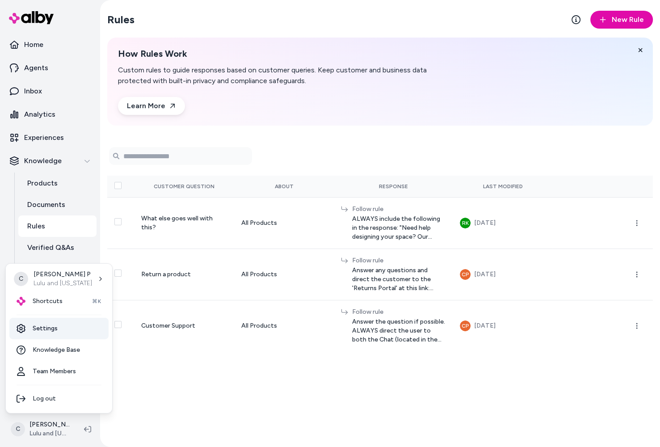
click at [61, 330] on link "Settings" at bounding box center [58, 328] width 99 height 21
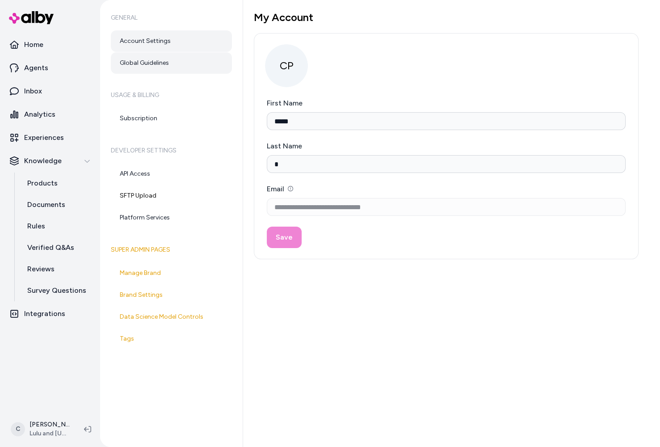
click at [179, 61] on link "Global Guidelines" at bounding box center [171, 62] width 121 height 21
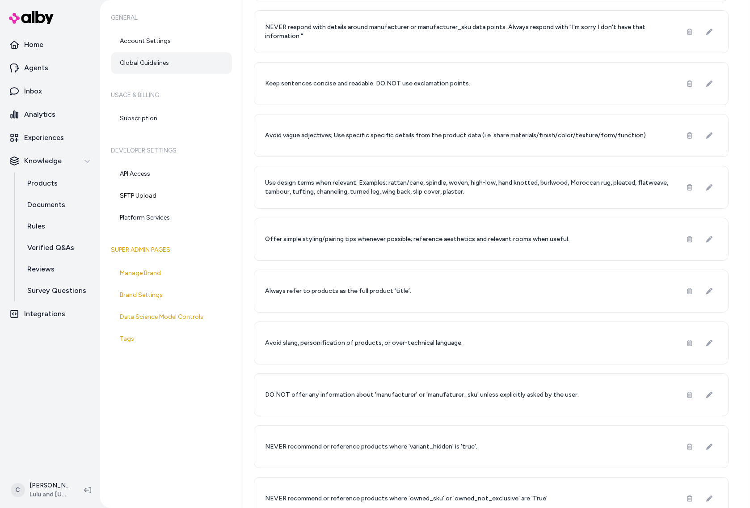
scroll to position [89, 0]
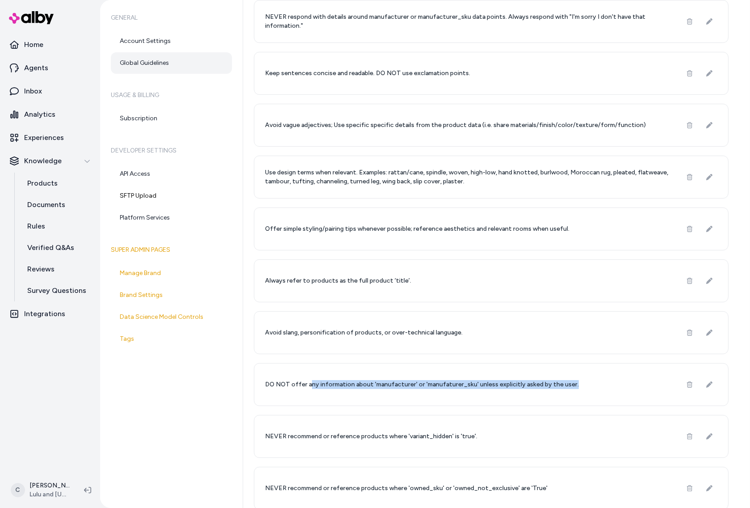
drag, startPoint x: 571, startPoint y: 383, endPoint x: 310, endPoint y: 382, distance: 261.1
click at [310, 382] on div "DO NOT offer any information about 'manufacturer' or 'manufaturer_sku' unless e…" at bounding box center [491, 384] width 475 height 43
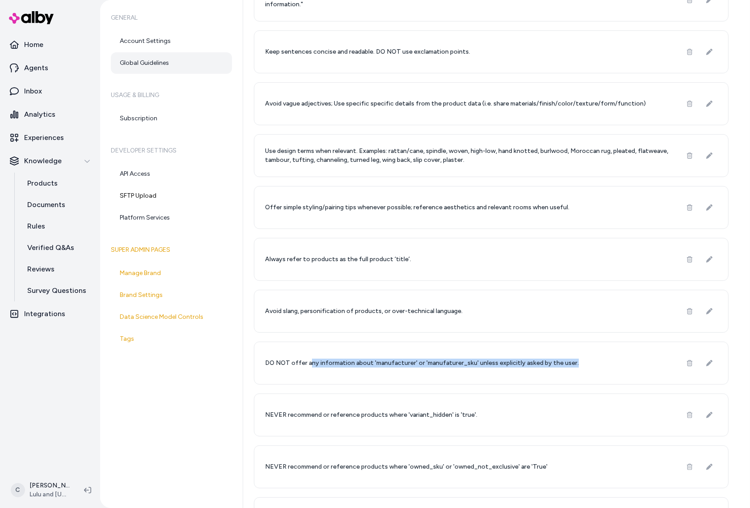
scroll to position [0, 0]
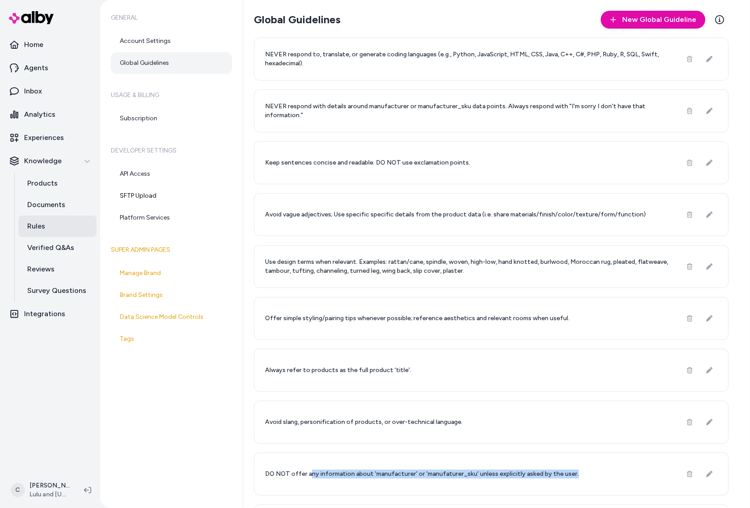
click at [68, 225] on link "Rules" at bounding box center [57, 225] width 78 height 21
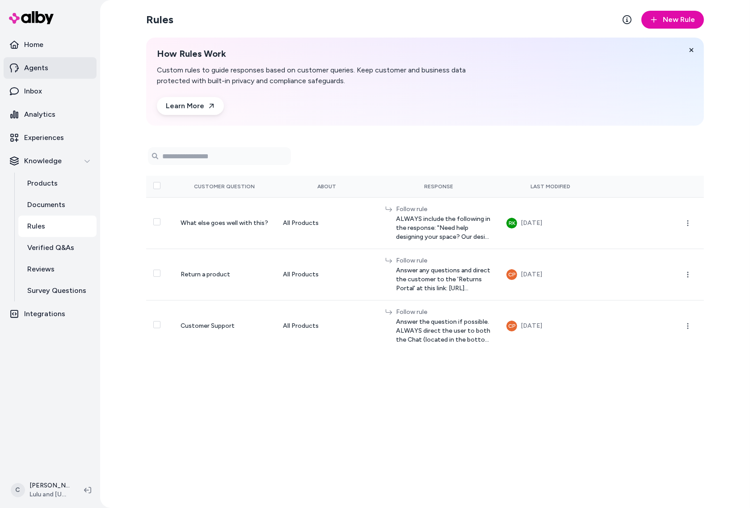
click at [53, 69] on link "Agents" at bounding box center [50, 67] width 93 height 21
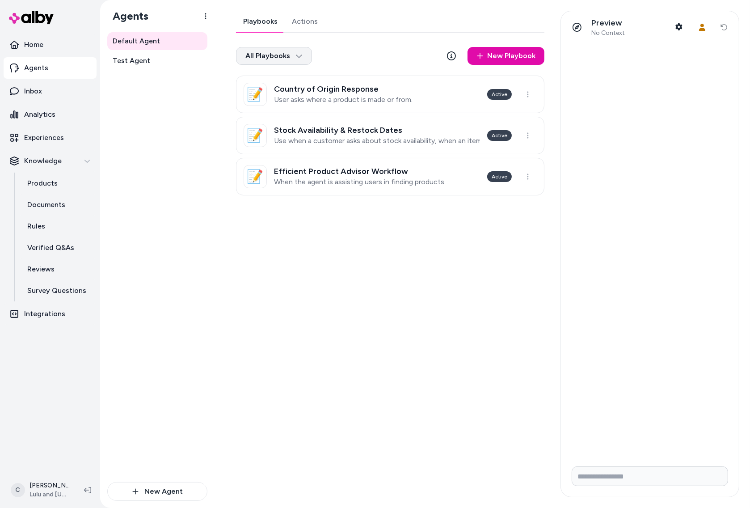
click at [295, 51] on html "Home Agents Inbox Analytics Experiences Knowledge Products Documents Rules Veri…" at bounding box center [375, 254] width 750 height 508
click at [291, 93] on div "Archived" at bounding box center [273, 96] width 70 height 18
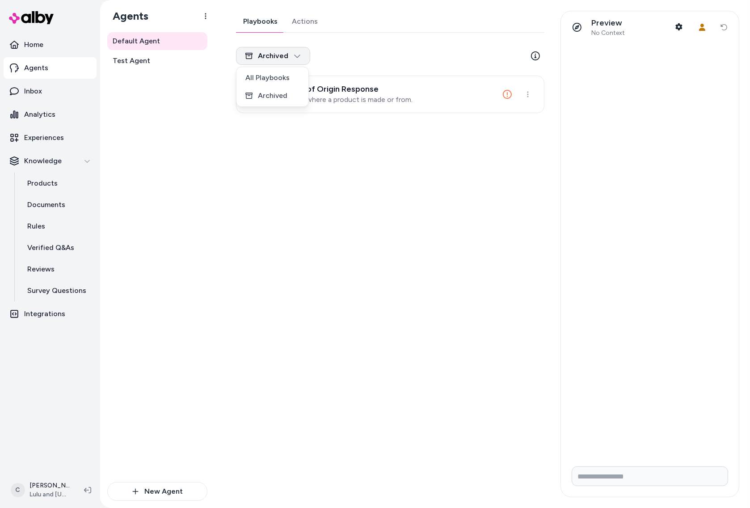
click at [296, 55] on html "Home Agents Inbox Analytics Experiences Knowledge Products Documents Rules Veri…" at bounding box center [375, 254] width 750 height 508
click at [279, 82] on div "All Playbooks" at bounding box center [272, 78] width 68 height 18
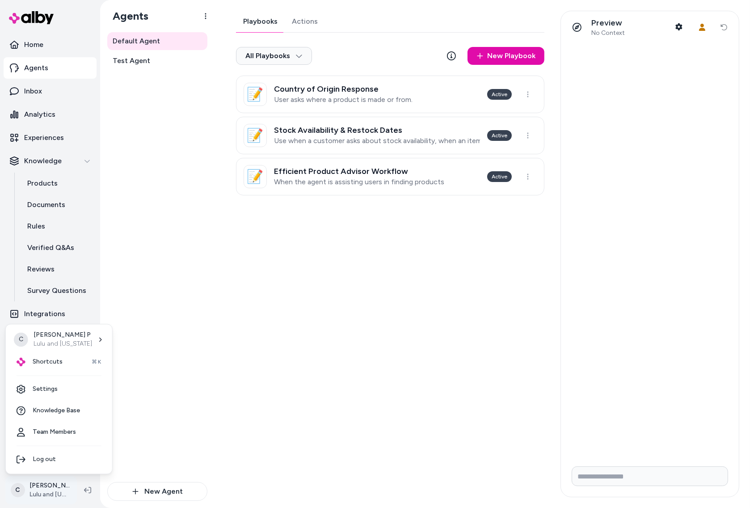
click at [52, 447] on html "Home Agents Inbox Analytics Experiences Knowledge Products Documents Rules Veri…" at bounding box center [375, 254] width 750 height 508
click at [51, 386] on link "Settings" at bounding box center [58, 389] width 99 height 21
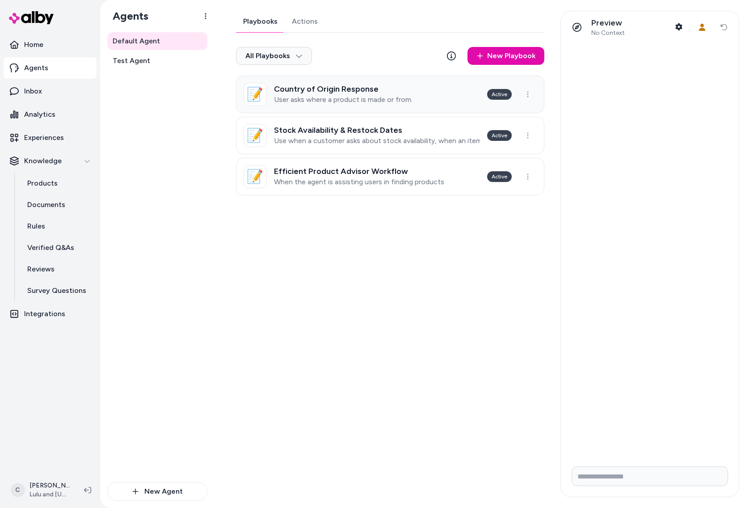
click at [339, 97] on p "User asks where a product is made or from." at bounding box center [343, 99] width 139 height 9
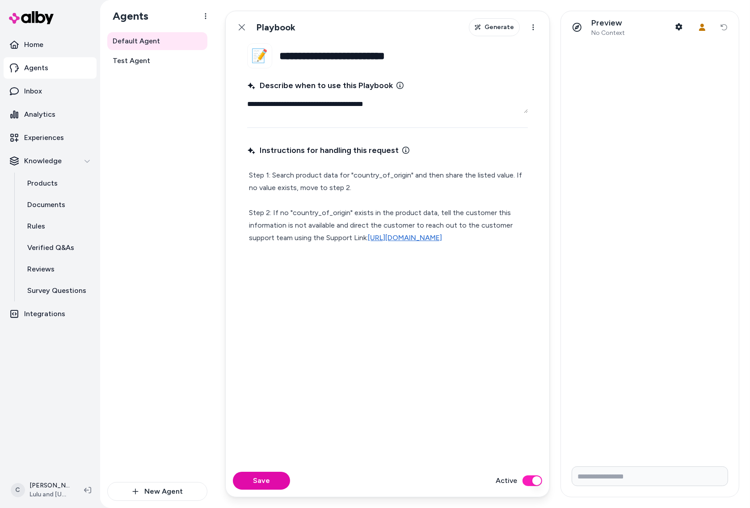
click at [245, 17] on div "Back Playbook Generate Actions" at bounding box center [388, 27] width 324 height 32
click at [245, 24] on icon at bounding box center [241, 27] width 7 height 7
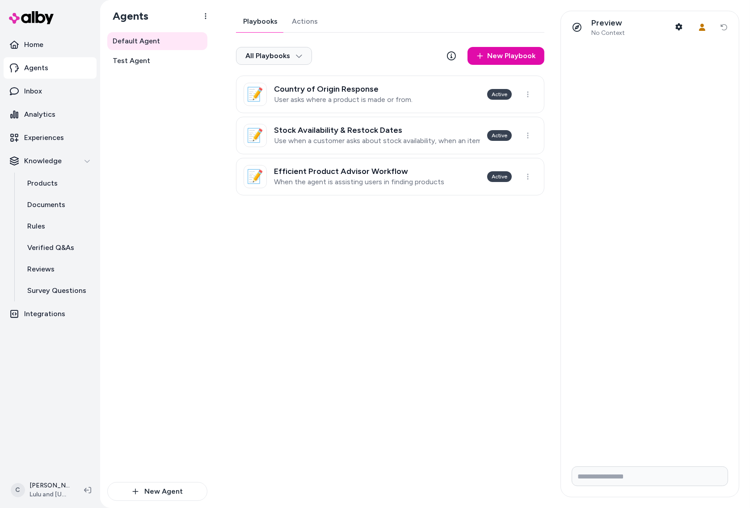
click at [305, 186] on p "When the agent is assisting users in finding products" at bounding box center [359, 181] width 170 height 9
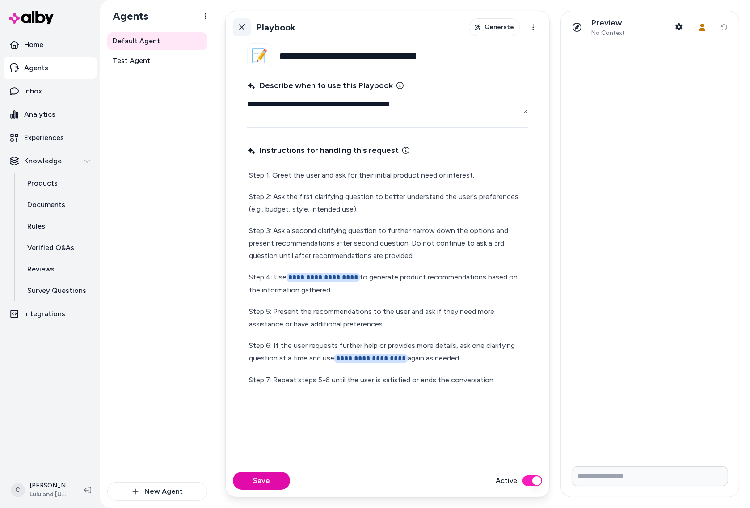
click at [236, 30] on button "Back" at bounding box center [242, 27] width 18 height 18
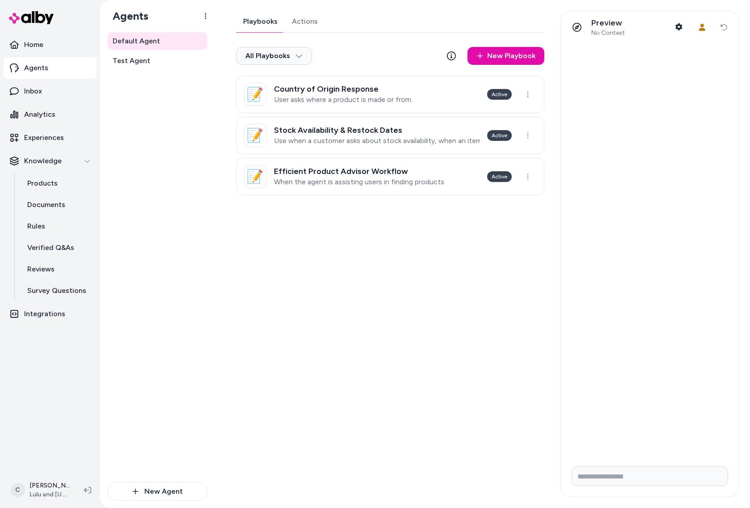
click at [331, 174] on h3 "Efficient Product Advisor Workflow" at bounding box center [359, 171] width 170 height 9
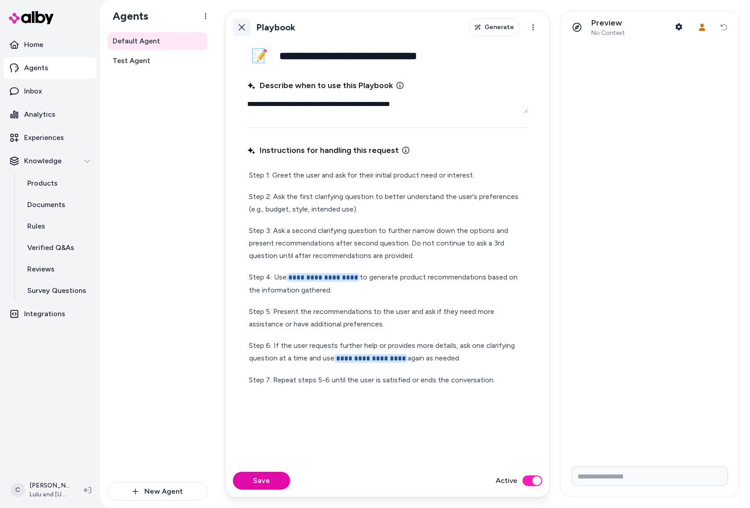
click at [241, 26] on icon at bounding box center [242, 27] width 6 height 6
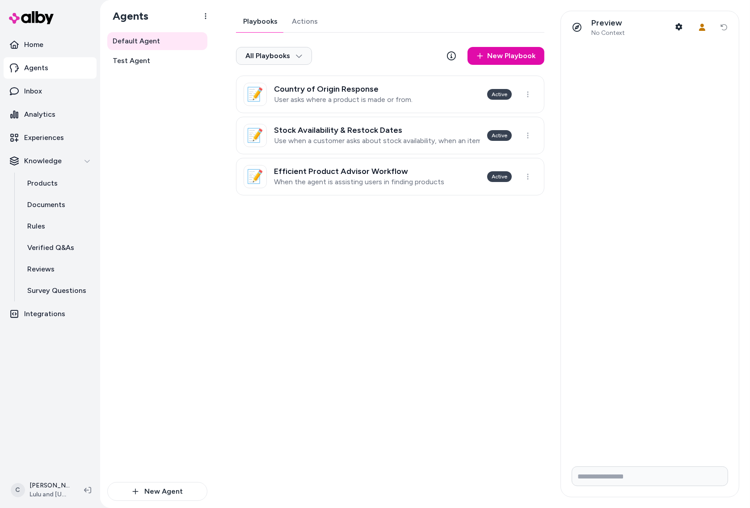
click at [379, 175] on h3 "Efficient Product Advisor Workflow" at bounding box center [359, 171] width 170 height 9
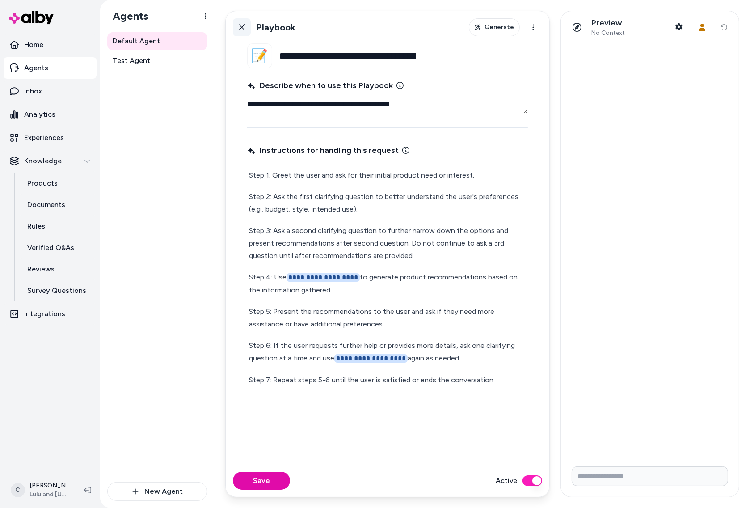
click at [242, 25] on icon at bounding box center [241, 27] width 7 height 7
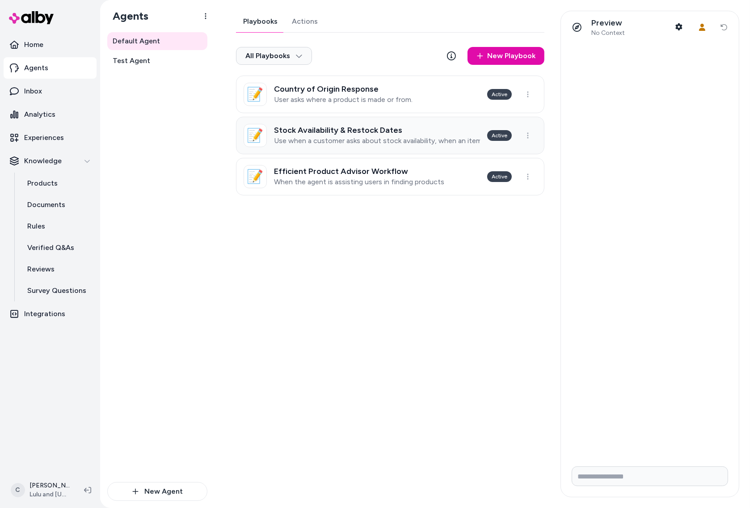
click at [331, 117] on link "📝 Stock Availability & Restock Dates Use when a customer asks about stock avail…" at bounding box center [390, 136] width 308 height 38
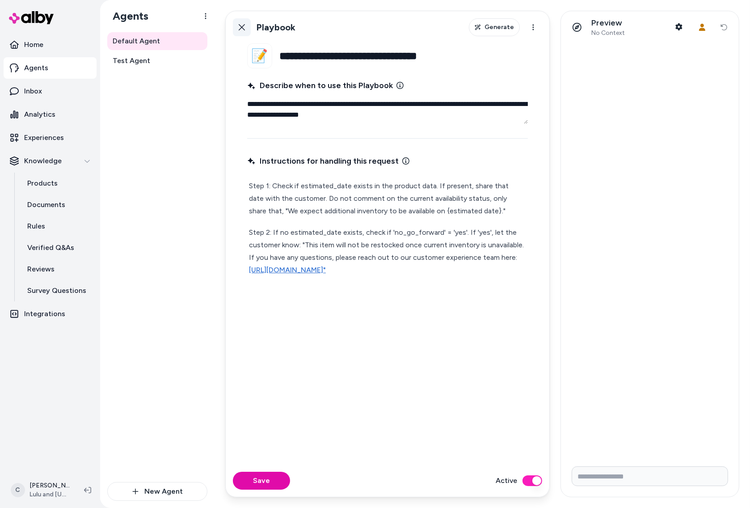
click at [242, 30] on icon at bounding box center [241, 27] width 7 height 7
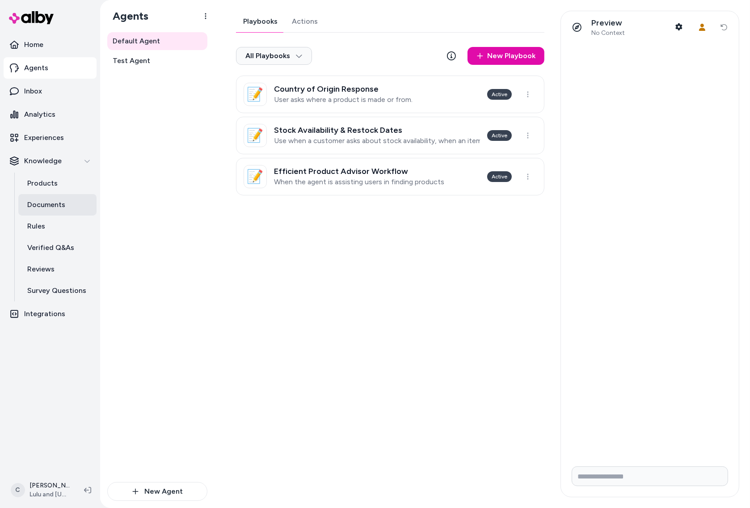
click at [67, 201] on link "Documents" at bounding box center [57, 204] width 78 height 21
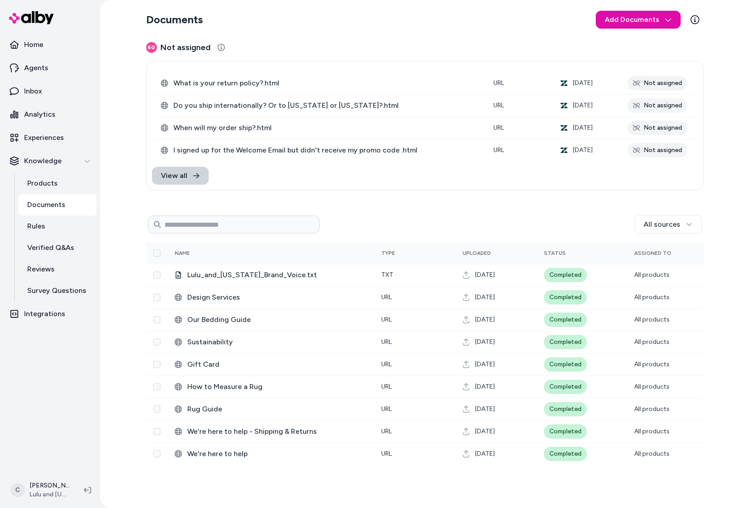
click at [193, 175] on icon at bounding box center [196, 175] width 7 height 7
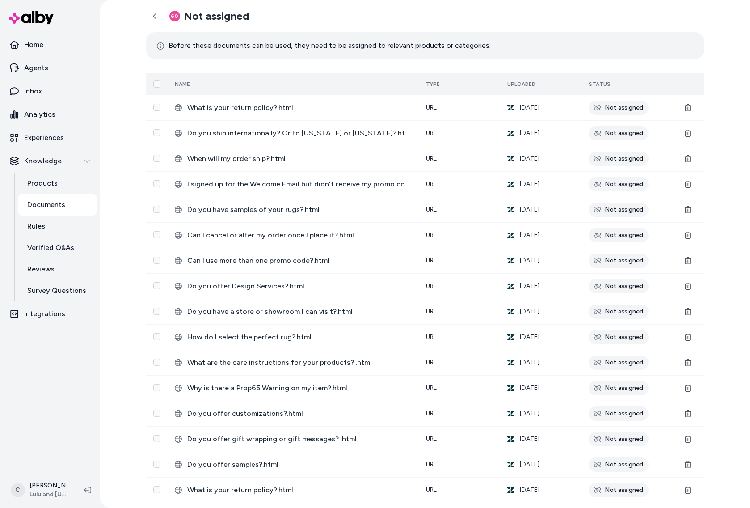
click at [153, 86] on button "Select all" at bounding box center [156, 83] width 7 height 7
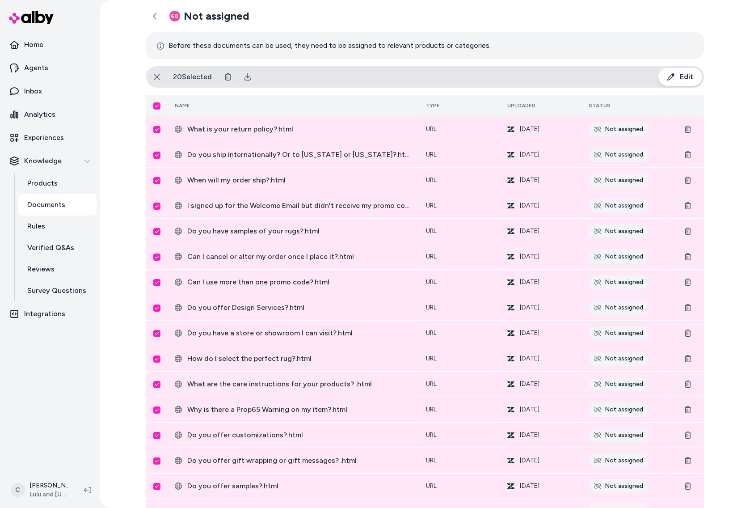
click at [660, 68] on button "Edit" at bounding box center [681, 77] width 44 height 18
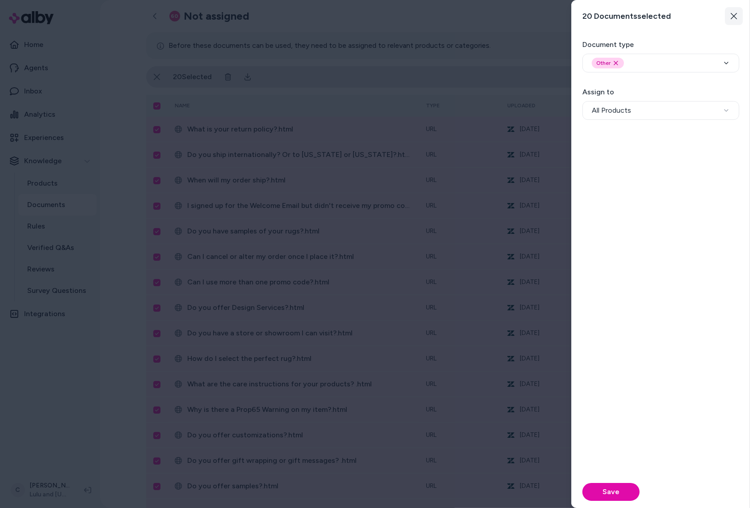
click at [660, 17] on button "Close" at bounding box center [734, 16] width 18 height 18
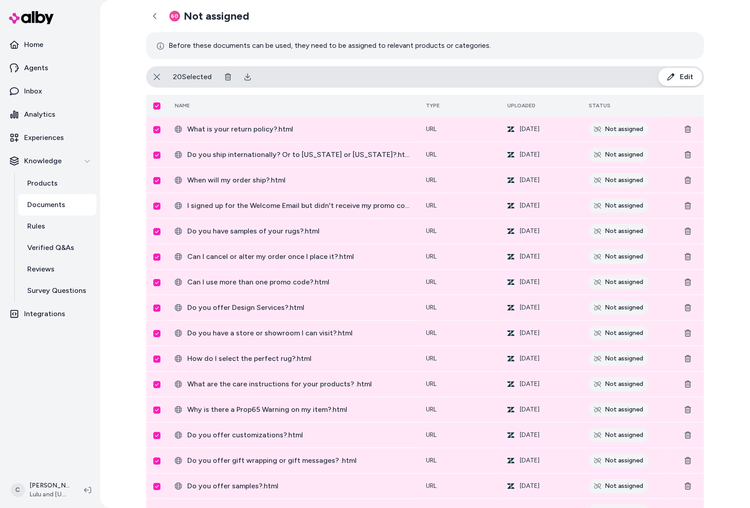
click at [155, 106] on button "Select all" at bounding box center [156, 105] width 7 height 7
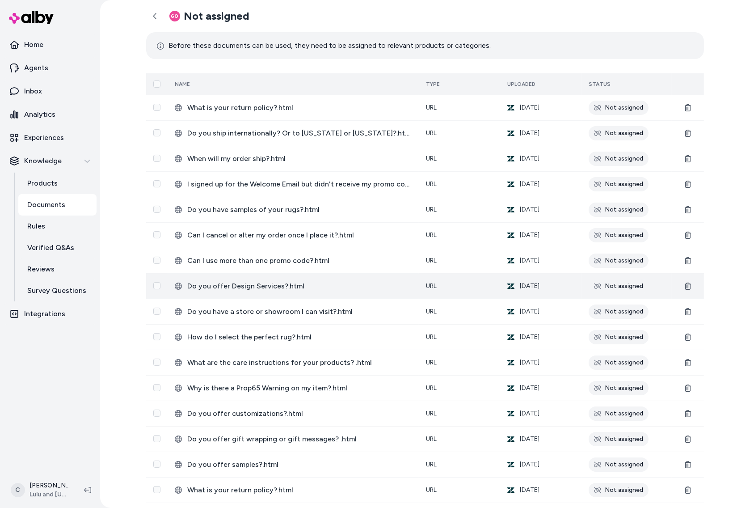
click at [277, 285] on span "Do you offer Design Services?.html" at bounding box center [299, 286] width 224 height 11
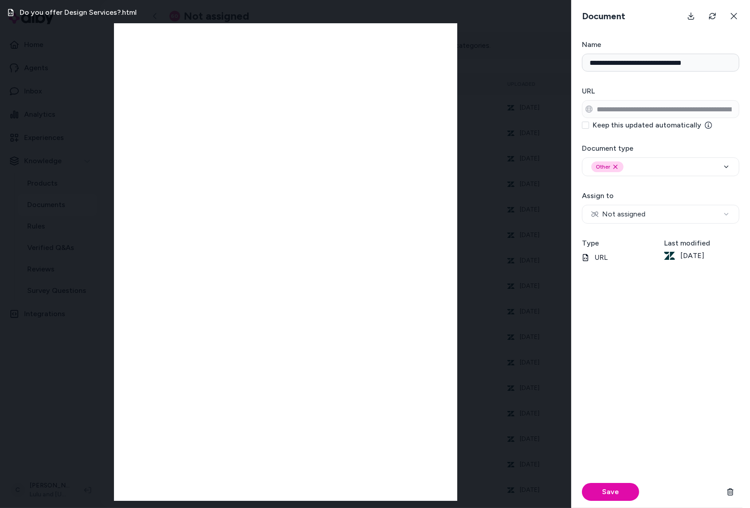
click at [80, 417] on div "Do you offer Design Services?.html" at bounding box center [285, 254] width 571 height 508
click at [660, 18] on icon at bounding box center [734, 16] width 7 height 7
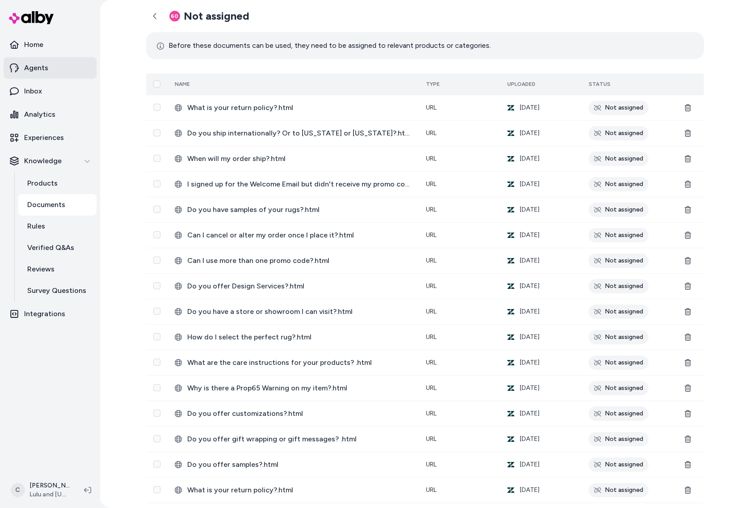
click at [53, 72] on link "Agents" at bounding box center [50, 67] width 93 height 21
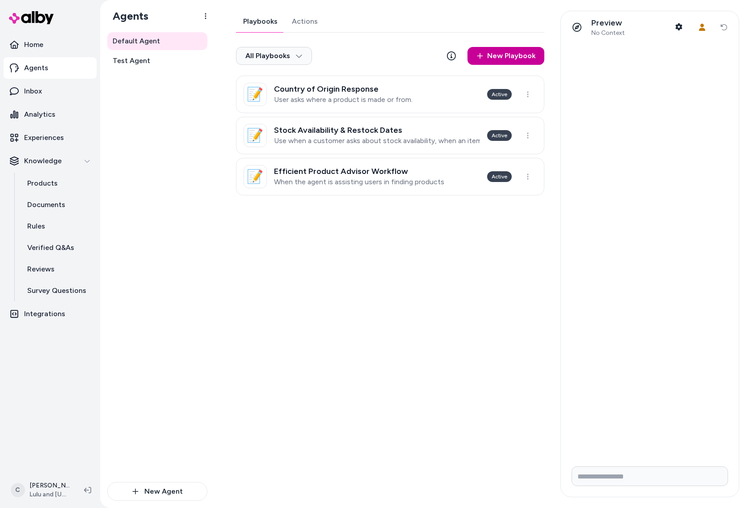
click at [507, 51] on link "New Playbook" at bounding box center [506, 56] width 77 height 18
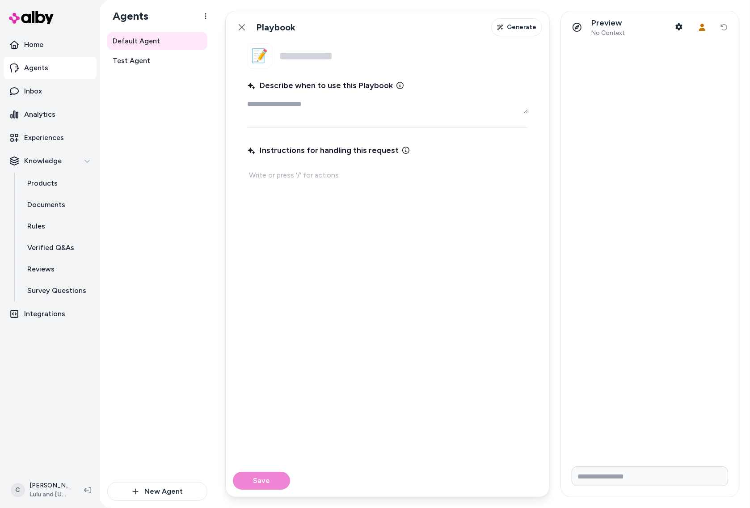
click at [331, 176] on p at bounding box center [387, 175] width 277 height 13
type textarea "*"
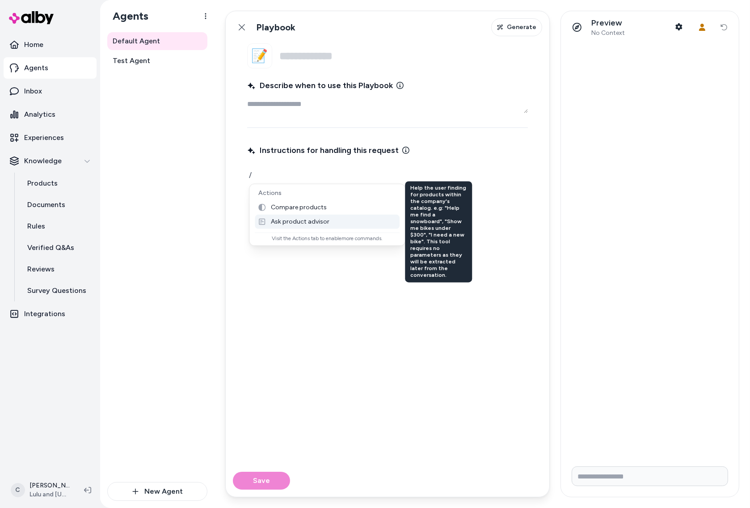
click at [370, 315] on div "Instructions for handling this request /" at bounding box center [387, 298] width 281 height 312
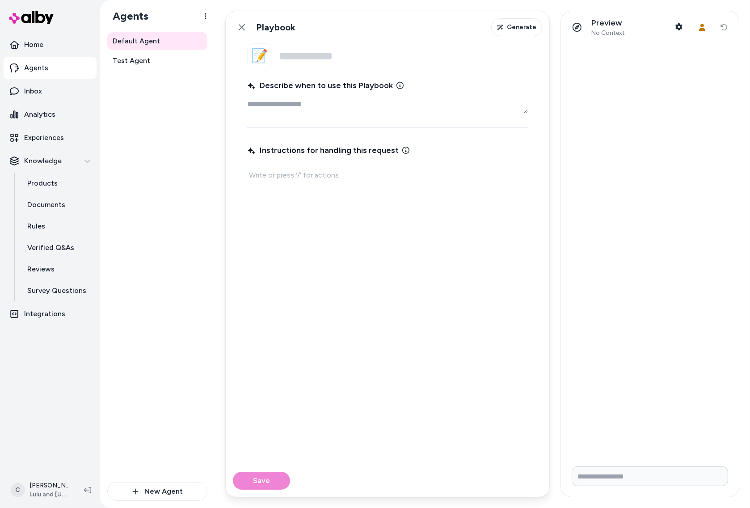
click at [243, 28] on icon at bounding box center [241, 27] width 7 height 7
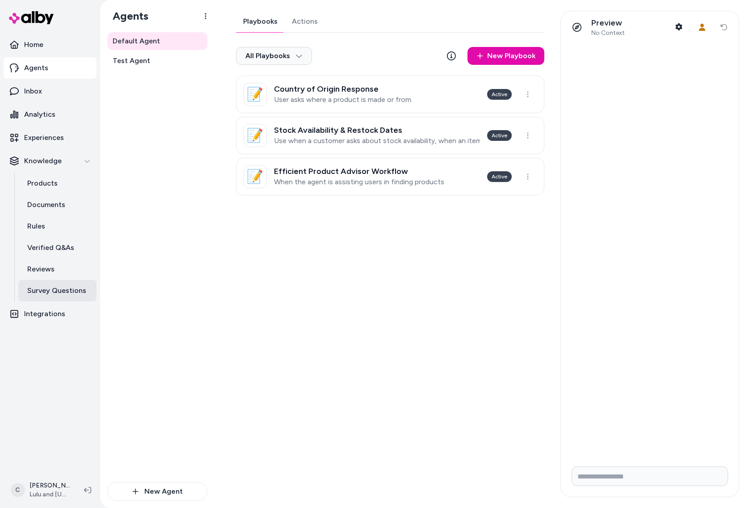
click at [45, 299] on link "Survey Questions" at bounding box center [57, 290] width 78 height 21
click at [51, 314] on p "Integrations" at bounding box center [44, 313] width 41 height 11
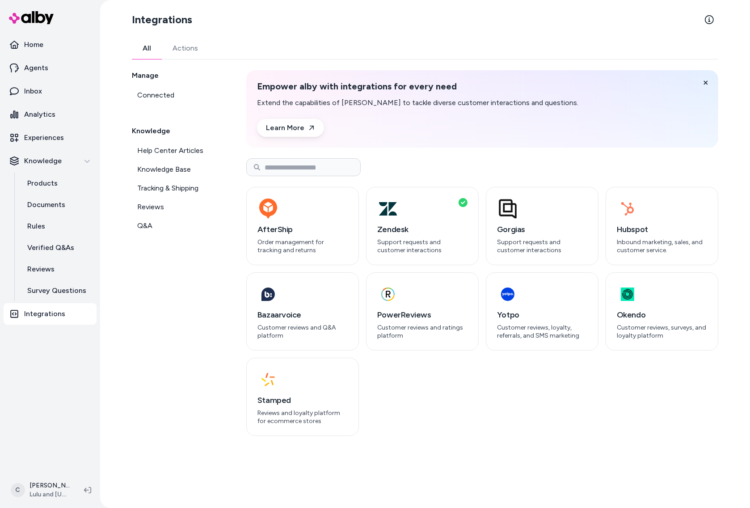
click at [188, 51] on button "Actions" at bounding box center [185, 48] width 47 height 21
click at [143, 45] on button "All" at bounding box center [147, 48] width 30 height 21
click at [52, 201] on p "Documents" at bounding box center [46, 204] width 38 height 11
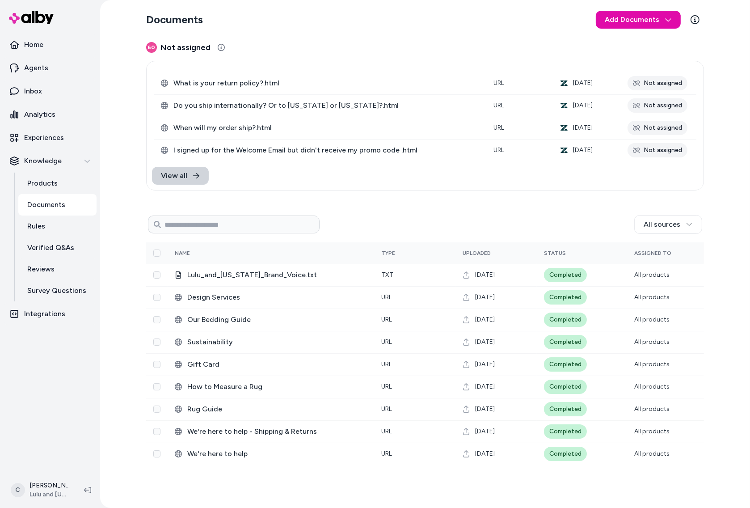
click at [194, 169] on link "View all" at bounding box center [180, 176] width 57 height 18
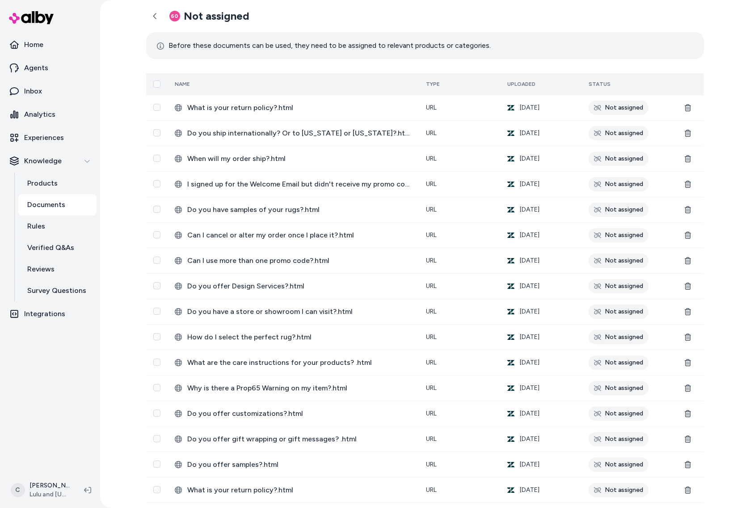
click at [154, 82] on button "Select all" at bounding box center [156, 83] width 7 height 7
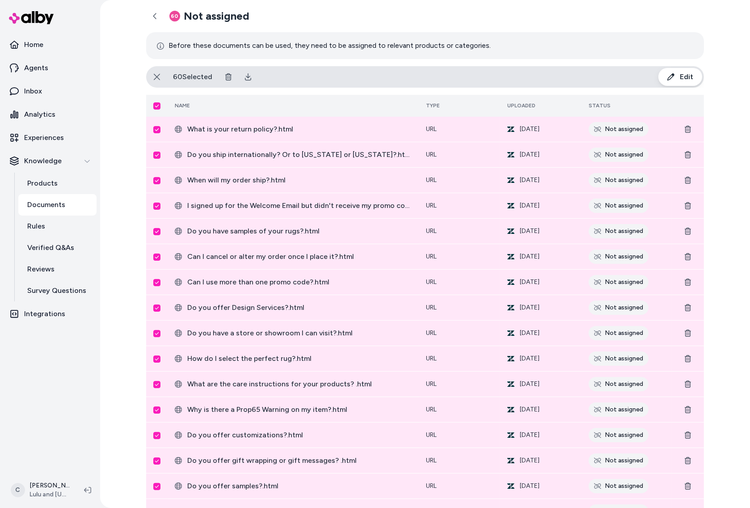
click at [271, 283] on span "Can I use more than one promo code?.html" at bounding box center [299, 282] width 224 height 11
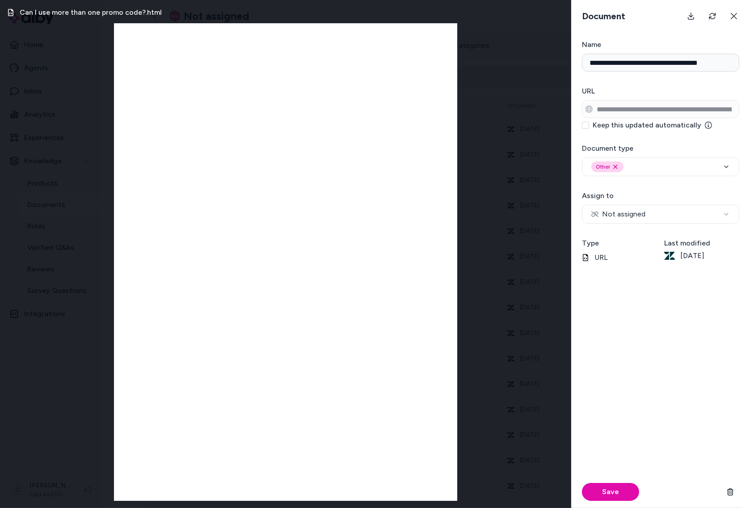
click at [79, 432] on div "Can I use more than one promo code?.html" at bounding box center [285, 254] width 571 height 508
click at [19, 401] on div "Can I use more than one promo code?.html" at bounding box center [285, 254] width 571 height 508
click at [50, 390] on div "Can I use more than one promo code?.html" at bounding box center [285, 254] width 571 height 508
click at [660, 17] on icon at bounding box center [734, 16] width 7 height 7
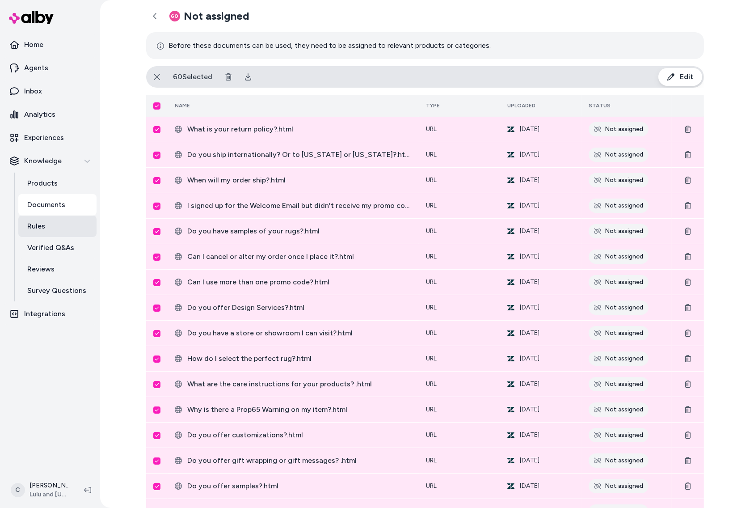
click at [59, 224] on link "Rules" at bounding box center [57, 225] width 78 height 21
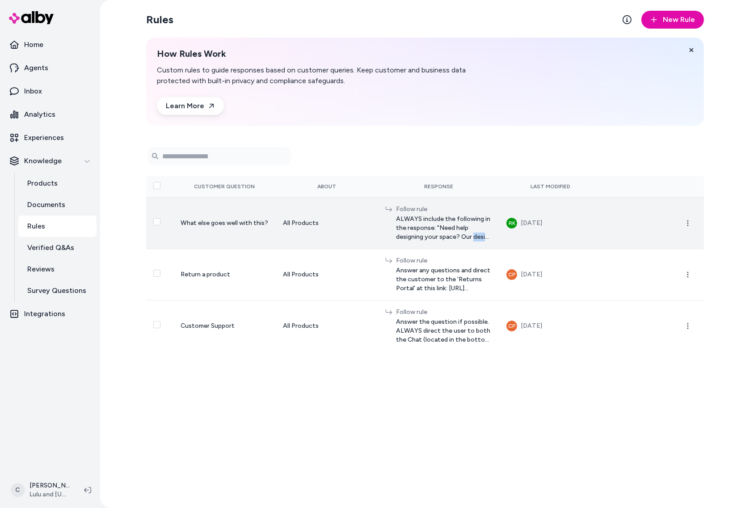
drag, startPoint x: 399, startPoint y: 232, endPoint x: 407, endPoint y: 229, distance: 8.5
click at [396, 233] on span "ALWAYS include the following in the response: "Need help designing your space? …" at bounding box center [444, 228] width 97 height 27
drag, startPoint x: 413, startPoint y: 228, endPoint x: 427, endPoint y: 230, distance: 13.5
click at [414, 228] on span "ALWAYS include the following in the response: "Need help designing your space? …" at bounding box center [444, 228] width 97 height 27
click at [660, 220] on icon "button" at bounding box center [687, 223] width 7 height 7
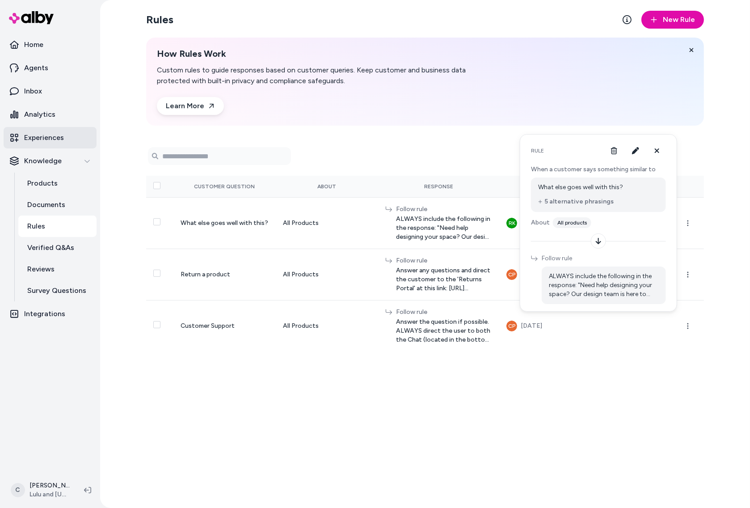
click at [69, 140] on link "Experiences" at bounding box center [50, 137] width 93 height 21
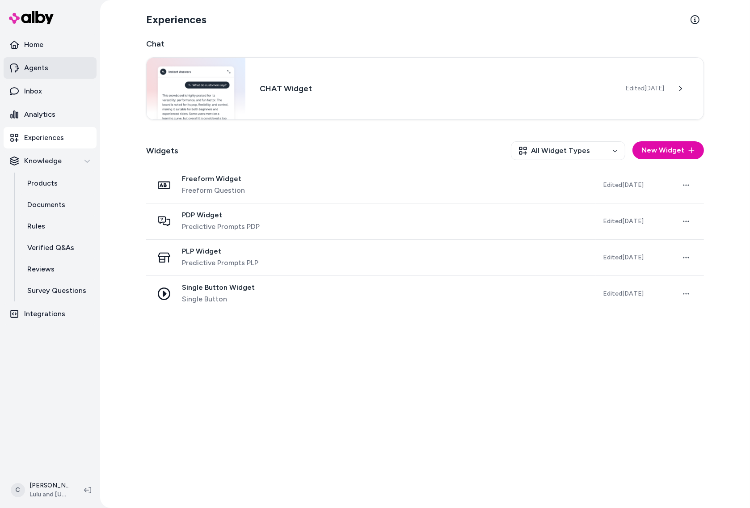
click at [38, 68] on p "Agents" at bounding box center [36, 68] width 24 height 11
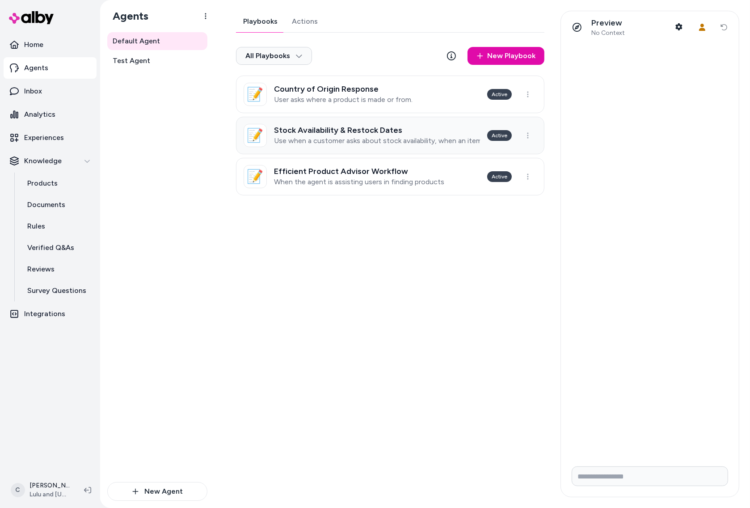
click at [429, 133] on h3 "Stock Availability & Restock Dates" at bounding box center [377, 130] width 206 height 9
type textarea "*"
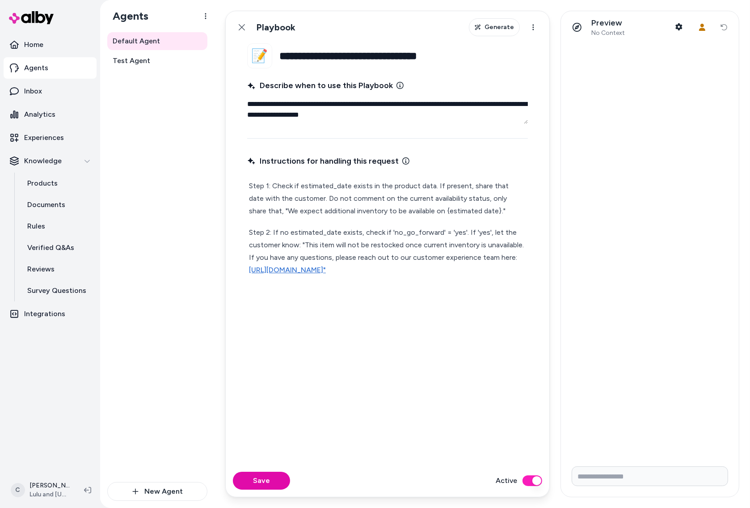
drag, startPoint x: 488, startPoint y: 267, endPoint x: 216, endPoint y: 187, distance: 283.4
click at [216, 187] on div "**********" at bounding box center [483, 254] width 536 height 508
click at [54, 199] on p "Documents" at bounding box center [46, 204] width 38 height 11
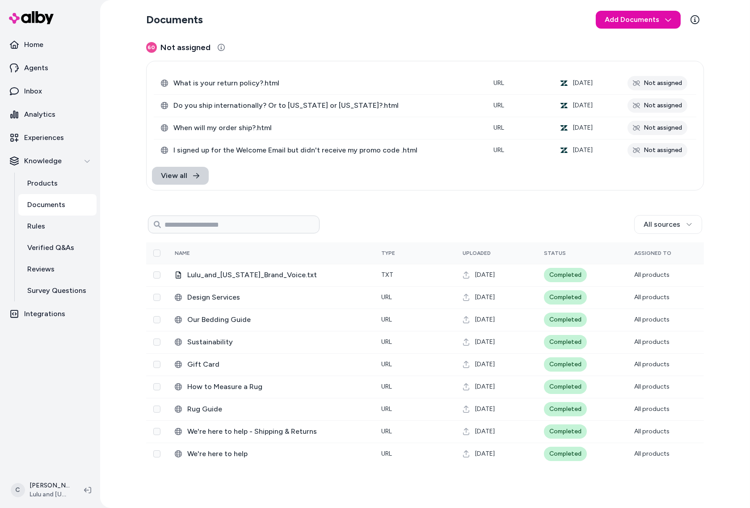
click at [184, 176] on span "View all" at bounding box center [174, 175] width 26 height 11
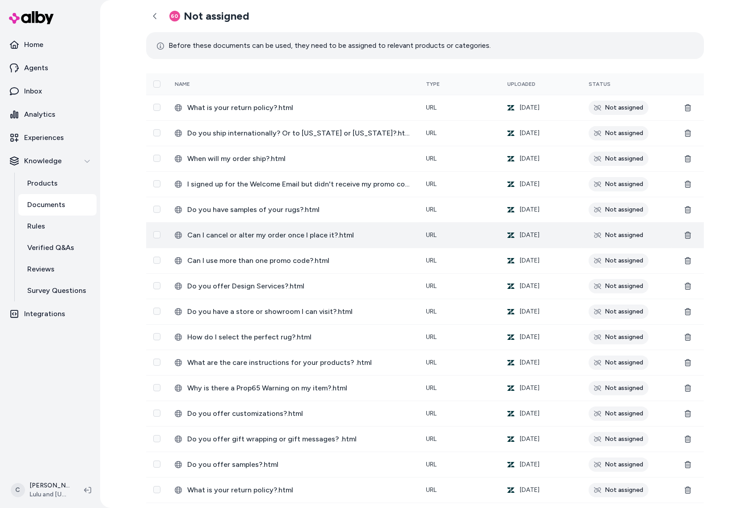
click at [284, 231] on span "Can I cancel or alter my order once I place it?.html" at bounding box center [299, 235] width 224 height 11
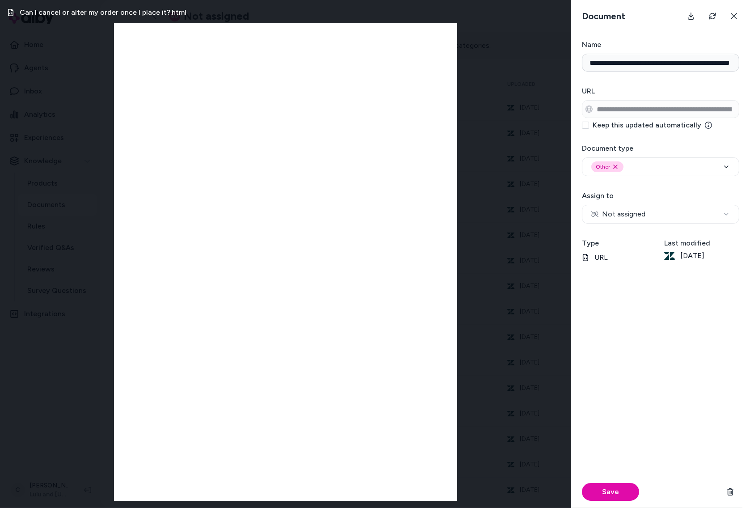
click at [206, 32] on iframe at bounding box center [285, 261] width 343 height 477
drag, startPoint x: 3, startPoint y: 438, endPoint x: 13, endPoint y: 427, distance: 15.5
click at [3, 437] on div "Can I cancel or alter my order once I place it?.html" at bounding box center [285, 253] width 571 height 507
click at [39, 376] on div "Can I cancel or alter my order once I place it?.html" at bounding box center [285, 253] width 571 height 507
click at [35, 253] on div "Can I cancel or alter my order once I place it?.html" at bounding box center [285, 253] width 571 height 507
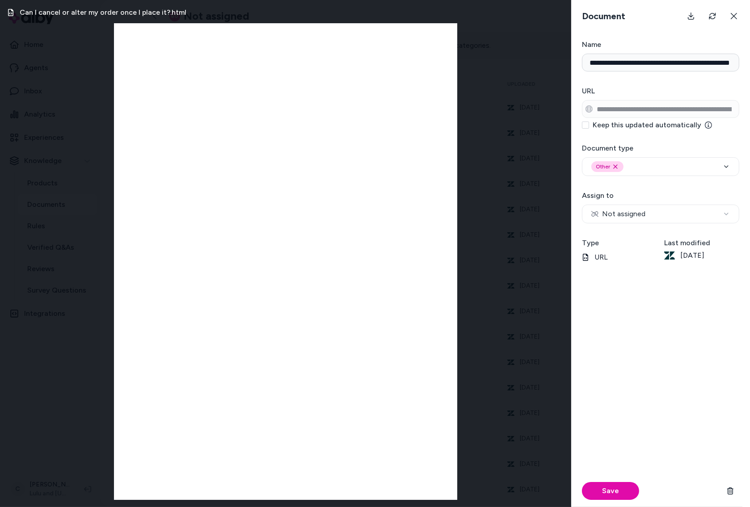
click at [660, 13] on icon at bounding box center [734, 16] width 7 height 7
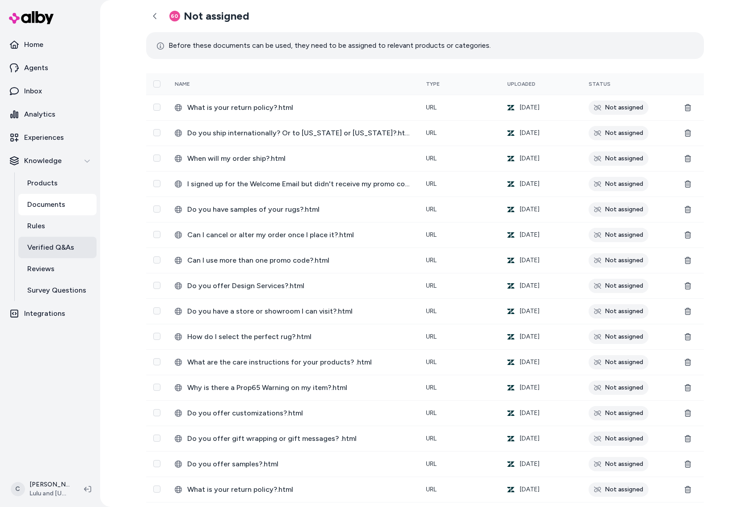
click at [49, 245] on p "Verified Q&As" at bounding box center [50, 247] width 47 height 11
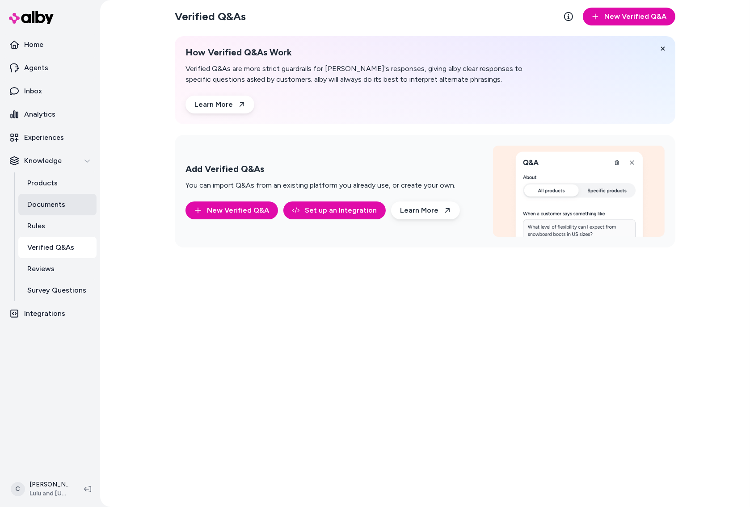
click at [59, 202] on p "Documents" at bounding box center [46, 204] width 38 height 11
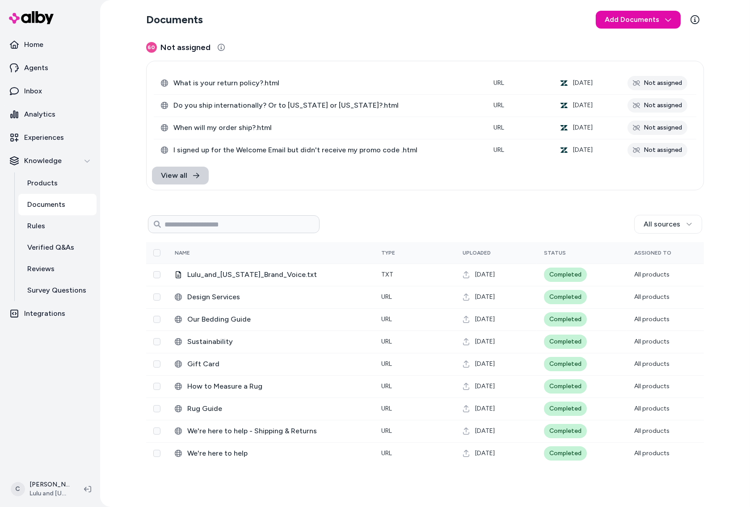
click at [193, 175] on icon at bounding box center [196, 175] width 7 height 7
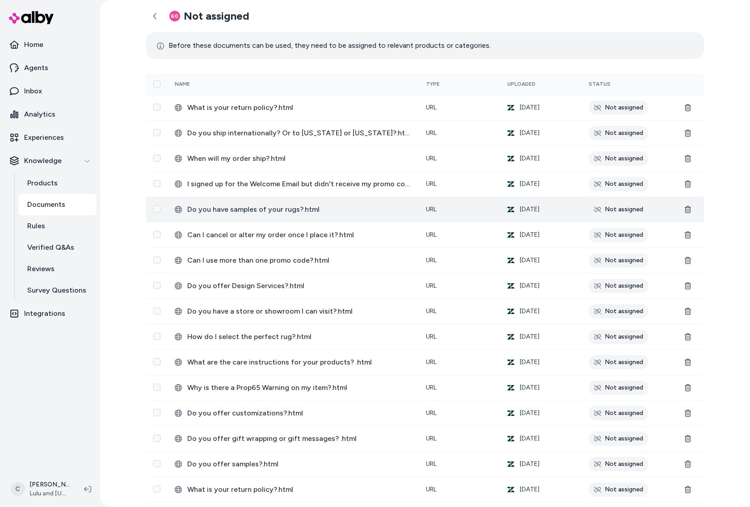
click at [289, 214] on span "Do you have samples of your rugs?.html" at bounding box center [299, 209] width 224 height 11
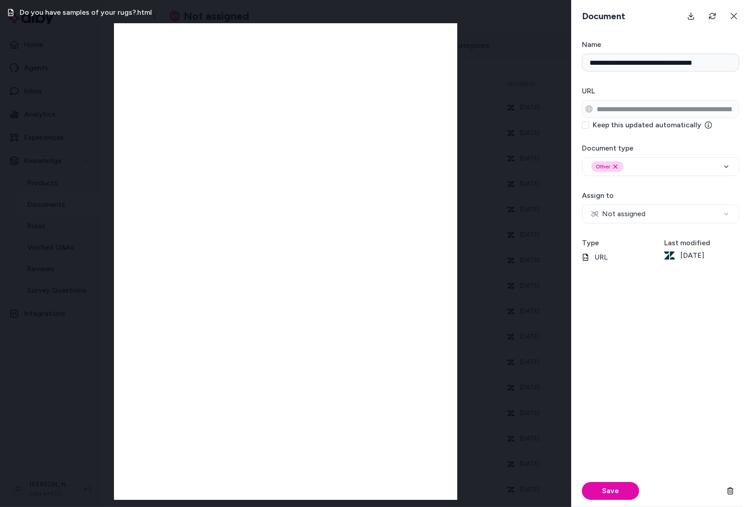
click at [496, 275] on div "Do you have samples of your rugs?.html" at bounding box center [285, 253] width 571 height 507
drag, startPoint x: 737, startPoint y: 16, endPoint x: 570, endPoint y: 101, distance: 186.9
click at [660, 16] on icon at bounding box center [734, 16] width 7 height 7
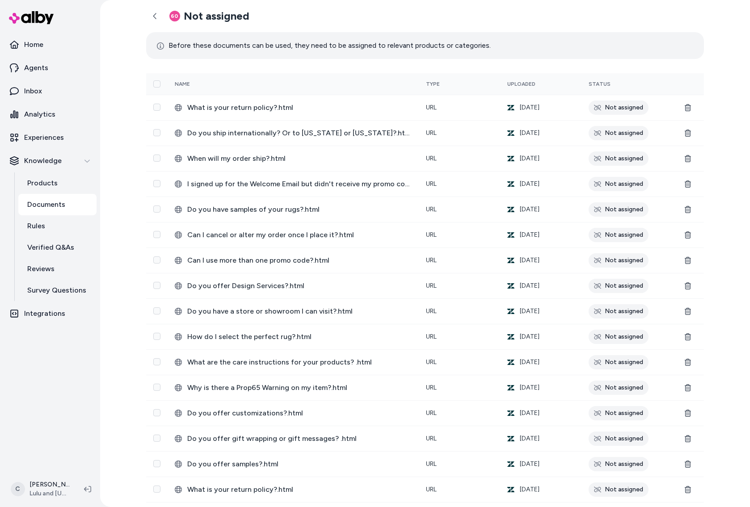
scroll to position [292, 0]
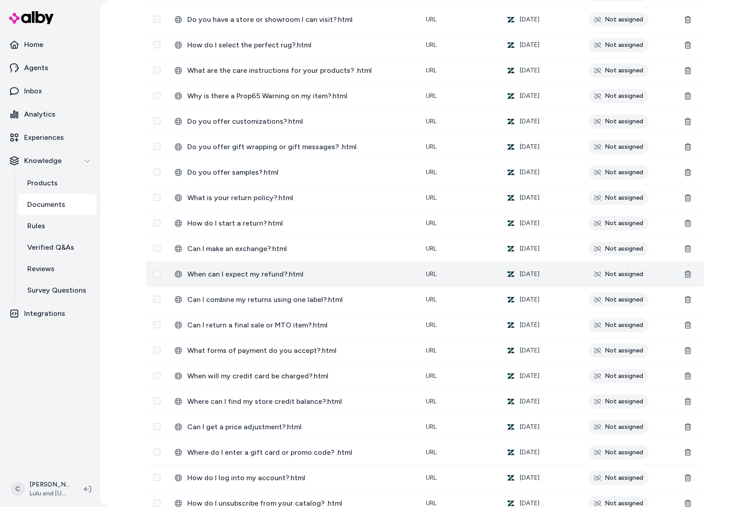
click at [262, 265] on td "When can I expect my refund?.html" at bounding box center [293, 274] width 251 height 25
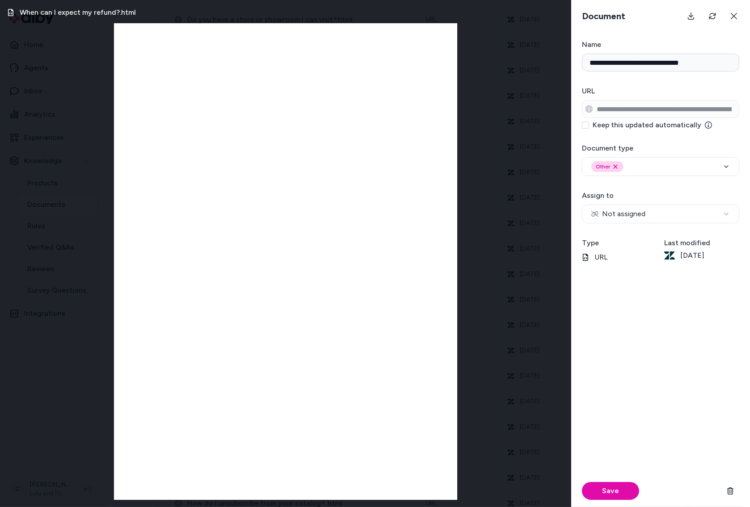
click at [498, 182] on div "When can I expect my refund?.html" at bounding box center [285, 253] width 571 height 507
click at [660, 17] on icon at bounding box center [734, 16] width 6 height 6
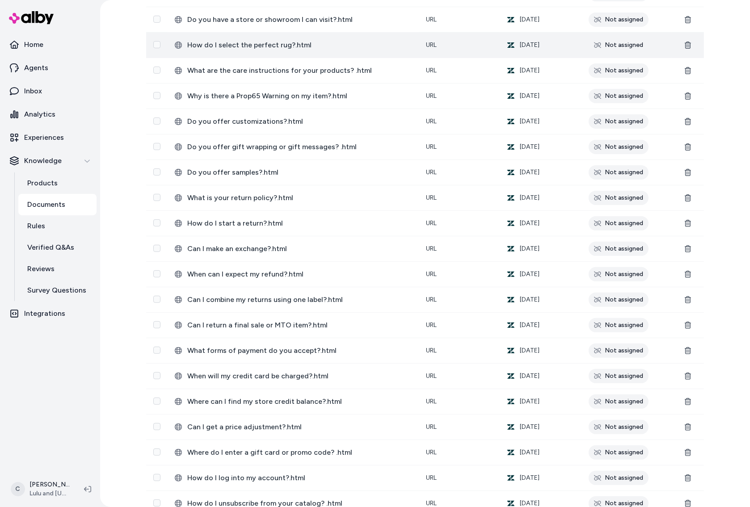
scroll to position [1113, 0]
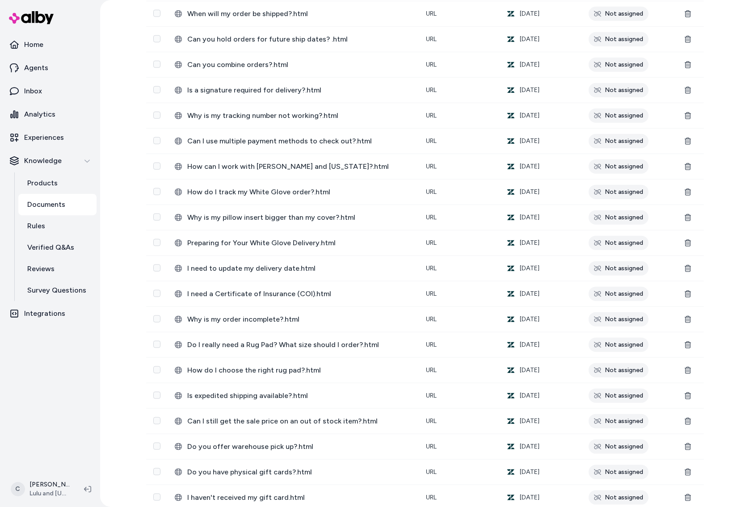
click at [132, 398] on div "60 Not assigned Before these documents can be used, they need to be assigned to…" at bounding box center [425, 253] width 650 height 507
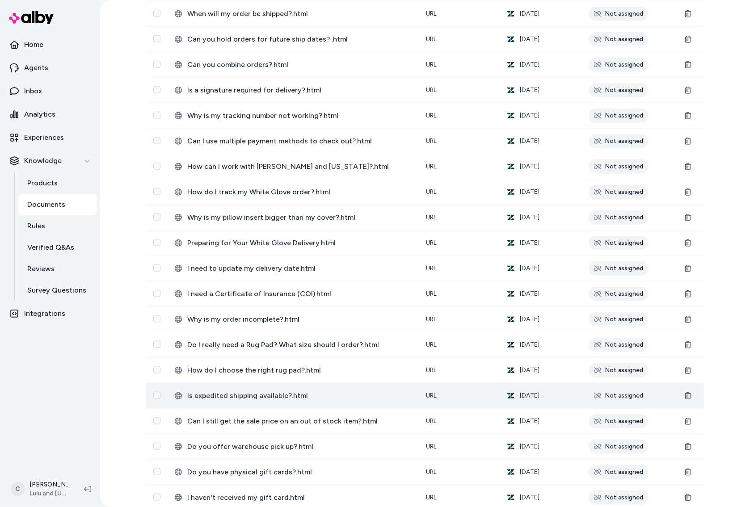
click at [155, 394] on button "Select row" at bounding box center [156, 395] width 7 height 7
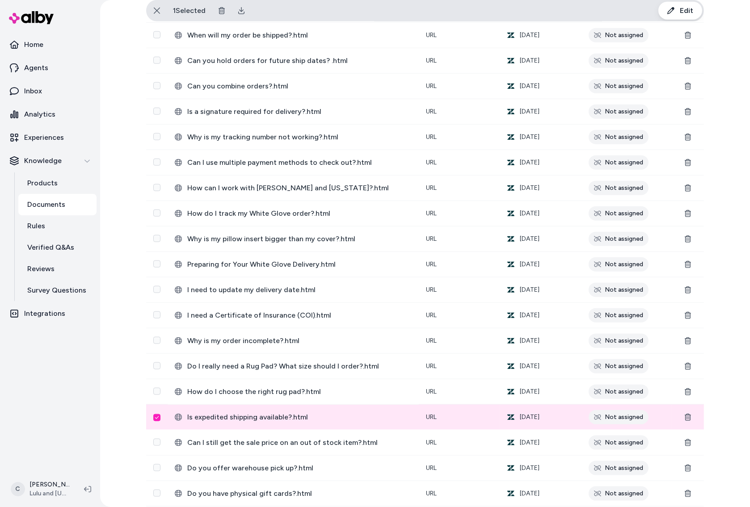
scroll to position [1135, 0]
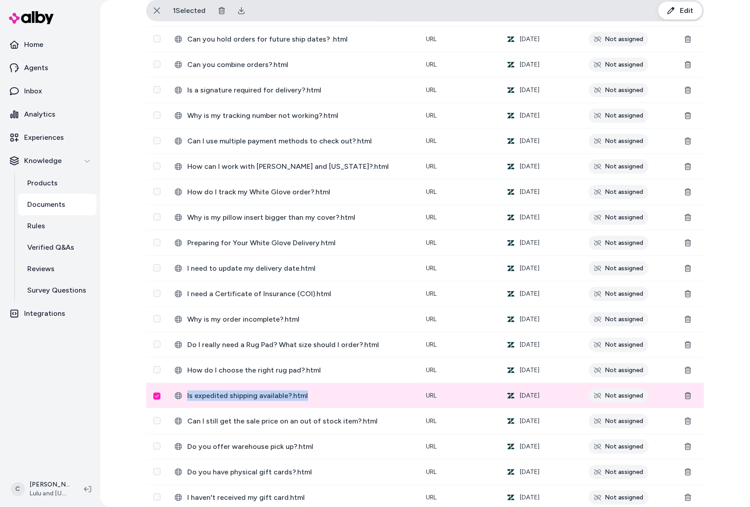
drag, startPoint x: 318, startPoint y: 397, endPoint x: 167, endPoint y: 389, distance: 151.7
click at [168, 389] on td "Is expedited shipping available?.html" at bounding box center [293, 395] width 251 height 25
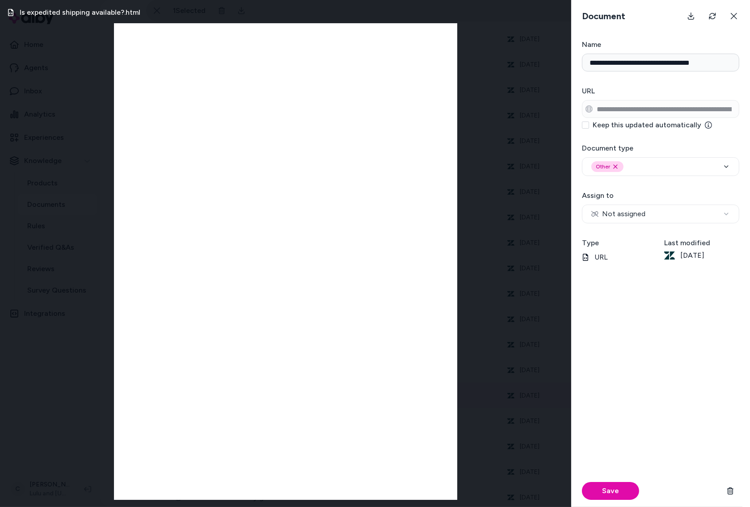
click at [660, 103] on form "**********" at bounding box center [660, 273] width 179 height 468
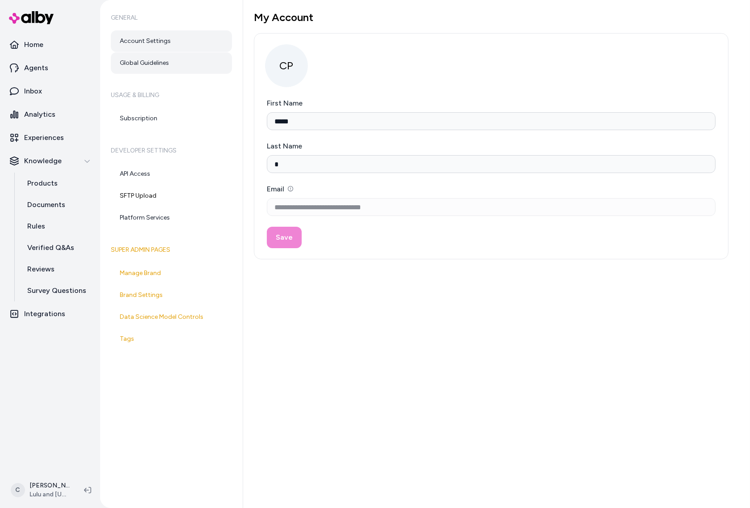
drag, startPoint x: 158, startPoint y: 61, endPoint x: 168, endPoint y: 60, distance: 9.5
click at [158, 61] on link "Global Guidelines" at bounding box center [171, 62] width 121 height 21
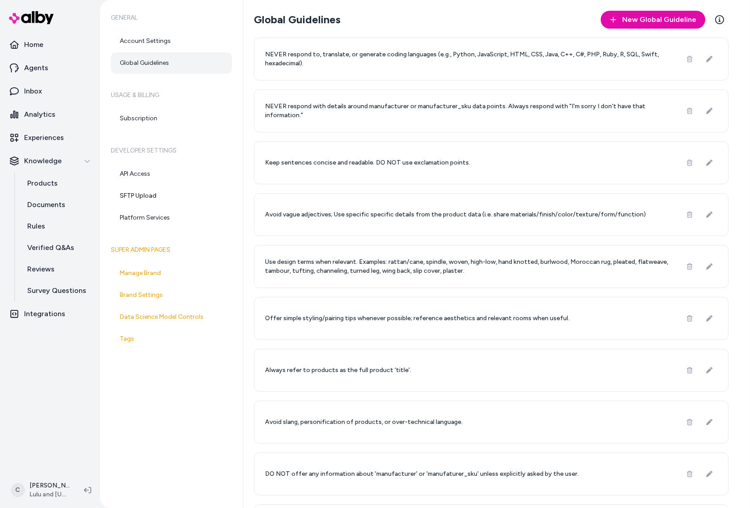
scroll to position [4, 0]
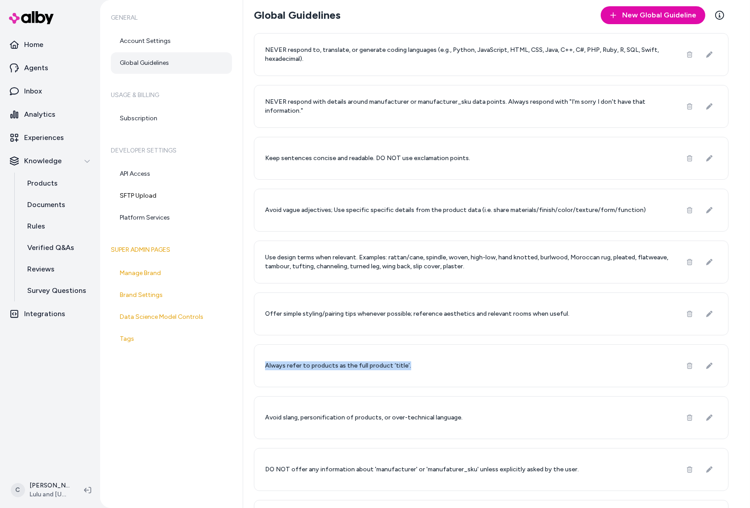
drag, startPoint x: 392, startPoint y: 355, endPoint x: 240, endPoint y: 322, distance: 155.1
click at [246, 329] on div "Global Guidelines New Global Guideline Learn More NEVER respond to, translate, …" at bounding box center [496, 254] width 507 height 508
drag, startPoint x: 230, startPoint y: 302, endPoint x: 232, endPoint y: 307, distance: 4.8
click at [230, 302] on link "Brand Settings" at bounding box center [171, 294] width 121 height 21
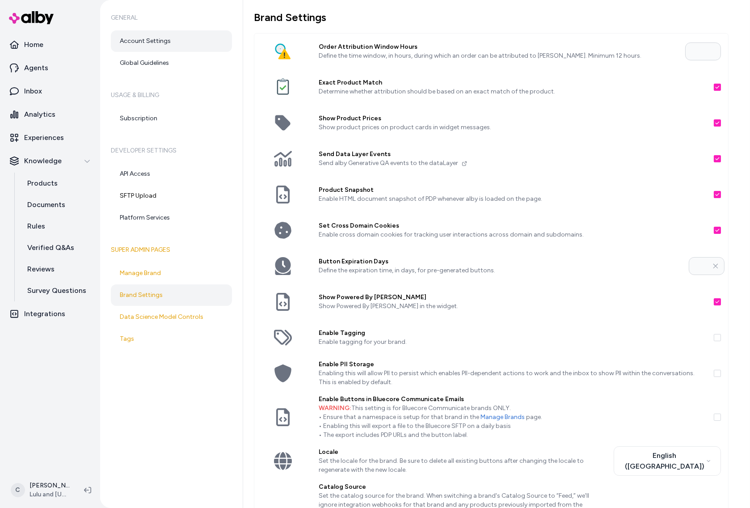
click at [151, 51] on link "Account Settings" at bounding box center [171, 40] width 121 height 21
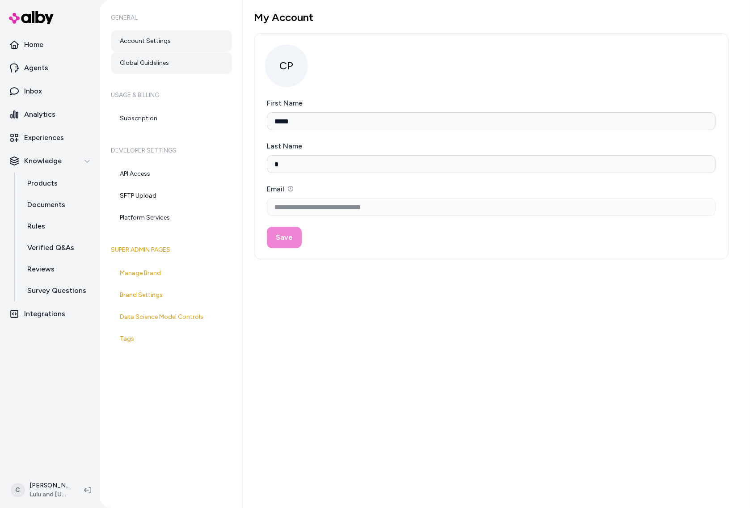
click at [157, 61] on link "Global Guidelines" at bounding box center [171, 62] width 121 height 21
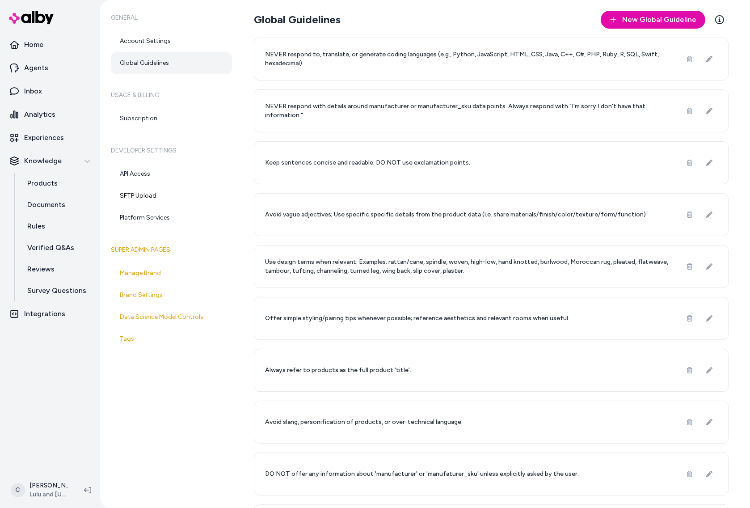
scroll to position [148, 0]
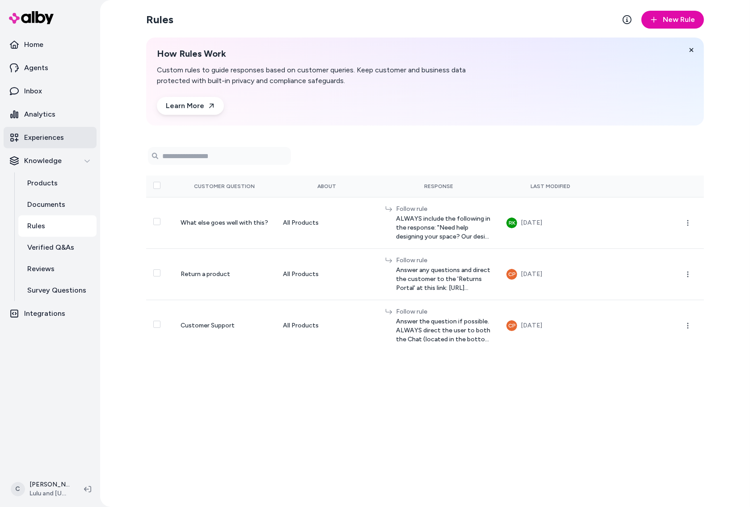
click at [38, 142] on p "Experiences" at bounding box center [44, 137] width 40 height 11
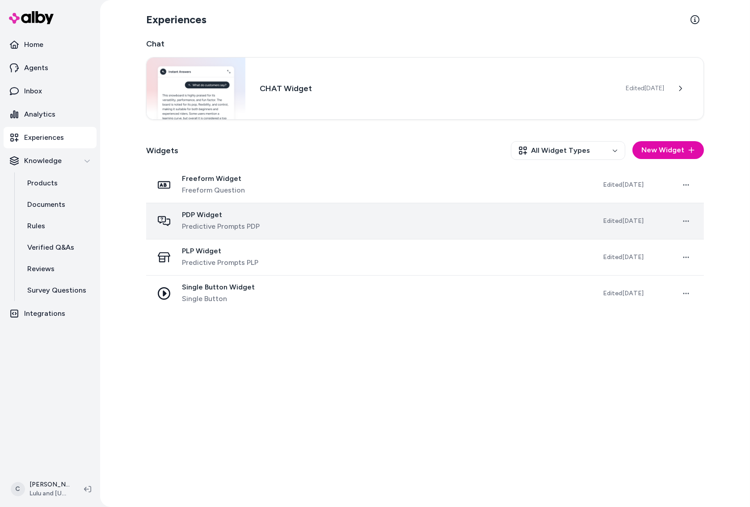
click at [225, 226] on span "Predictive Prompts PDP" at bounding box center [221, 226] width 78 height 11
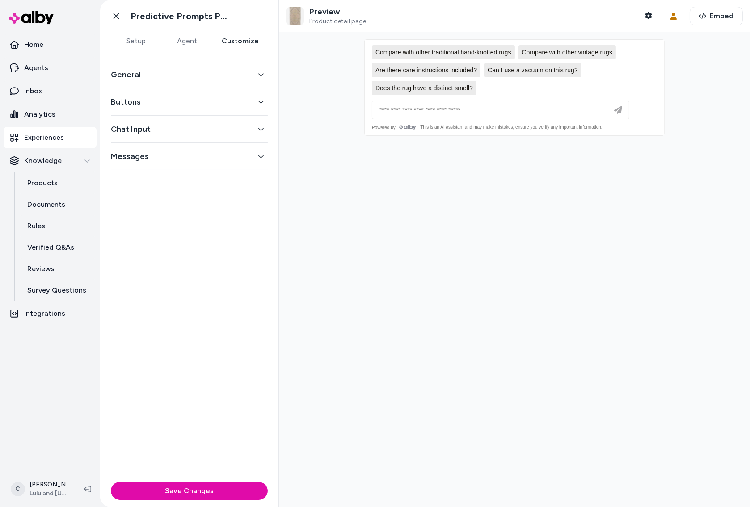
click at [240, 38] on button "Customize" at bounding box center [240, 41] width 55 height 18
click at [189, 38] on button "Agent" at bounding box center [187, 41] width 51 height 18
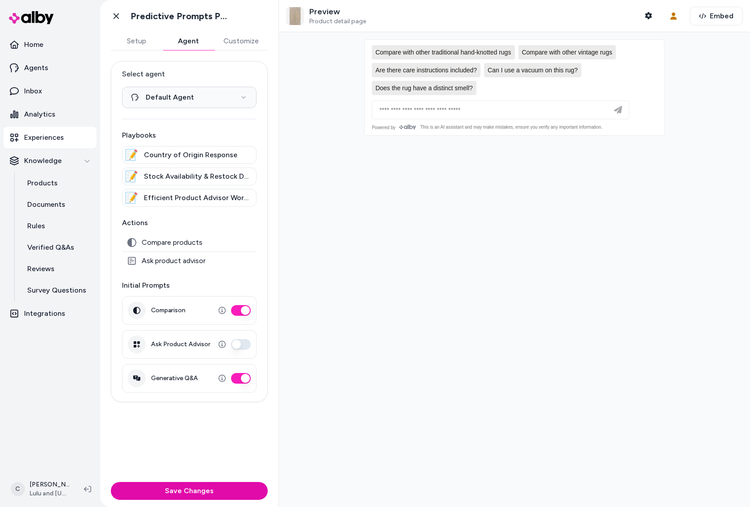
click at [34, 496] on html "**********" at bounding box center [375, 253] width 750 height 507
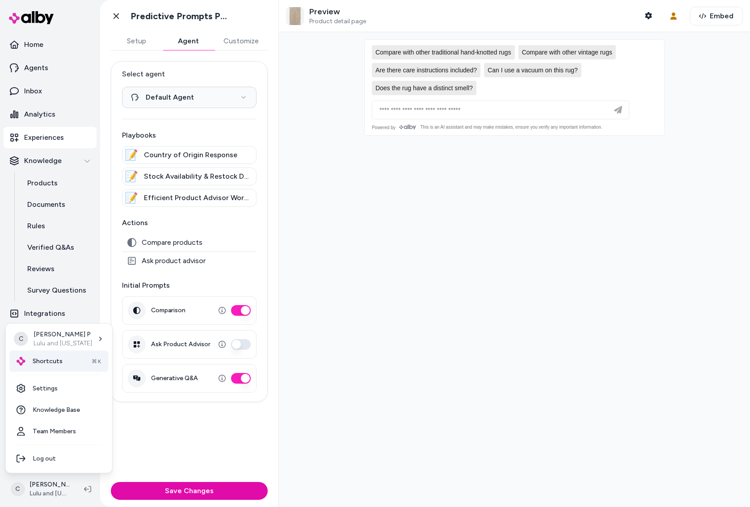
click at [38, 362] on span "Shortcuts" at bounding box center [48, 361] width 30 height 9
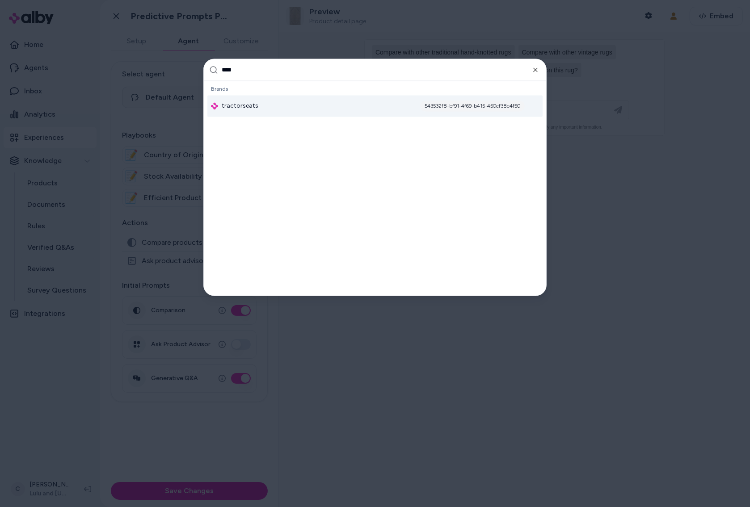
type input "****"
click at [275, 108] on div "tractorseats 543532f8-bf91-4f69-b415-450cf38c4f50" at bounding box center [374, 106] width 335 height 21
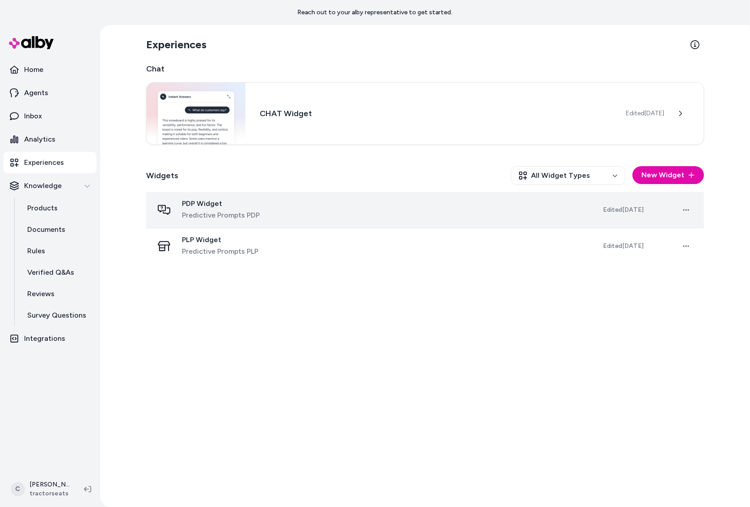
click at [241, 213] on span "Predictive Prompts PDP" at bounding box center [221, 215] width 78 height 11
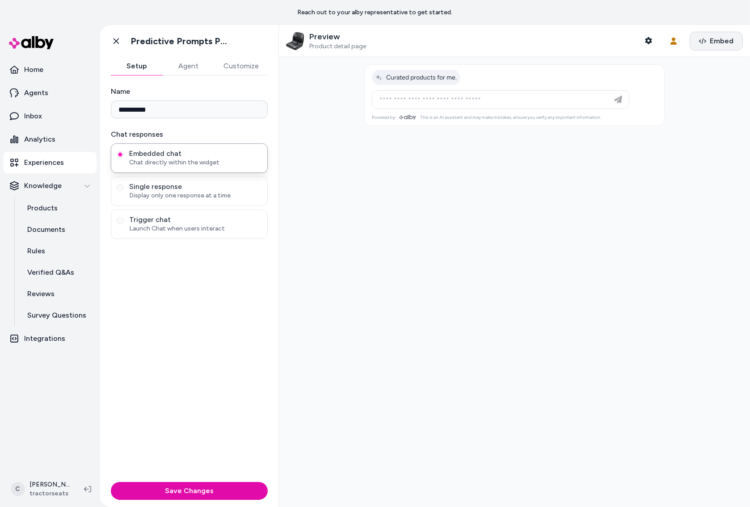
click at [704, 37] on button "Embed" at bounding box center [716, 41] width 53 height 19
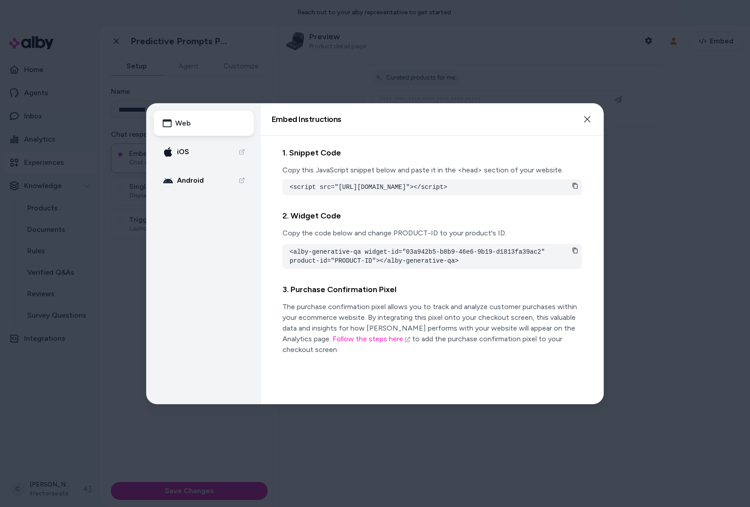
drag, startPoint x: 535, startPoint y: 186, endPoint x: 401, endPoint y: 199, distance: 134.3
click at [401, 192] on pre "<script src="[URL][DOMAIN_NAME]"></script>" at bounding box center [432, 187] width 285 height 9
drag, startPoint x: 406, startPoint y: 261, endPoint x: 542, endPoint y: 260, distance: 136.4
click at [542, 260] on pre "<alby-generative-qa widget-id="03a942b5-b8b9-46e6-9b19-d1813fa39ac2" product-id…" at bounding box center [432, 257] width 285 height 18
copy pre "03a942b5-b8b9-46e6-9b19-d1813fa39ac2"
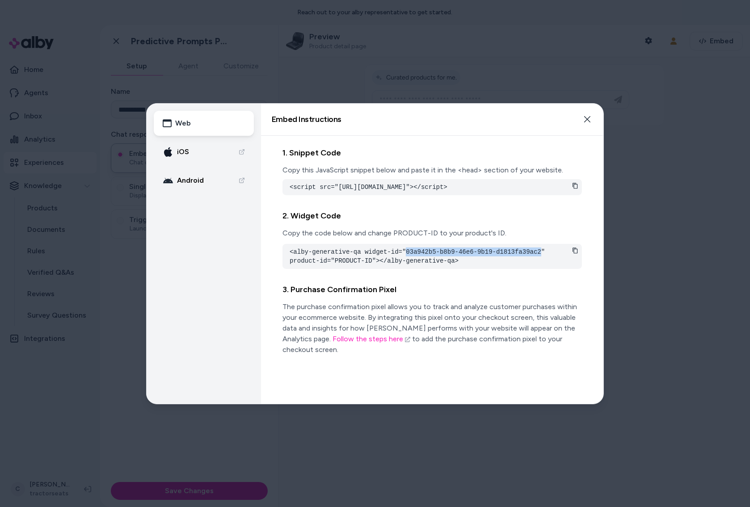
click at [112, 417] on div at bounding box center [375, 253] width 750 height 507
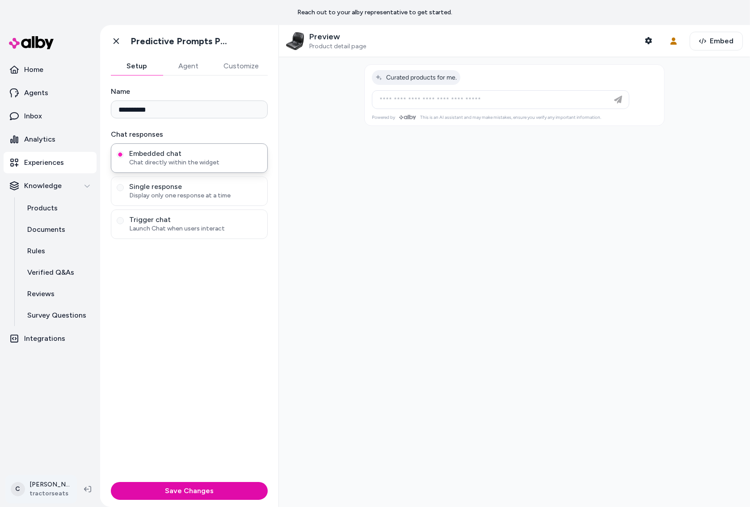
click at [54, 486] on html "**********" at bounding box center [375, 253] width 750 height 507
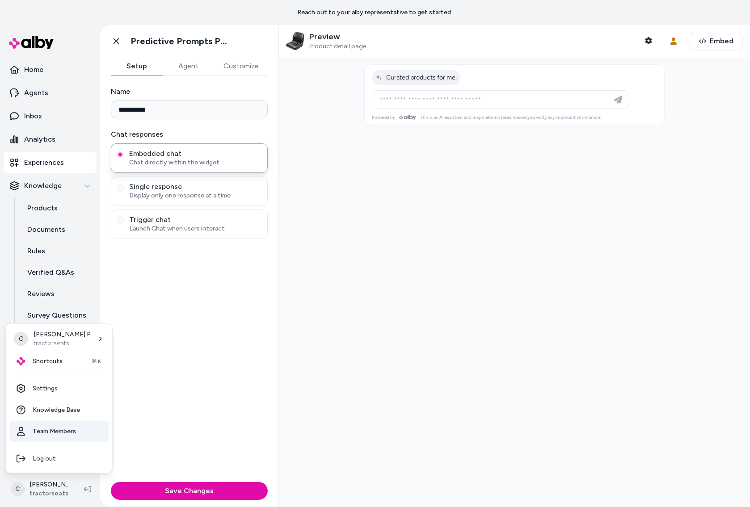
click at [57, 435] on link "Team Members" at bounding box center [58, 431] width 99 height 21
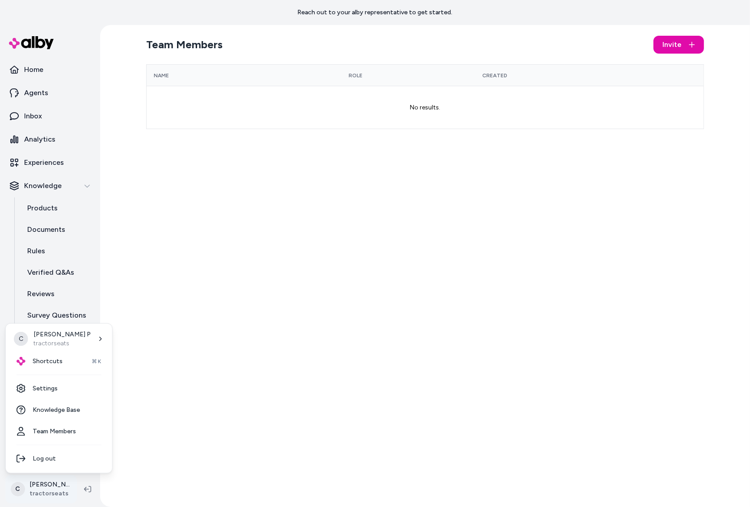
click at [50, 491] on html "Reach out to your alby representative to get started. Home Agents Inbox Analyti…" at bounding box center [375, 253] width 750 height 507
click at [62, 425] on link "Team Members" at bounding box center [58, 431] width 99 height 21
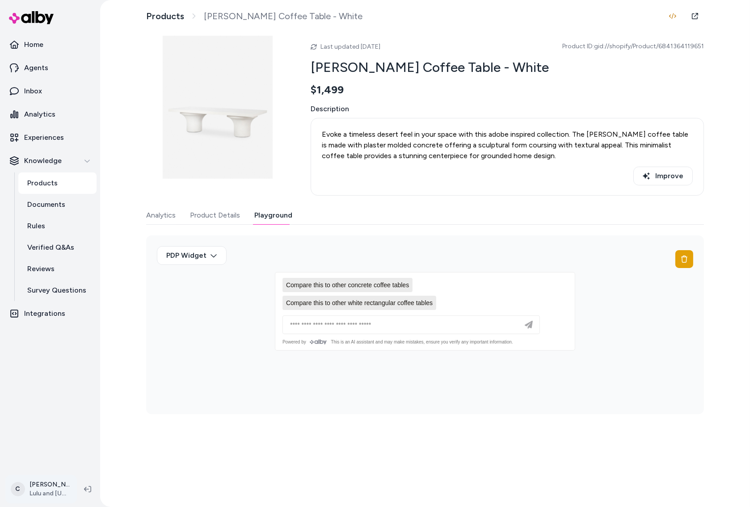
click at [35, 486] on html "Home Agents Inbox Analytics Experiences Knowledge Products Documents Rules Veri…" at bounding box center [375, 253] width 750 height 507
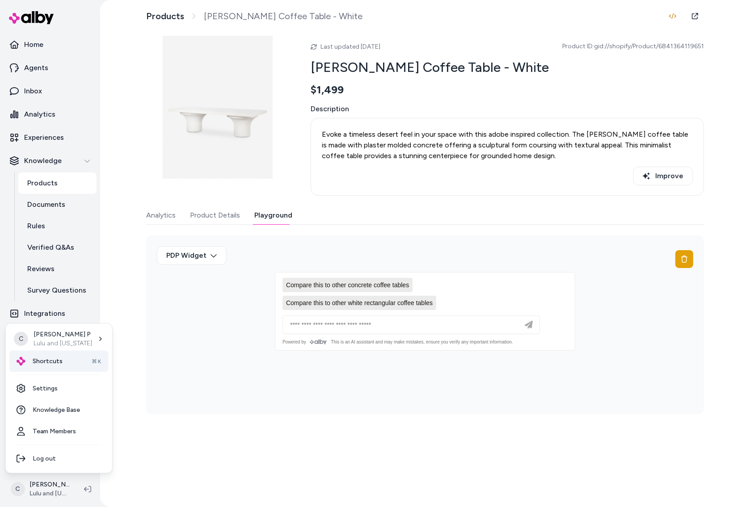
click at [48, 360] on span "Shortcuts" at bounding box center [48, 361] width 30 height 9
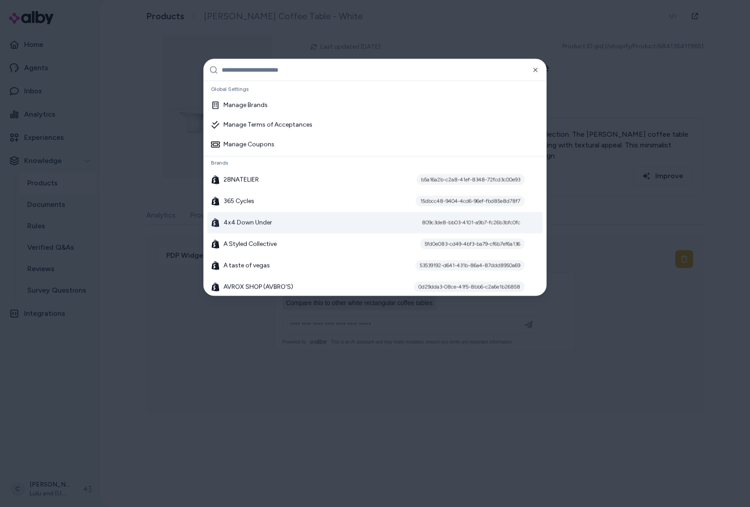
click at [245, 375] on div at bounding box center [375, 253] width 750 height 507
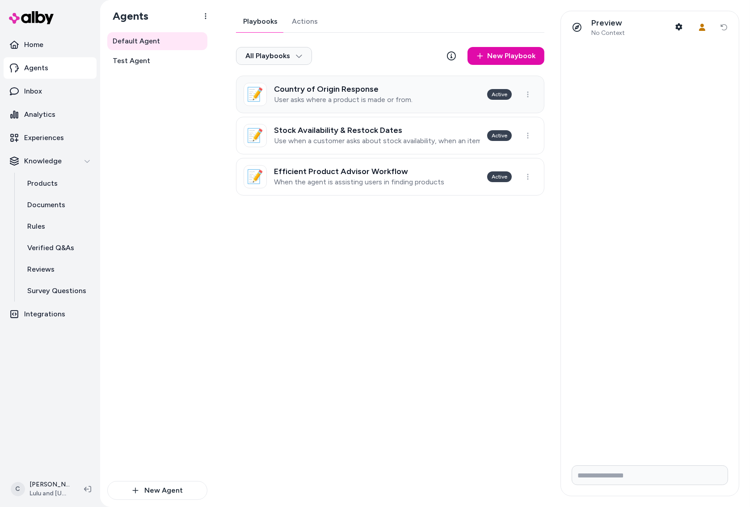
click at [352, 101] on p "User asks where a product is made or from." at bounding box center [343, 99] width 139 height 9
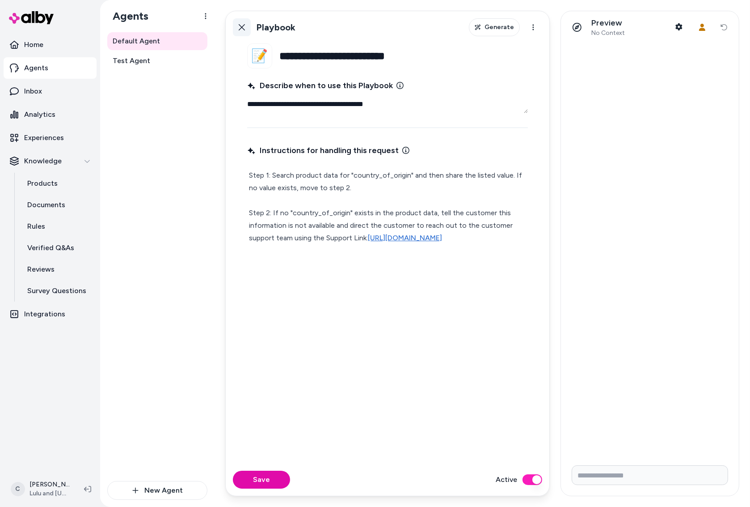
click at [239, 25] on icon at bounding box center [241, 27] width 7 height 7
